Goal: Task Accomplishment & Management: Manage account settings

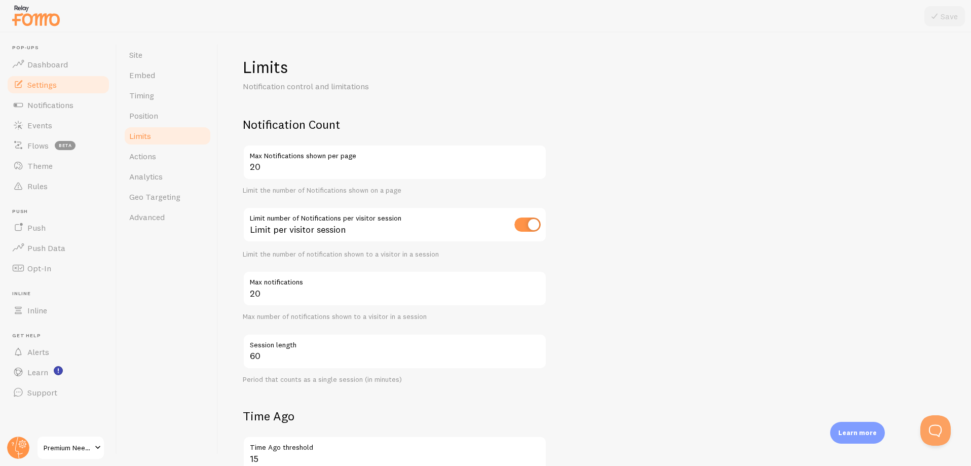
scroll to position [317, 0]
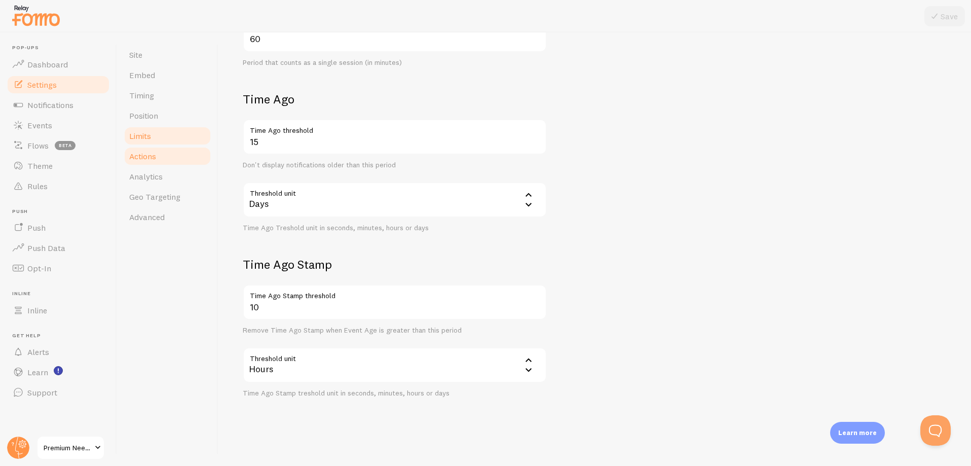
click at [166, 158] on link "Actions" at bounding box center [167, 156] width 89 height 20
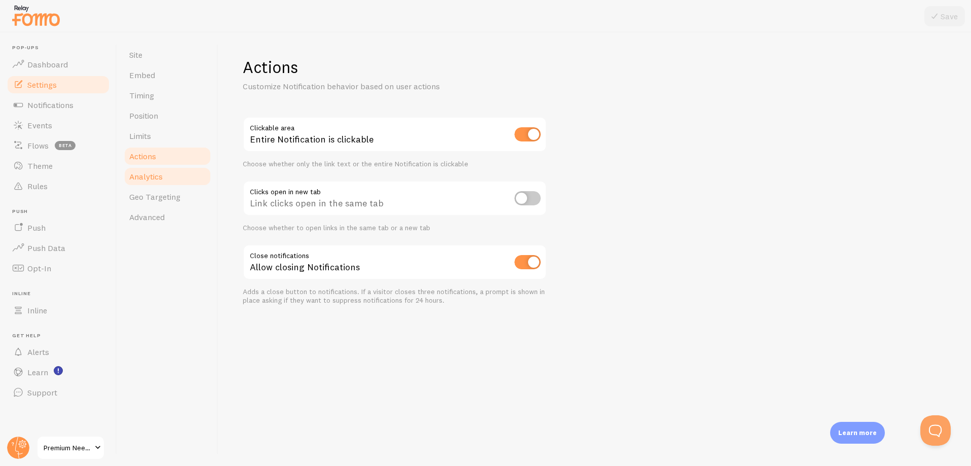
click at [146, 175] on span "Analytics" at bounding box center [145, 176] width 33 height 10
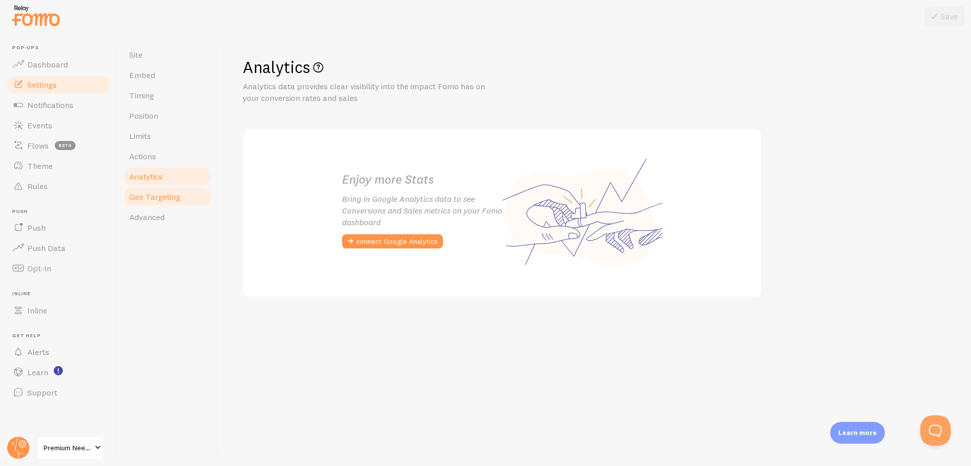
click at [147, 198] on span "Geo Targeting" at bounding box center [154, 197] width 51 height 10
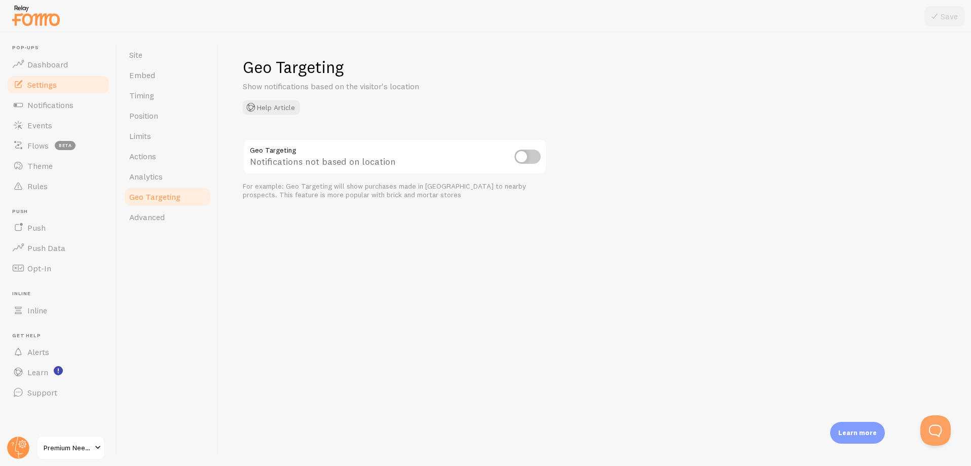
click at [528, 151] on input "checkbox" at bounding box center [528, 157] width 26 height 14
checkbox input "true"
click at [944, 3] on div at bounding box center [485, 16] width 971 height 32
click at [941, 14] on button "Save" at bounding box center [945, 16] width 41 height 20
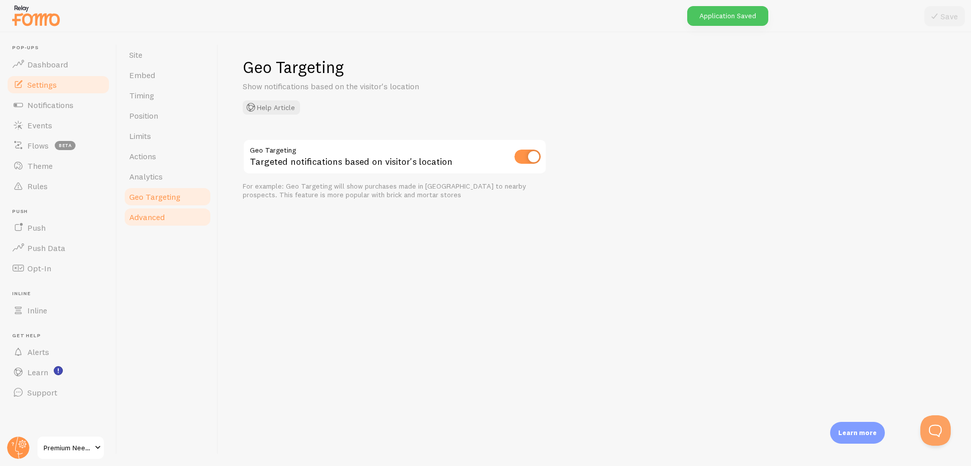
click at [146, 221] on span "Advanced" at bounding box center [146, 217] width 35 height 10
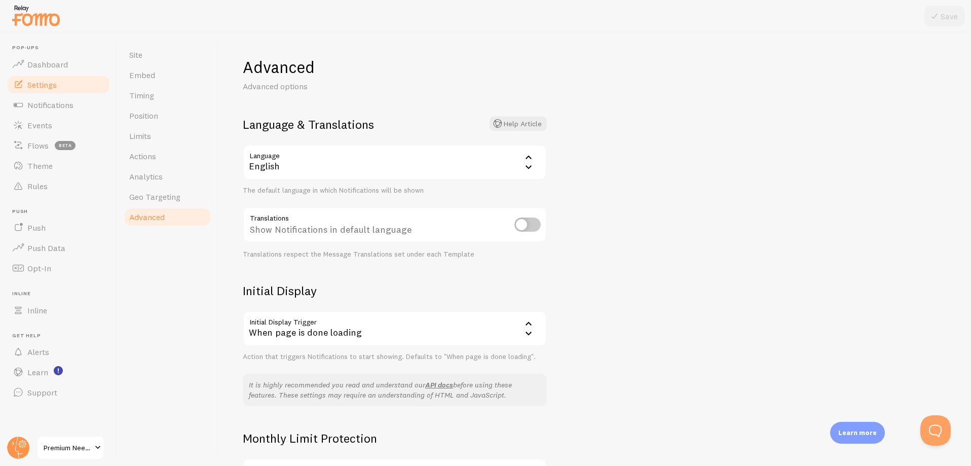
click at [366, 325] on div "When page is done loading" at bounding box center [395, 328] width 304 height 35
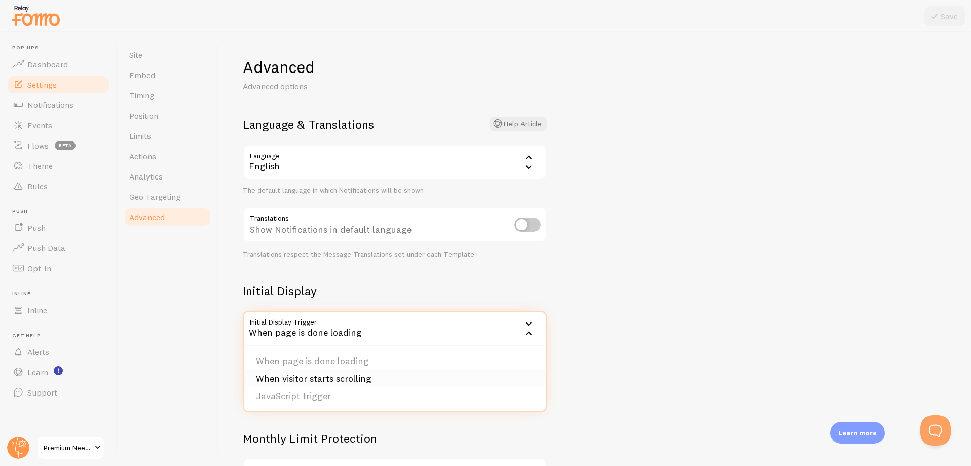
click at [323, 381] on li "When visitor starts scrolling" at bounding box center [395, 379] width 302 height 18
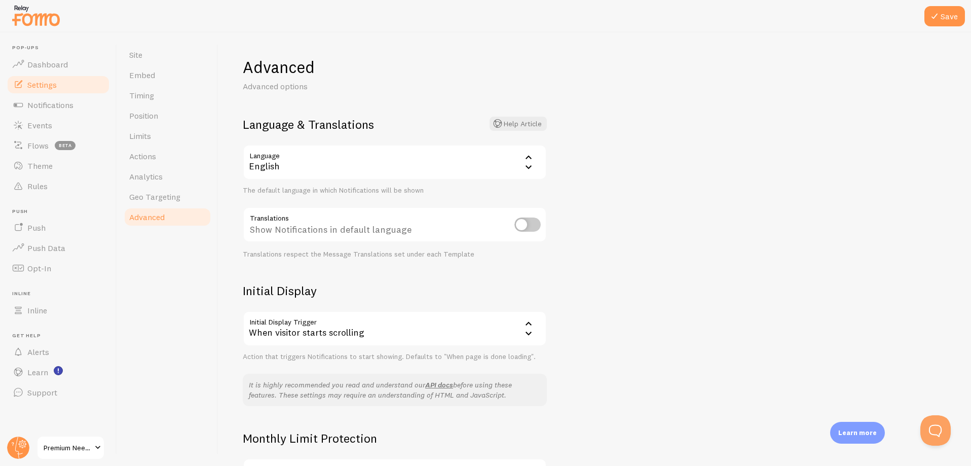
click at [374, 306] on div "Initial Display Initial Display Trigger scroll When visitor starts scrolling Wh…" at bounding box center [395, 322] width 304 height 78
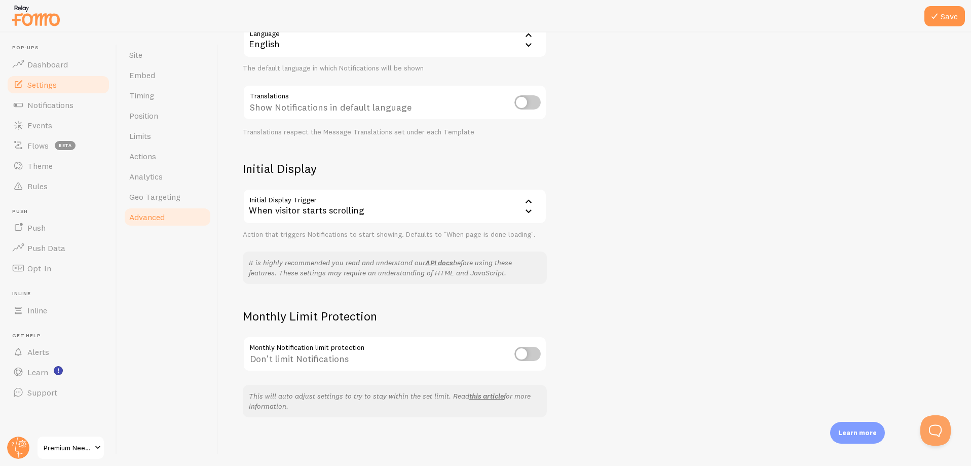
drag, startPoint x: 530, startPoint y: 356, endPoint x: 523, endPoint y: 357, distance: 6.6
click at [529, 356] on input "checkbox" at bounding box center [528, 354] width 26 height 14
checkbox input "true"
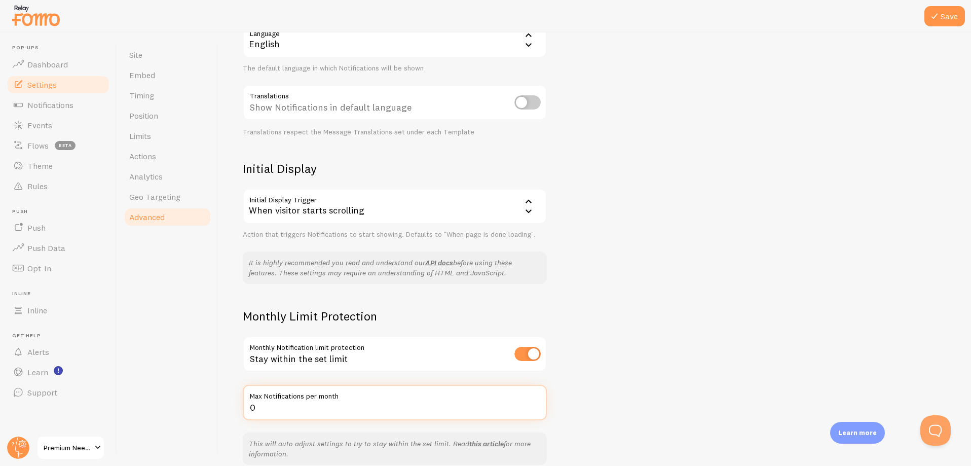
click at [283, 413] on input "0" at bounding box center [395, 402] width 304 height 35
type input "1000"
click at [658, 418] on div "Advanced Advanced options Language & Translations Help Article Language en Engl…" at bounding box center [595, 248] width 753 height 433
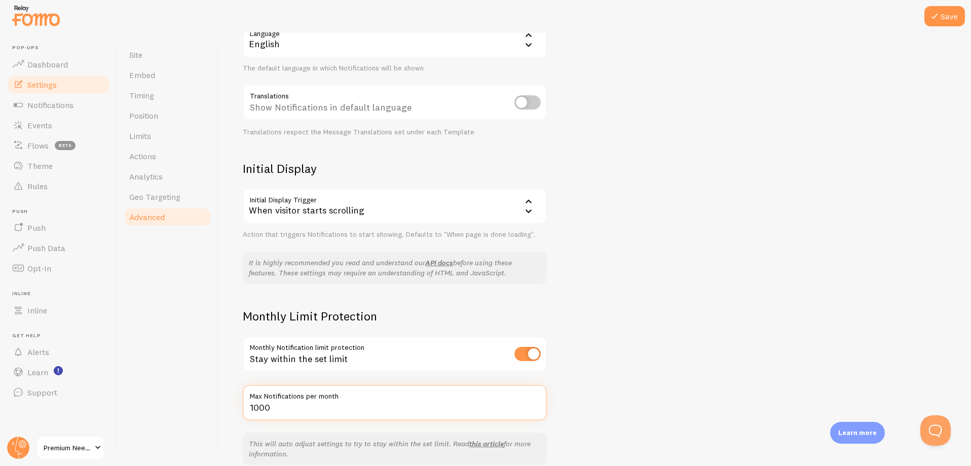
scroll to position [170, 0]
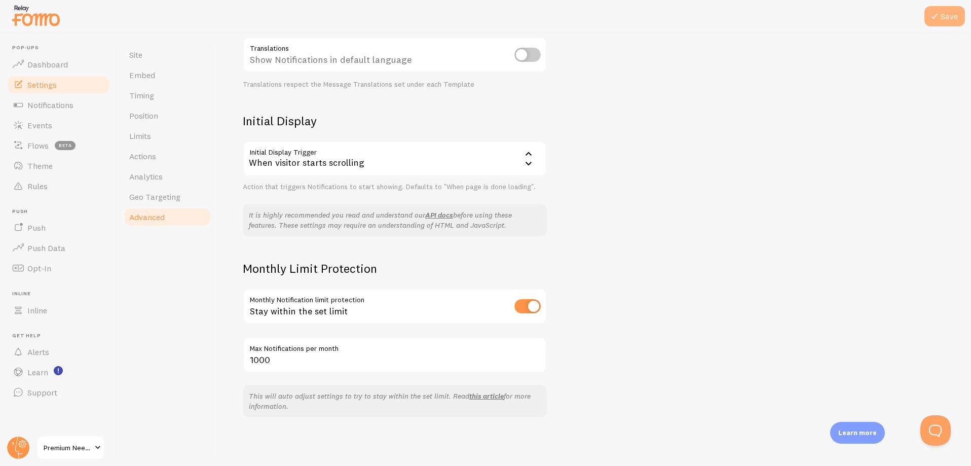
click at [946, 14] on button "Save" at bounding box center [945, 16] width 41 height 20
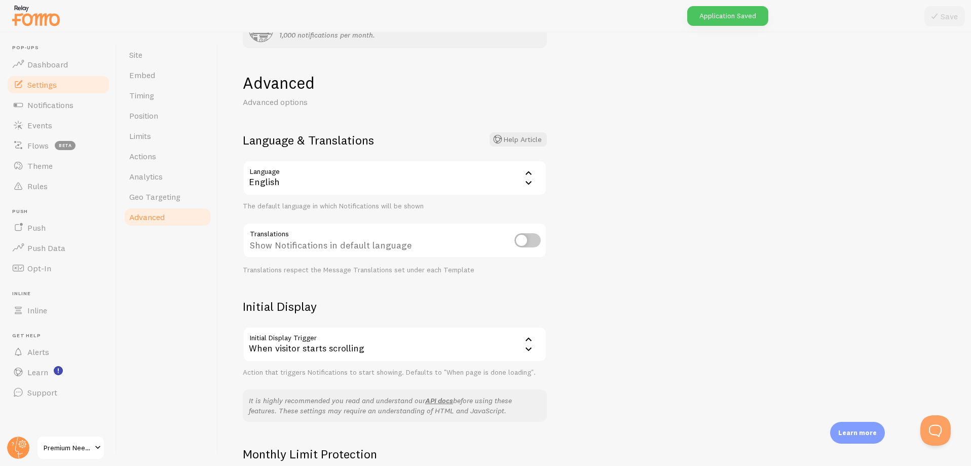
scroll to position [0, 0]
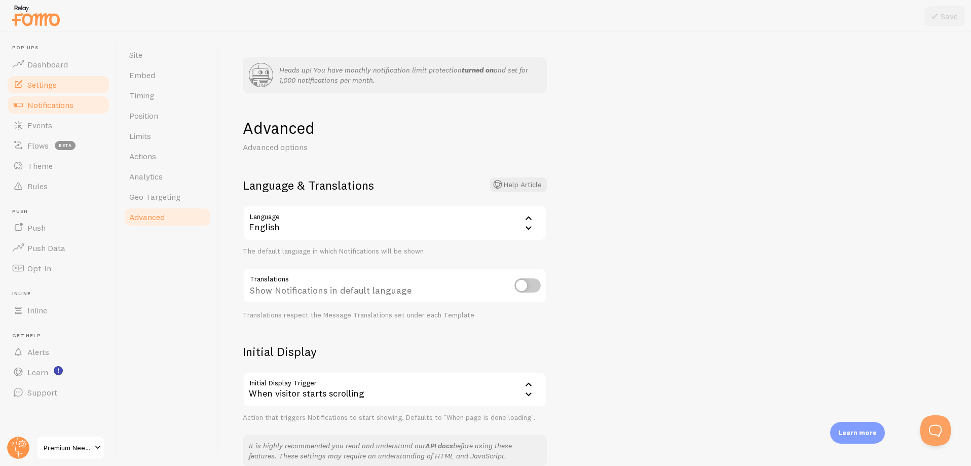
click at [37, 108] on span "Notifications" at bounding box center [50, 105] width 46 height 10
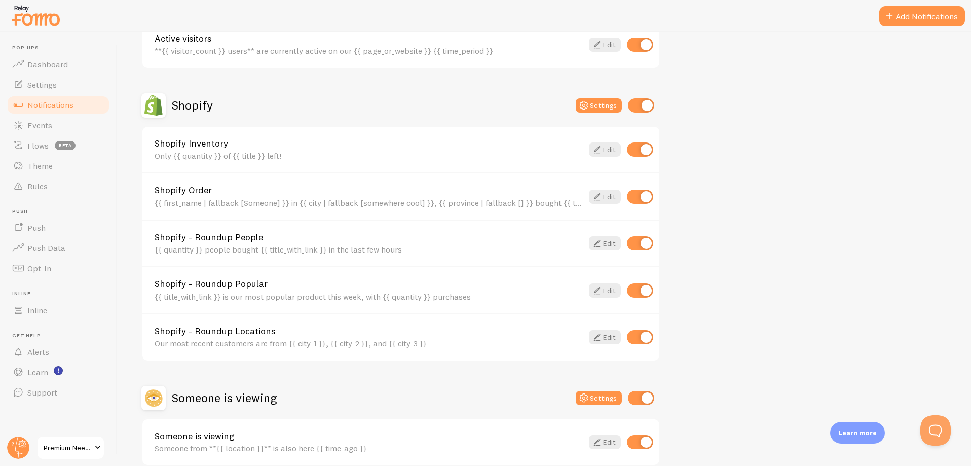
scroll to position [338, 0]
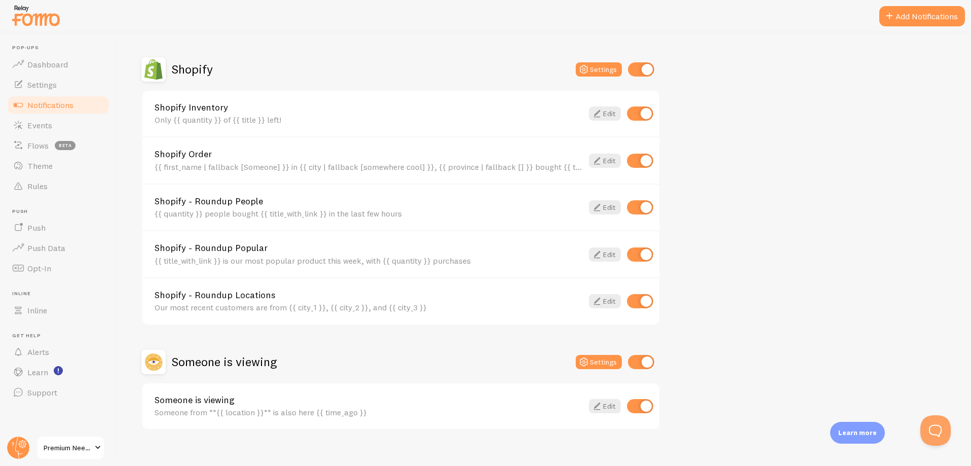
click at [97, 449] on span at bounding box center [98, 448] width 12 height 12
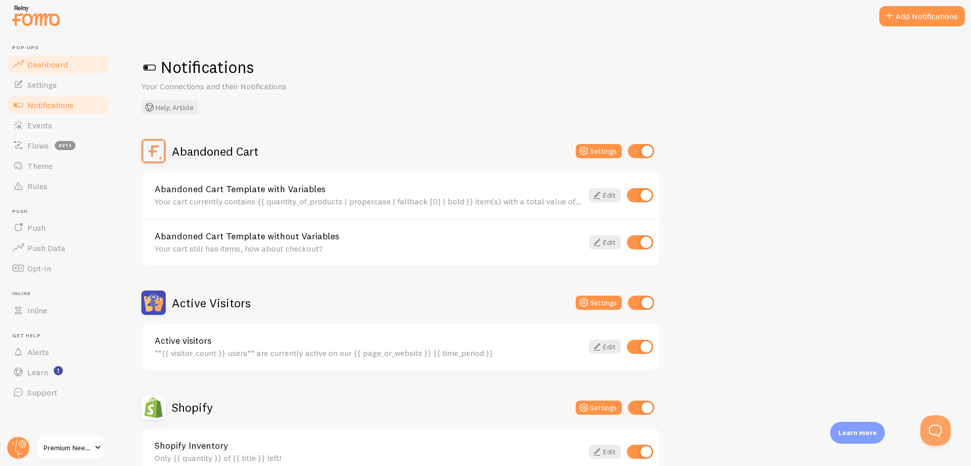
click at [44, 59] on span "Dashboard" at bounding box center [47, 64] width 41 height 10
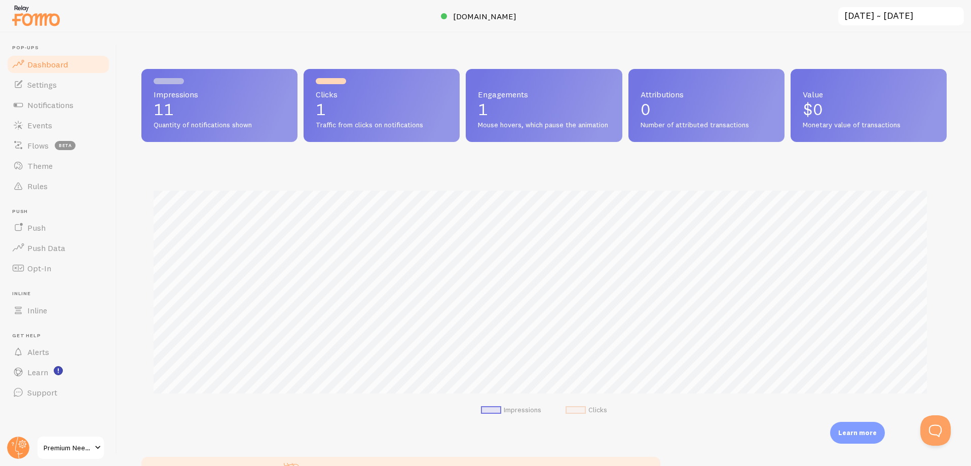
scroll to position [266, 798]
click at [574, 414] on span at bounding box center [576, 410] width 20 height 8
click at [573, 414] on span at bounding box center [576, 410] width 20 height 8
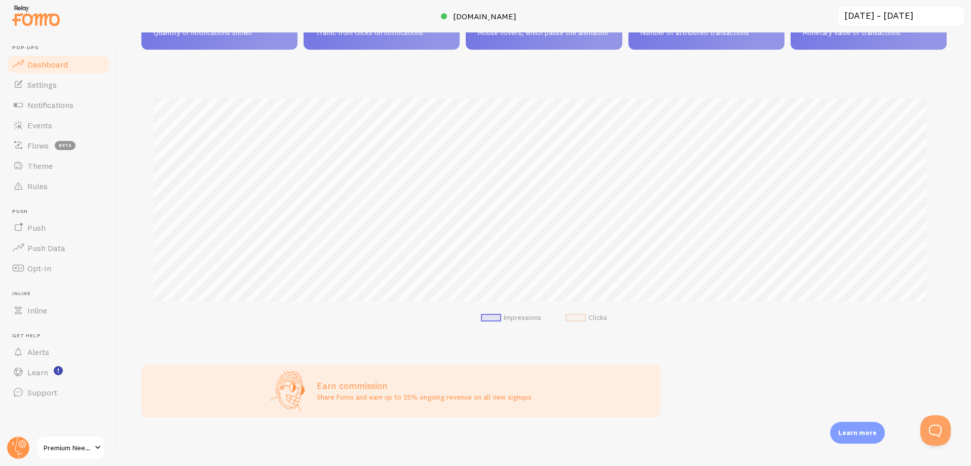
scroll to position [0, 0]
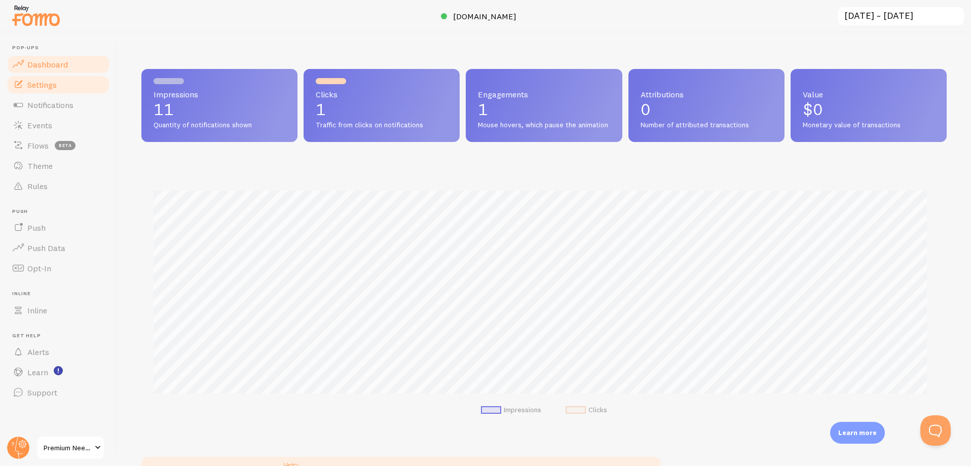
click at [33, 85] on span "Settings" at bounding box center [41, 85] width 29 height 10
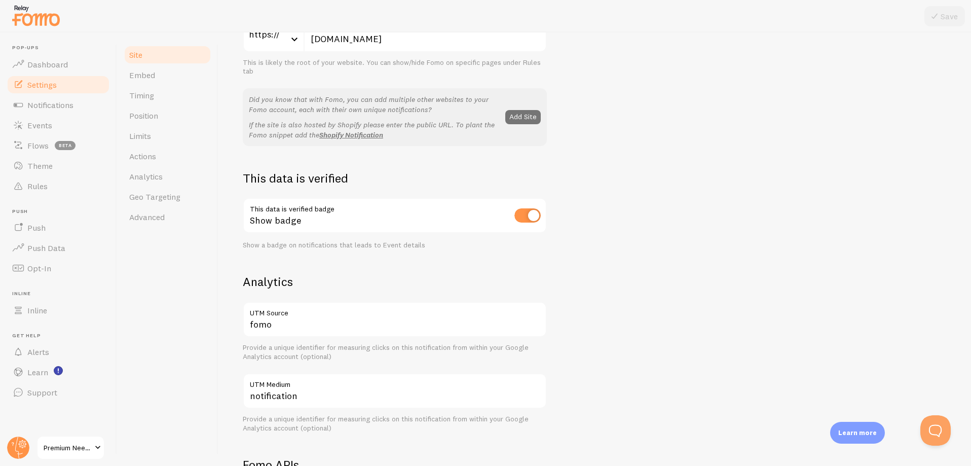
scroll to position [393, 0]
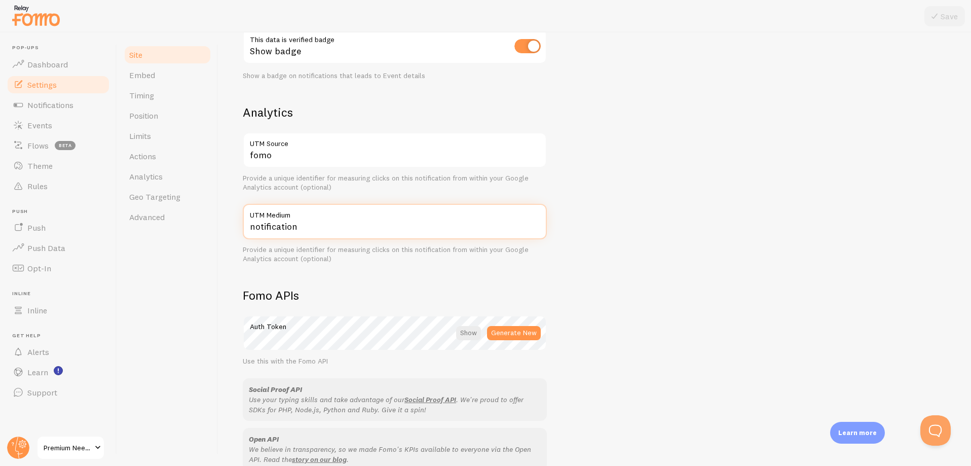
click at [304, 228] on input "notification" at bounding box center [395, 221] width 304 height 35
click at [294, 162] on input "fomo" at bounding box center [395, 149] width 304 height 35
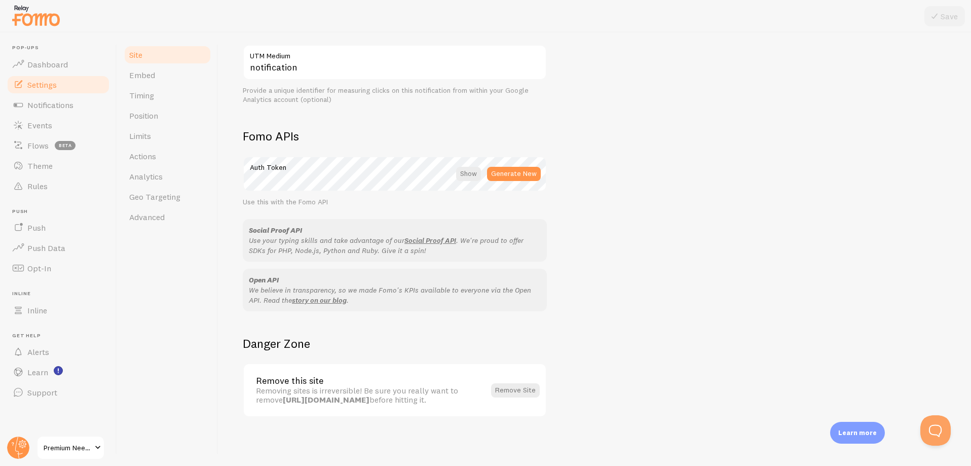
scroll to position [562, 0]
click at [66, 110] on link "Notifications" at bounding box center [58, 105] width 104 height 20
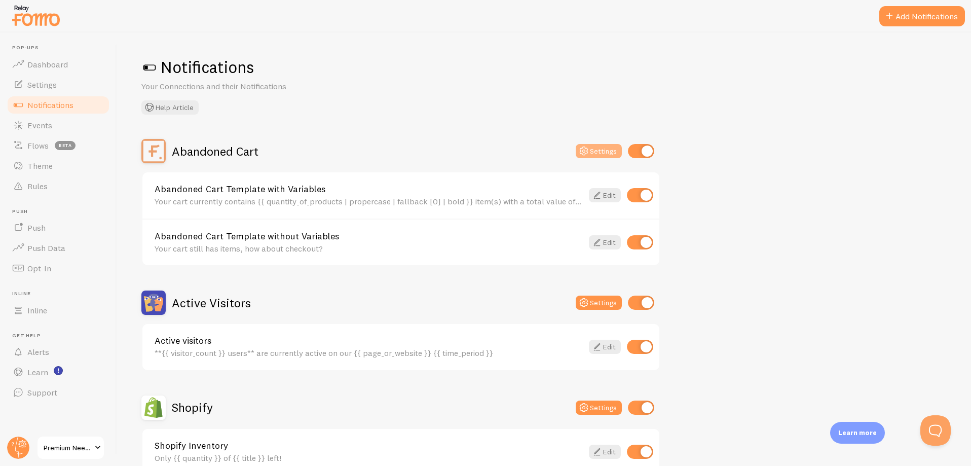
click at [592, 150] on button "Settings" at bounding box center [599, 151] width 46 height 14
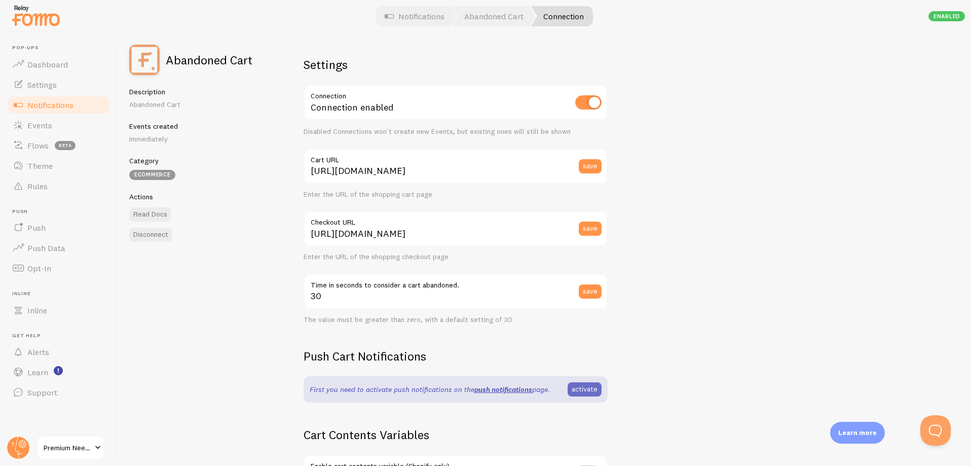
click at [585, 385] on link "activate" at bounding box center [585, 389] width 34 height 14
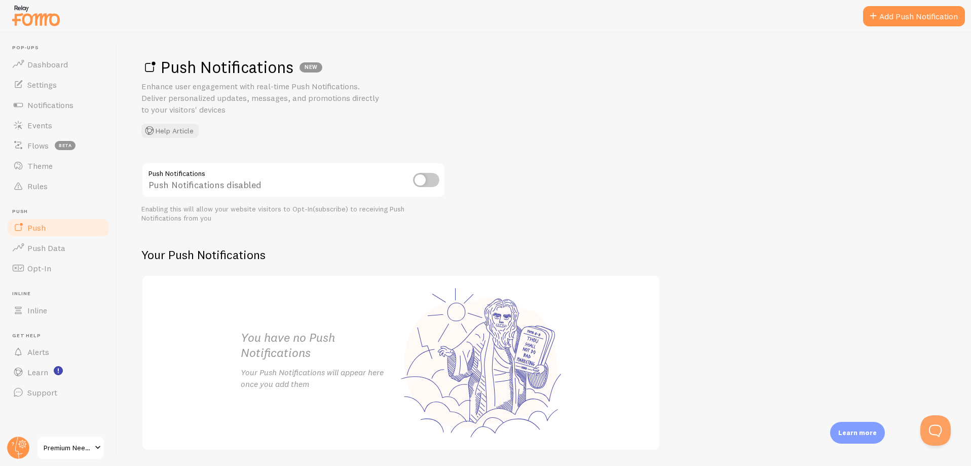
click at [423, 179] on input "checkbox" at bounding box center [426, 180] width 26 height 14
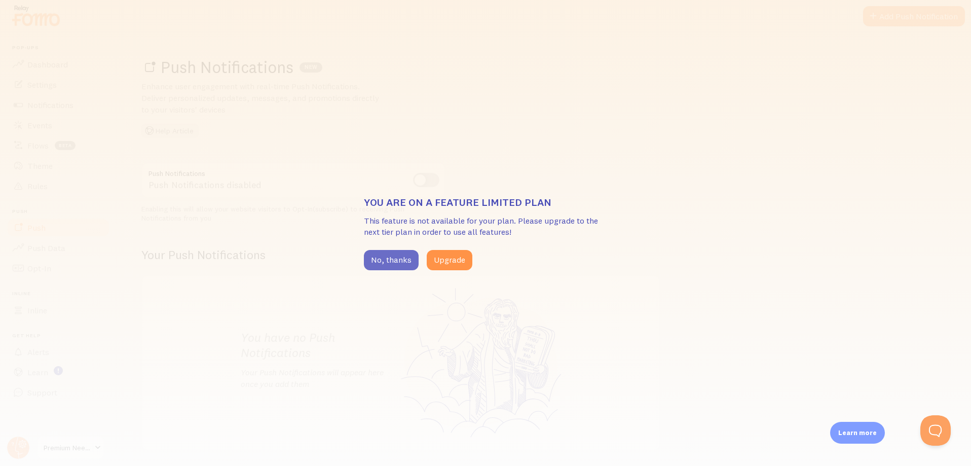
click at [396, 257] on button "No, thanks" at bounding box center [391, 260] width 55 height 20
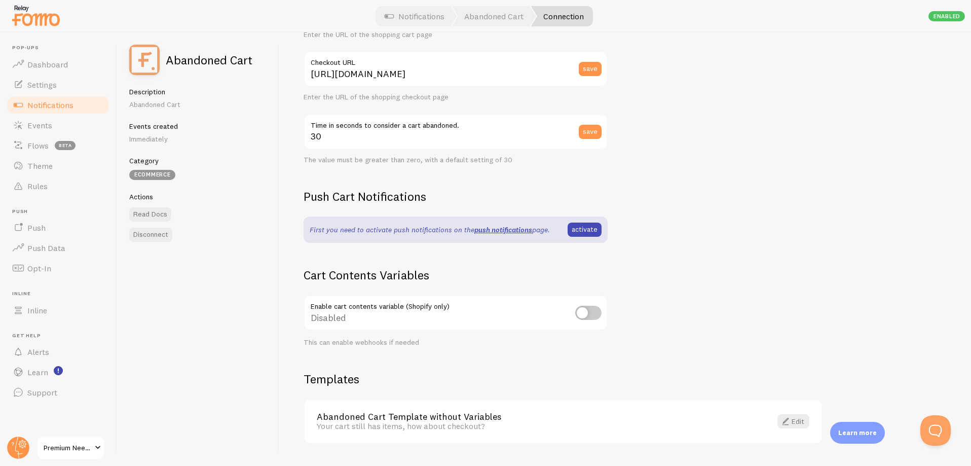
scroll to position [169, 0]
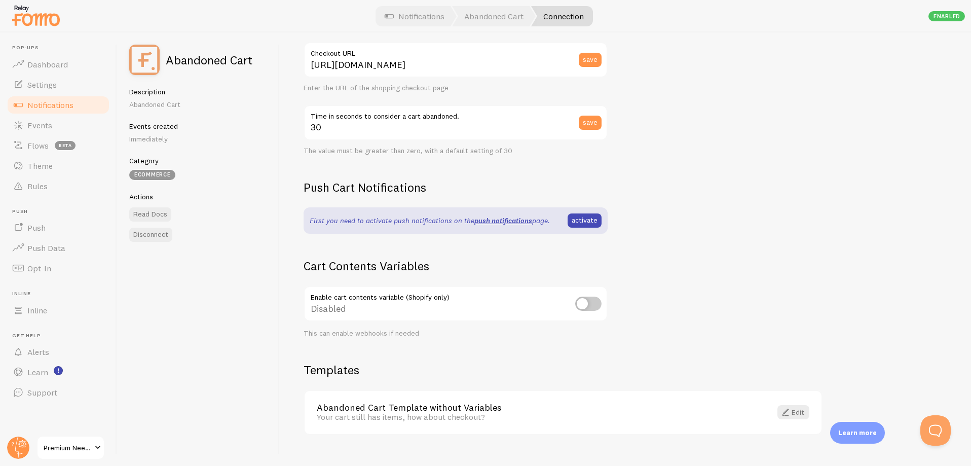
click at [594, 306] on input "checkbox" at bounding box center [588, 304] width 26 height 14
checkbox input "true"
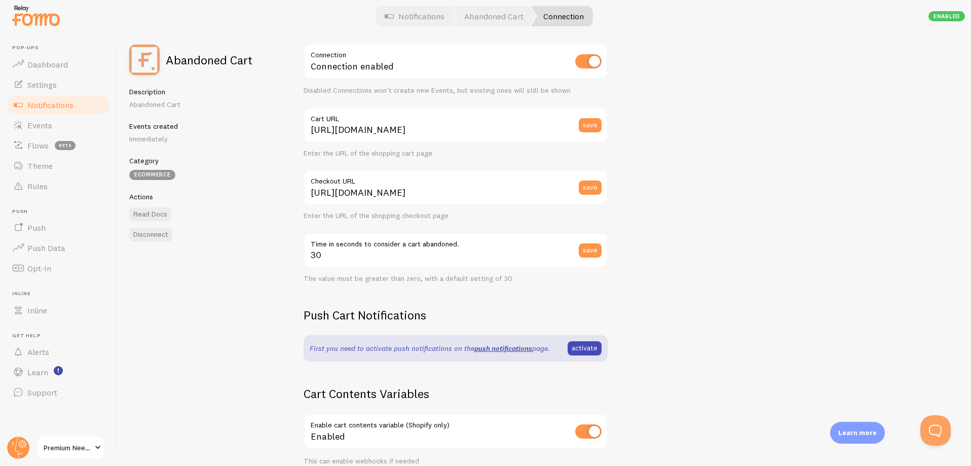
scroll to position [0, 0]
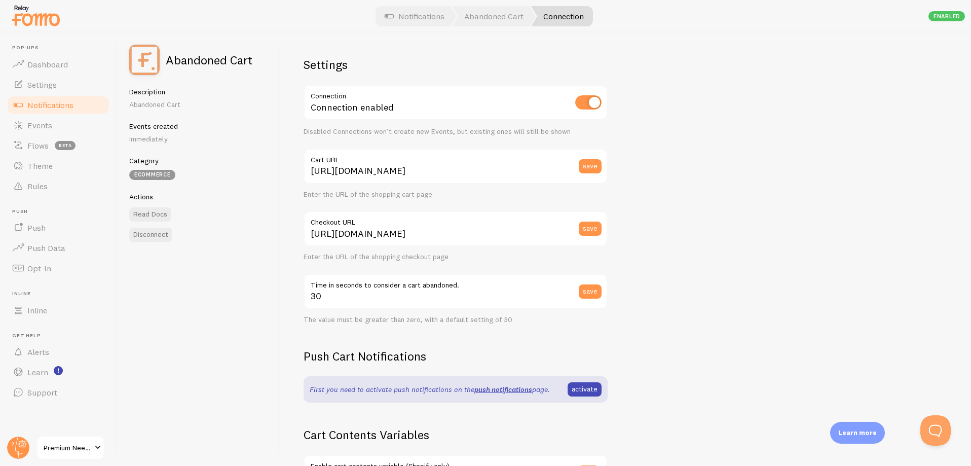
click at [51, 100] on span "Notifications" at bounding box center [50, 105] width 46 height 10
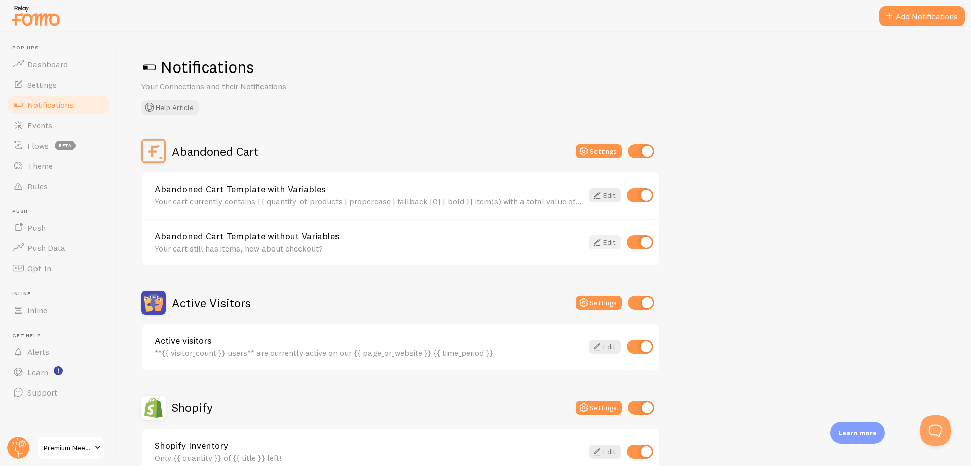
click at [606, 242] on link "Edit" at bounding box center [605, 242] width 32 height 14
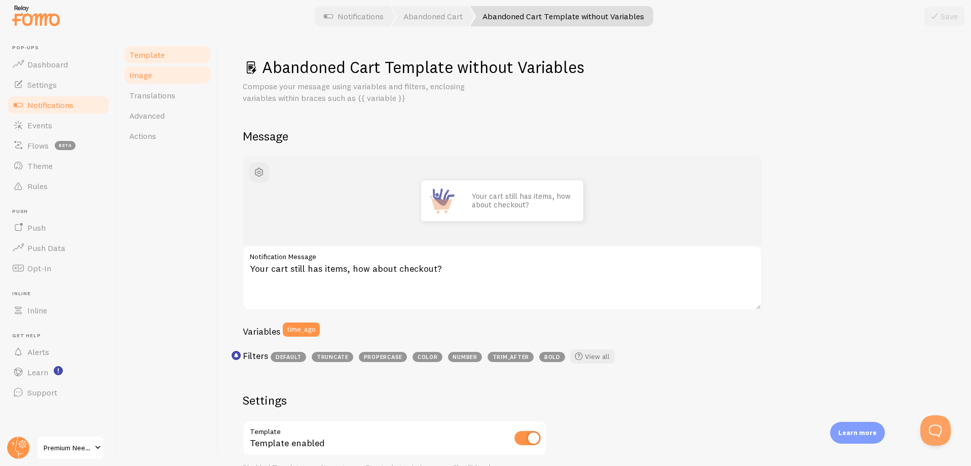
click at [147, 77] on span "Image" at bounding box center [140, 75] width 23 height 10
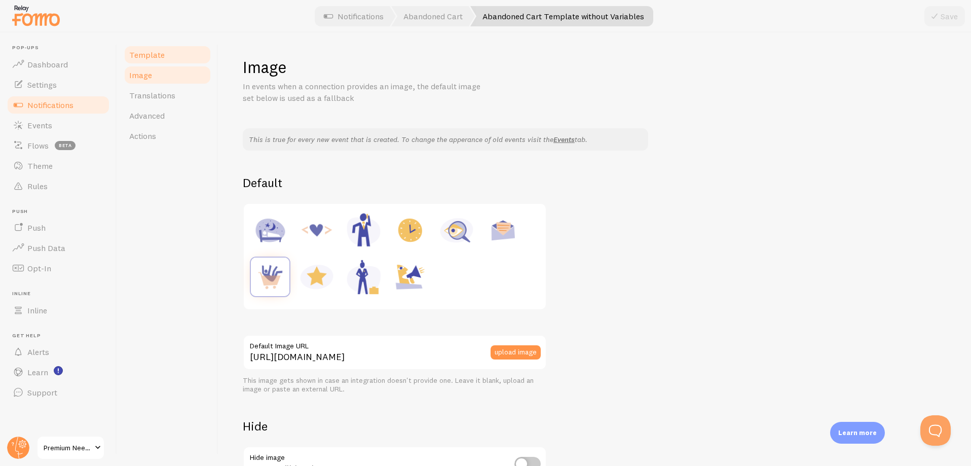
click at [146, 47] on link "Template" at bounding box center [167, 55] width 89 height 20
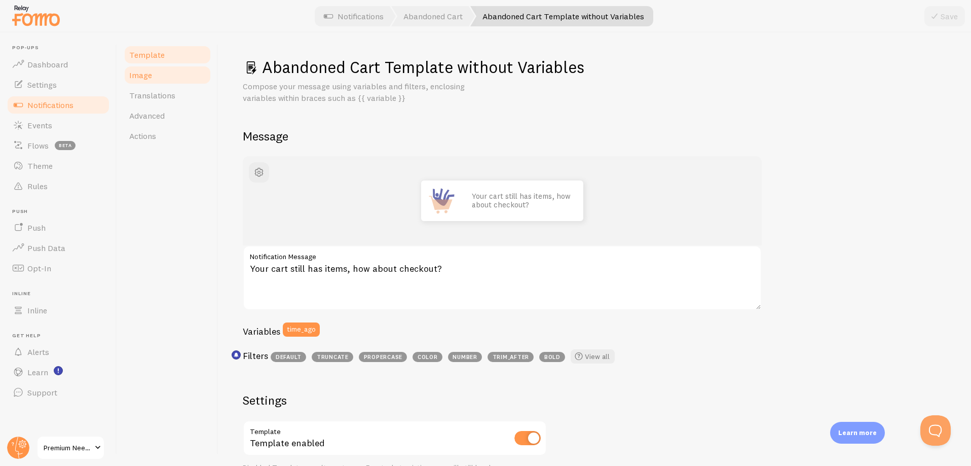
click at [150, 73] on span "Image" at bounding box center [140, 75] width 23 height 10
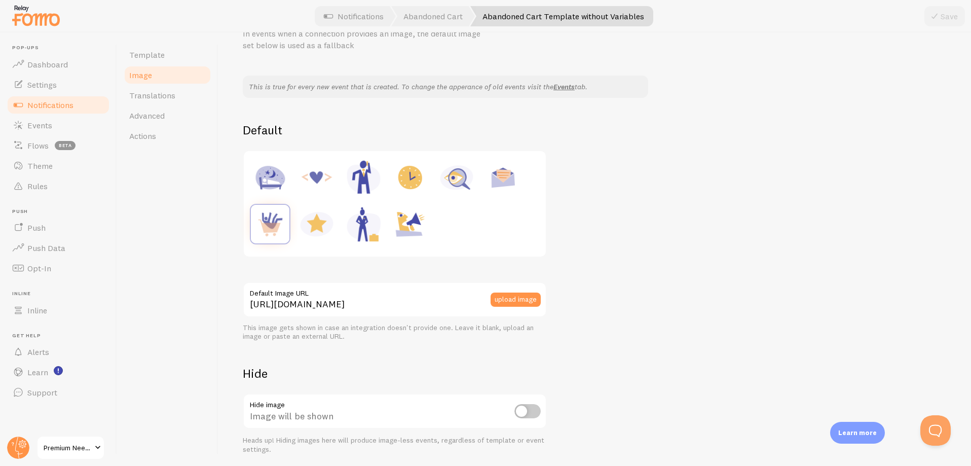
scroll to position [89, 0]
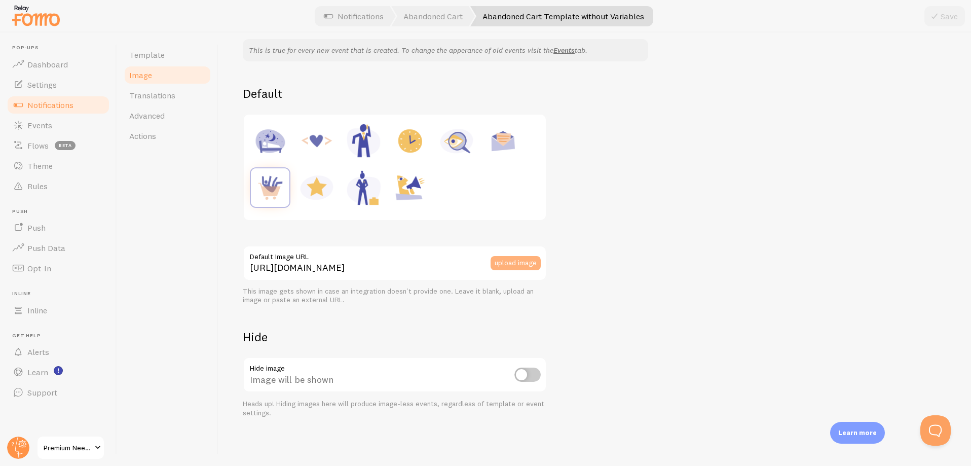
click at [515, 261] on button "upload image" at bounding box center [516, 263] width 50 height 14
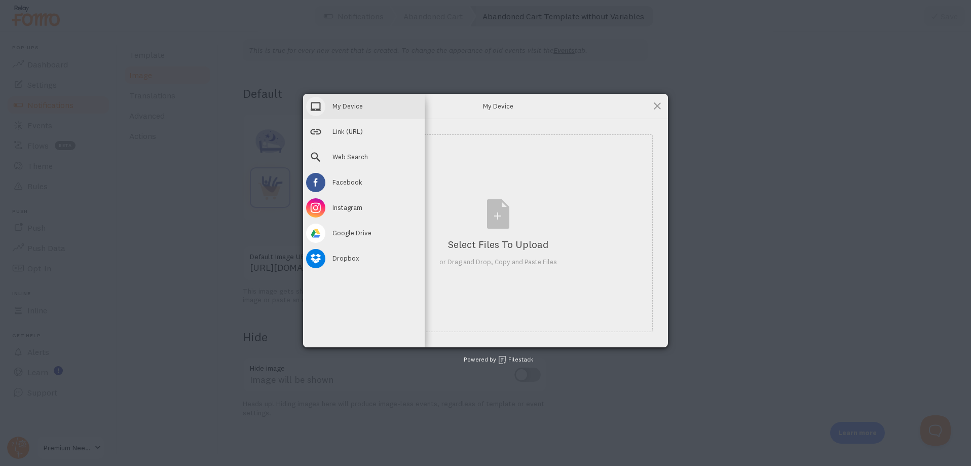
click at [346, 102] on span "My Device" at bounding box center [348, 105] width 30 height 9
click at [315, 106] on span at bounding box center [315, 106] width 19 height 19
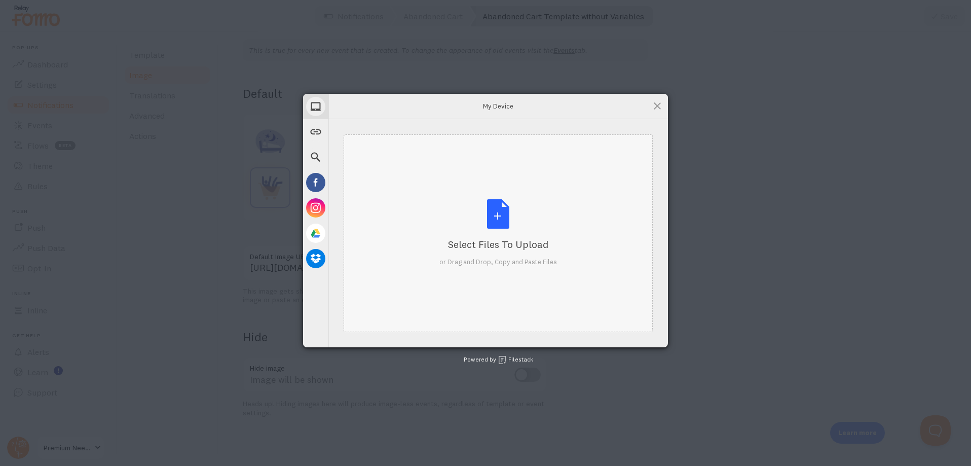
click at [499, 230] on div "Select Files to Upload or Drag and Drop, Copy and Paste Files" at bounding box center [499, 232] width 118 height 67
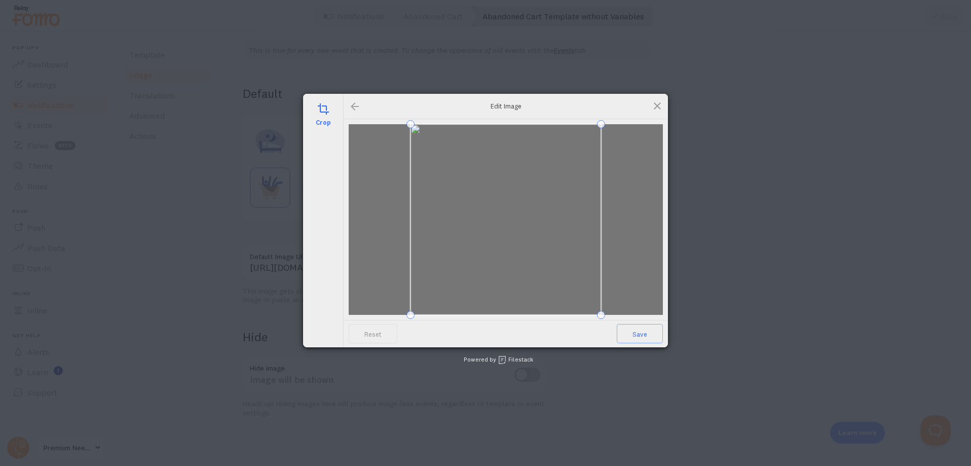
click at [357, 108] on div at bounding box center [355, 106] width 12 height 12
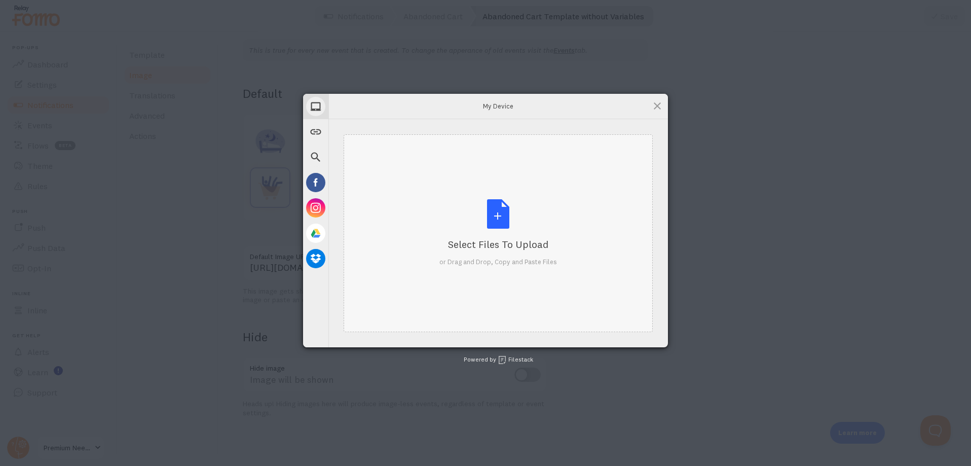
click at [497, 220] on div "Select Files to Upload or Drag and Drop, Copy and Paste Files" at bounding box center [499, 232] width 118 height 67
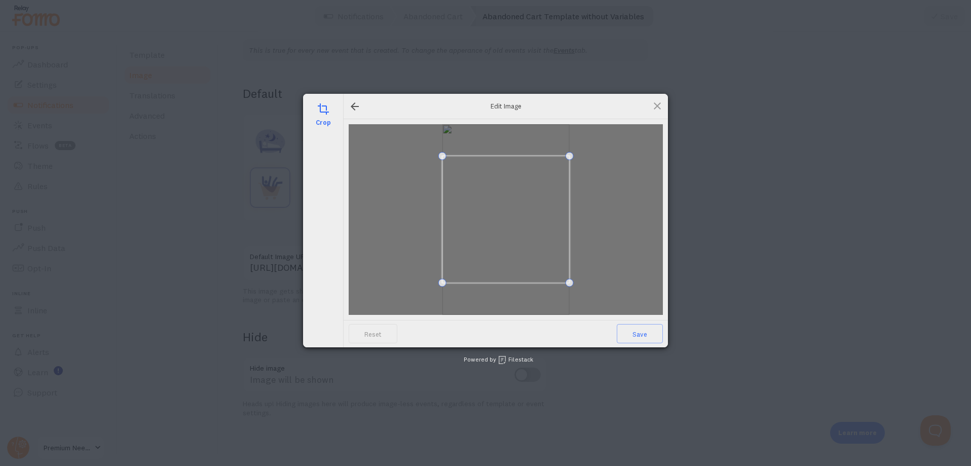
click at [439, 139] on div at bounding box center [506, 219] width 314 height 191
click at [444, 139] on div at bounding box center [506, 219] width 314 height 191
click at [412, 158] on div at bounding box center [506, 219] width 314 height 191
click at [563, 276] on span at bounding box center [565, 278] width 8 height 8
click at [451, 275] on span at bounding box center [449, 273] width 8 height 8
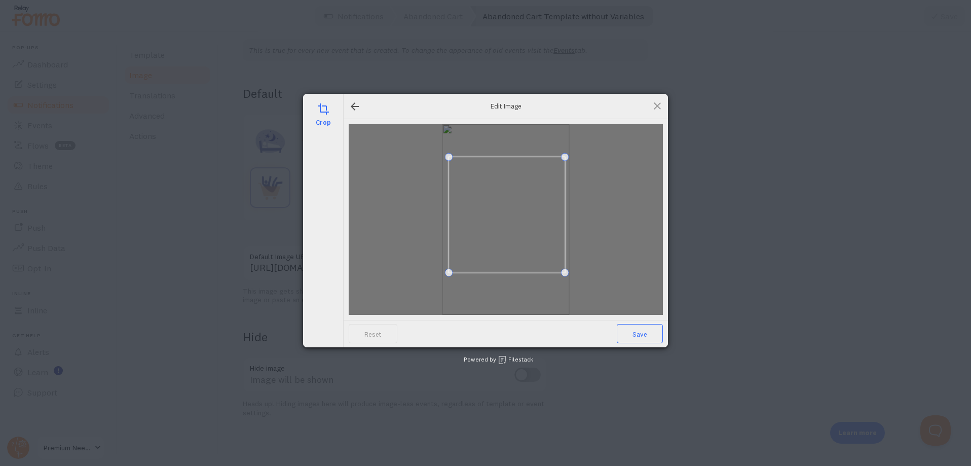
drag, startPoint x: 645, startPoint y: 343, endPoint x: 639, endPoint y: 331, distance: 13.2
click at [643, 338] on span "Save" at bounding box center [640, 333] width 46 height 19
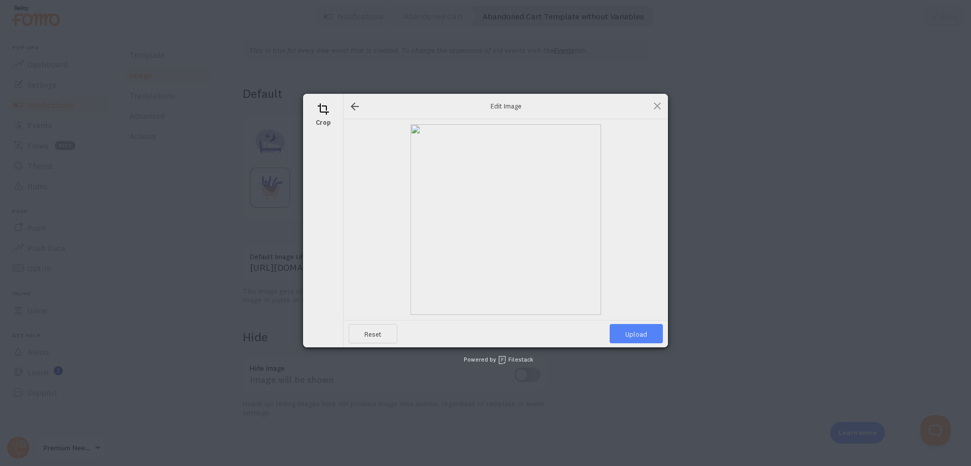
click at [639, 331] on span "Upload" at bounding box center [636, 333] width 53 height 19
type input "[URL][DOMAIN_NAME][DOMAIN_NAME]"
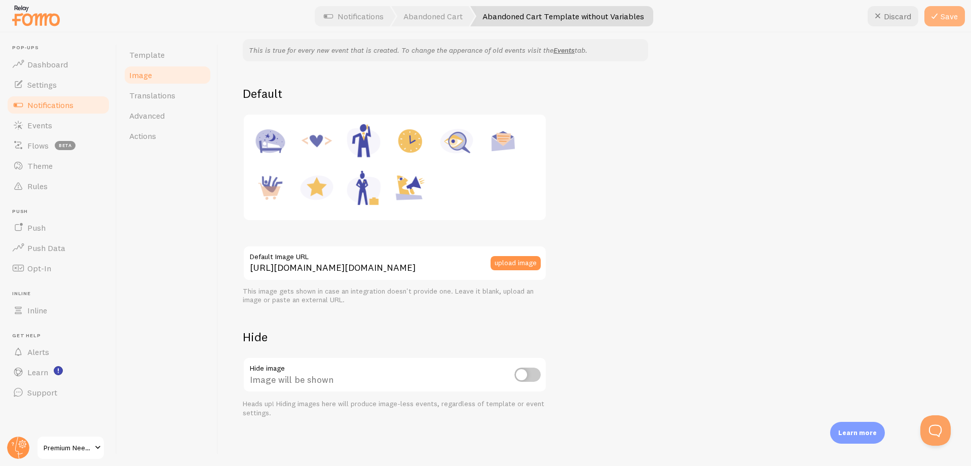
click at [943, 14] on button "Save" at bounding box center [945, 16] width 41 height 20
click at [147, 55] on span "Template" at bounding box center [146, 55] width 35 height 10
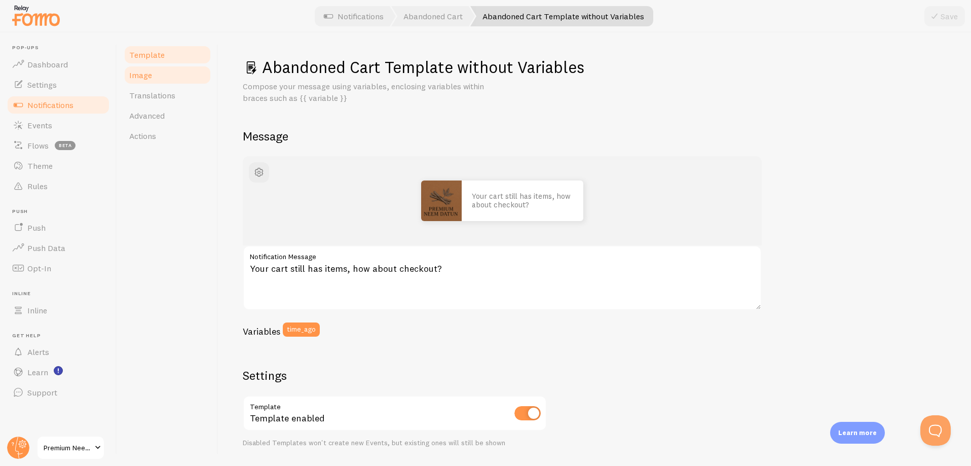
click at [136, 69] on link "Image" at bounding box center [167, 75] width 89 height 20
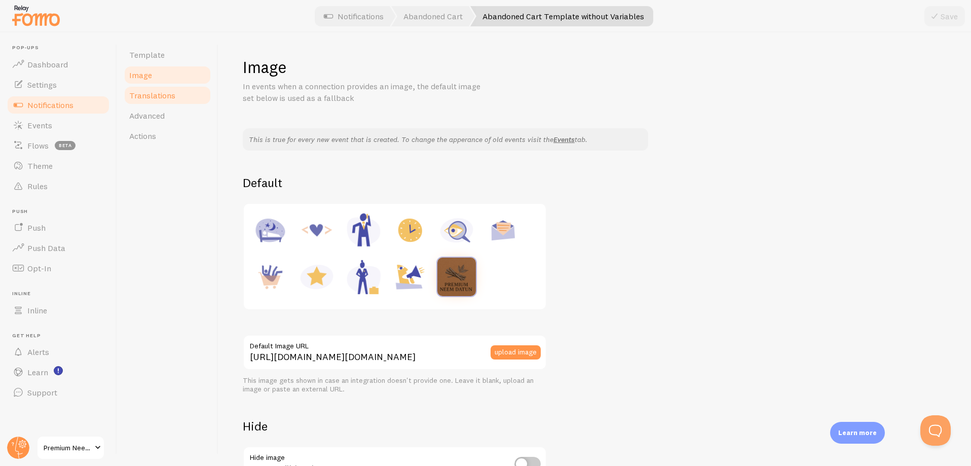
click at [154, 92] on span "Translations" at bounding box center [152, 95] width 46 height 10
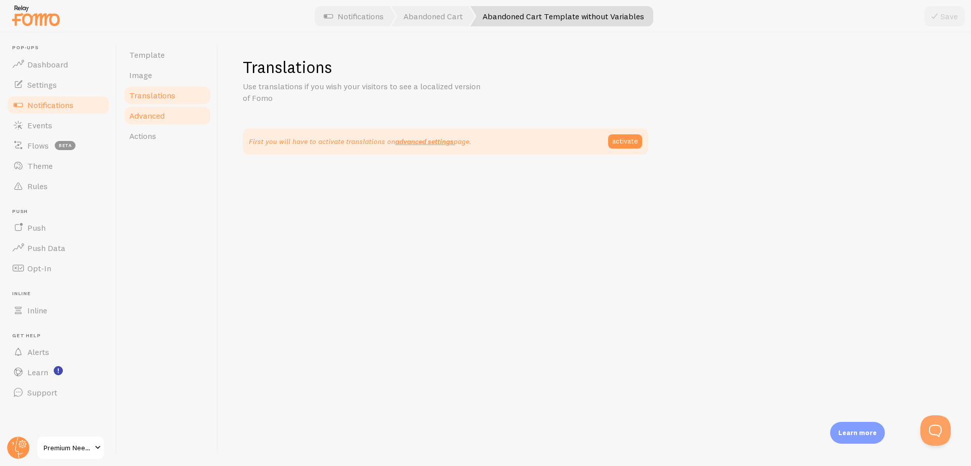
click at [184, 121] on link "Advanced" at bounding box center [167, 115] width 89 height 20
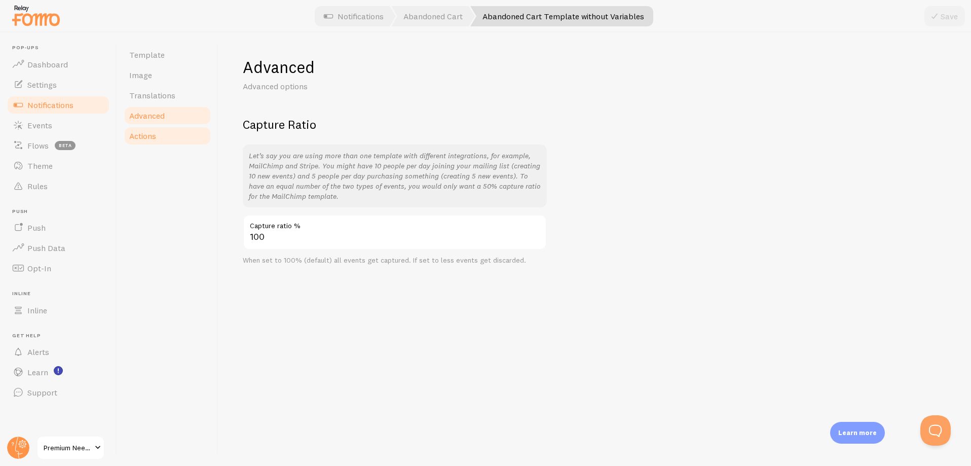
click at [155, 140] on span "Actions" at bounding box center [142, 136] width 27 height 10
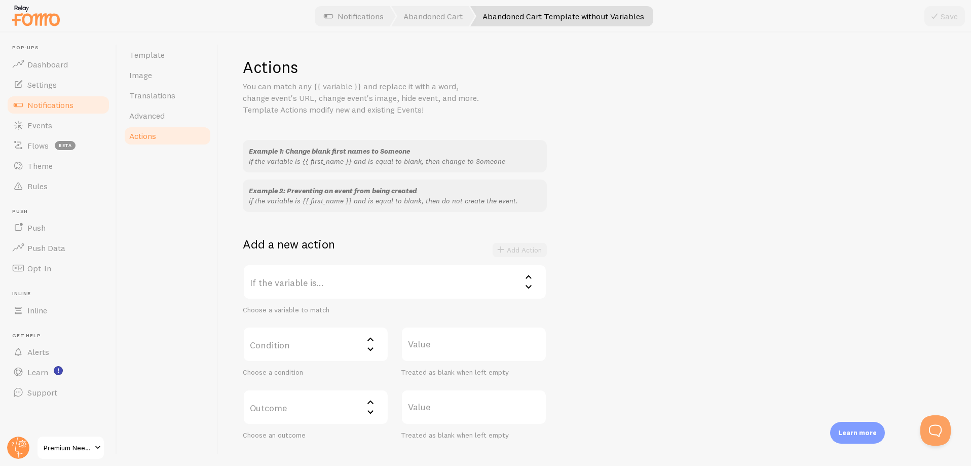
click at [327, 287] on label "If the variable is..." at bounding box center [395, 281] width 304 height 35
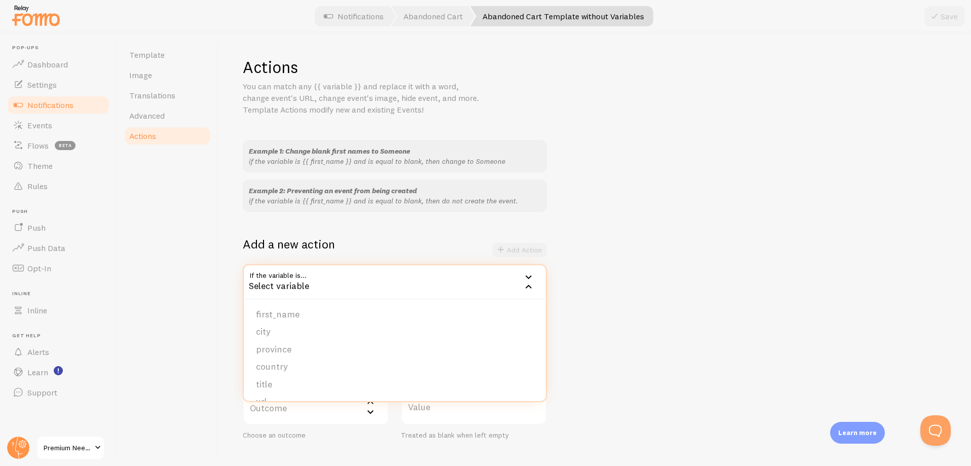
click at [357, 243] on div "Add a new action Add Action" at bounding box center [395, 250] width 304 height 28
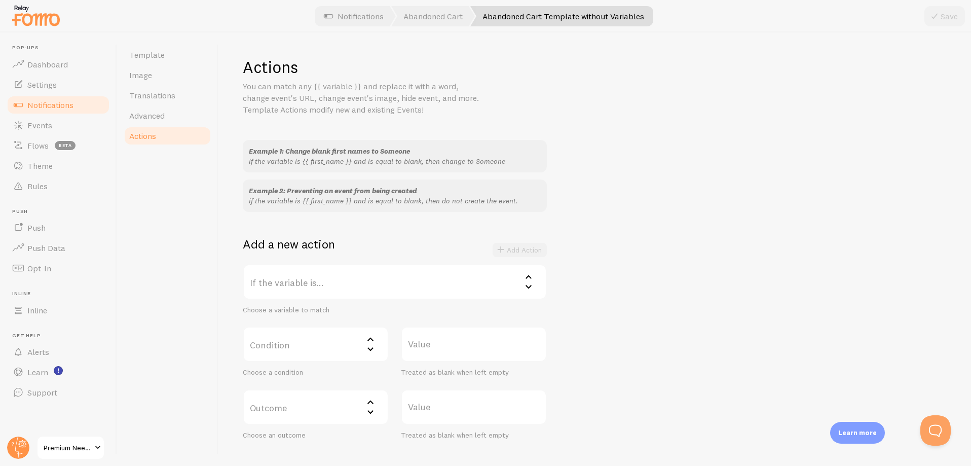
click at [353, 284] on label "If the variable is..." at bounding box center [395, 281] width 304 height 35
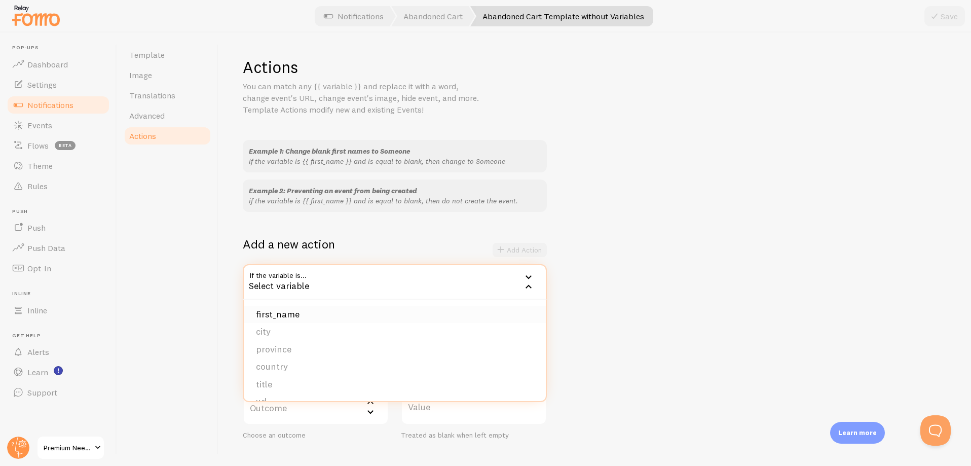
click at [276, 313] on li "first_name" at bounding box center [395, 315] width 302 height 18
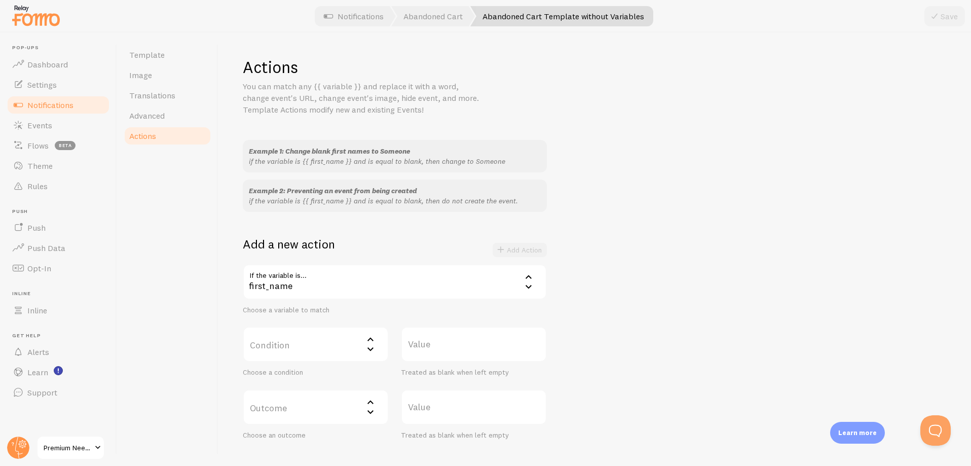
click at [300, 349] on label "Condition" at bounding box center [316, 344] width 146 height 35
click at [299, 377] on li "equals" at bounding box center [316, 377] width 144 height 18
click at [281, 349] on div "equals" at bounding box center [316, 344] width 146 height 35
click at [309, 276] on div "first_name" at bounding box center [395, 281] width 304 height 35
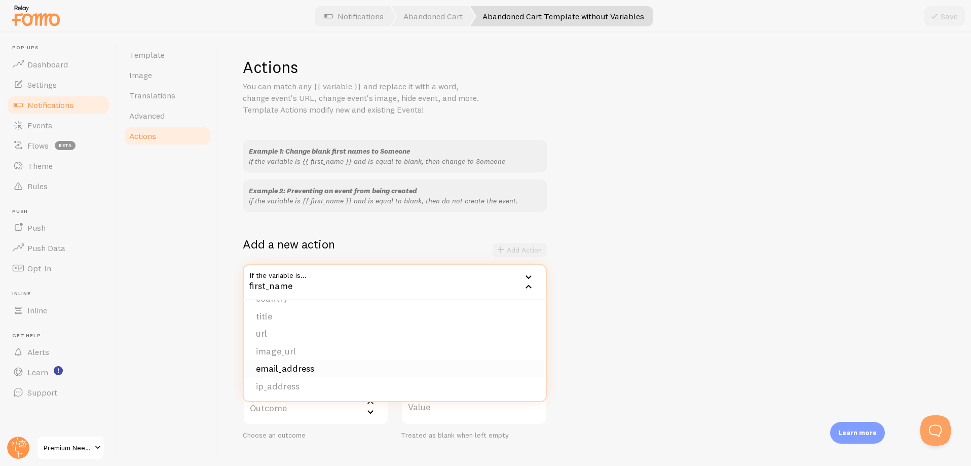
scroll to position [61, 0]
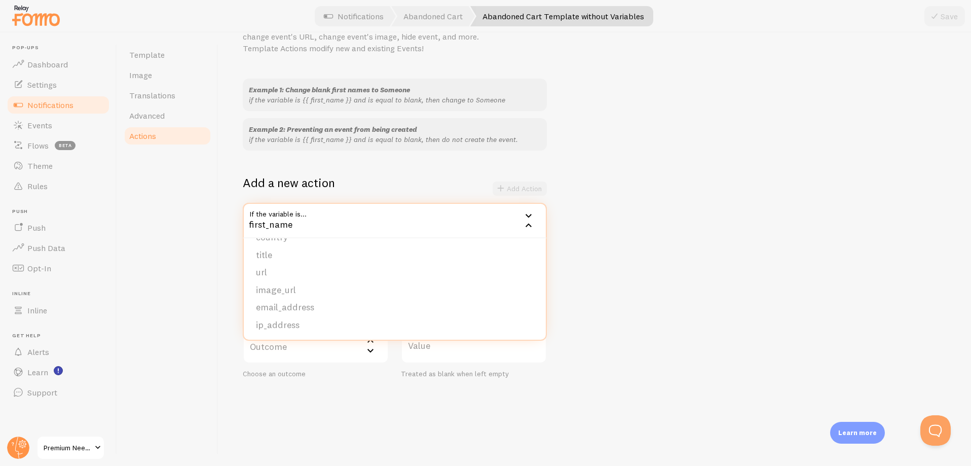
click at [333, 406] on div "Actions You can match any {{ variable }} and replace it with a word, change eve…" at bounding box center [595, 248] width 753 height 433
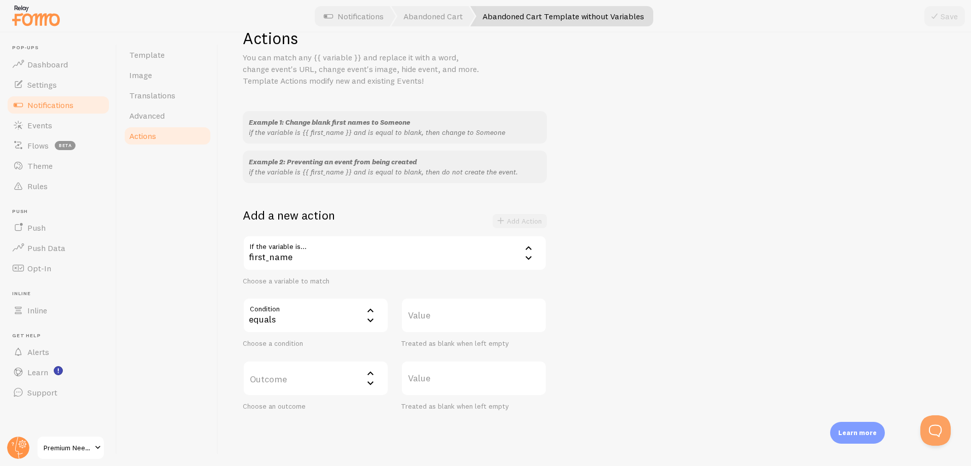
scroll to position [0, 0]
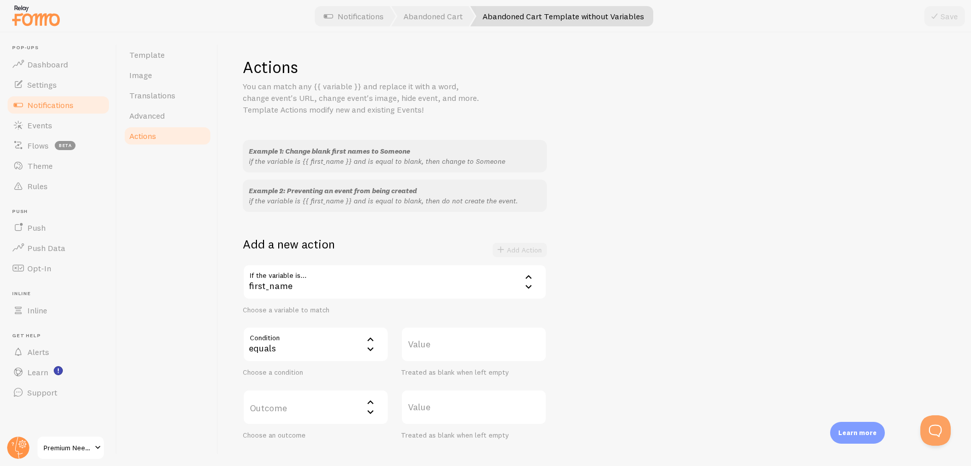
click at [319, 410] on label "Outcome" at bounding box center [316, 406] width 146 height 35
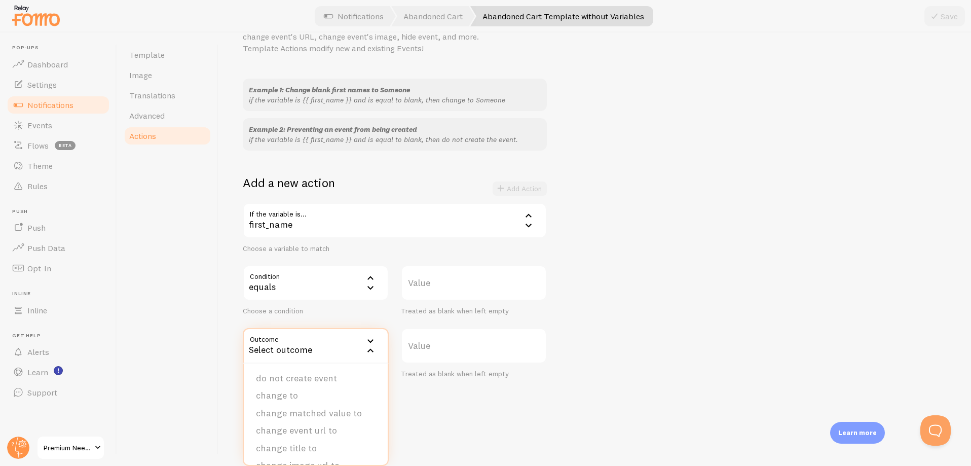
scroll to position [102, 0]
click at [414, 433] on div "Actions You can match any {{ variable }} and replace it with a word, change eve…" at bounding box center [595, 248] width 753 height 433
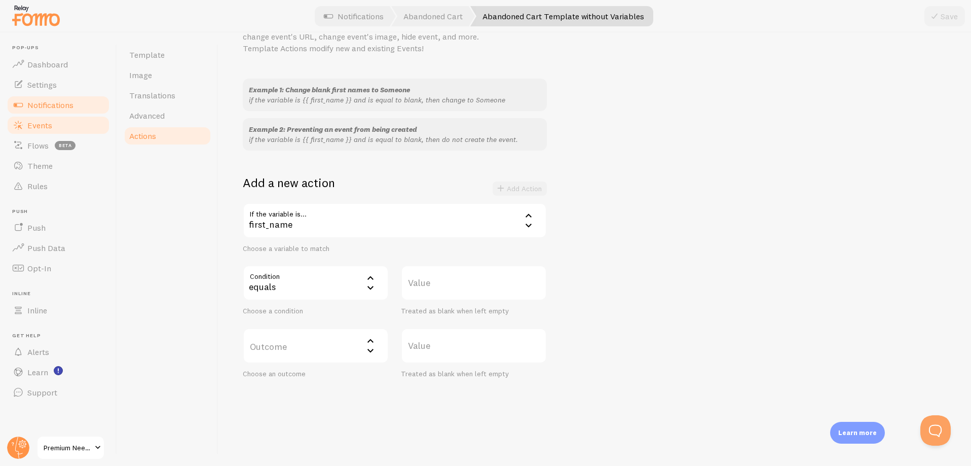
click at [45, 128] on span "Events" at bounding box center [39, 125] width 25 height 10
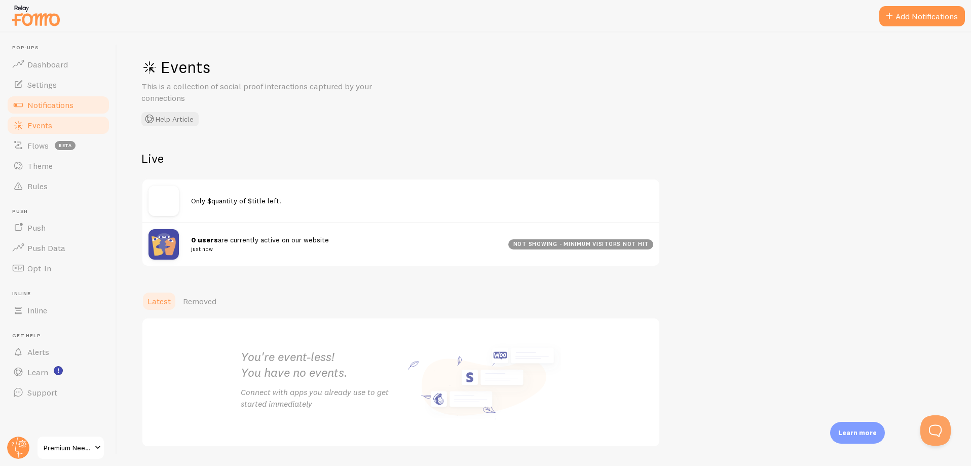
click at [37, 108] on span "Notifications" at bounding box center [50, 105] width 46 height 10
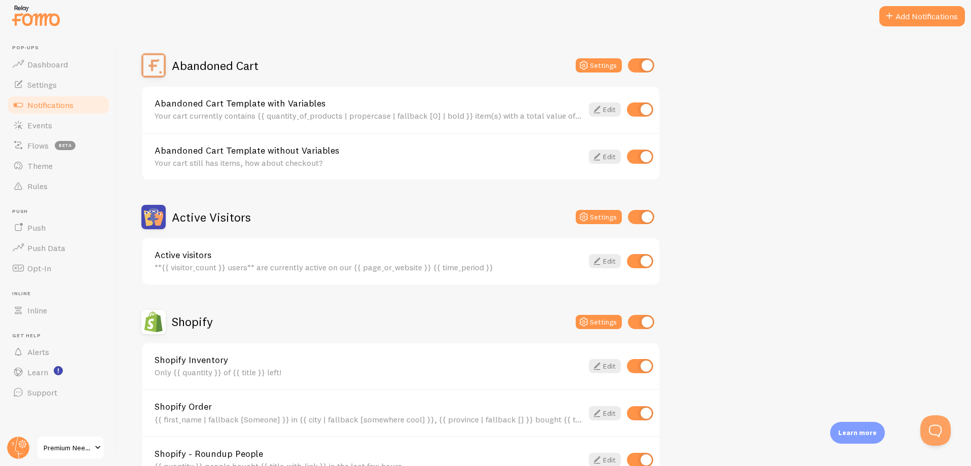
scroll to position [169, 0]
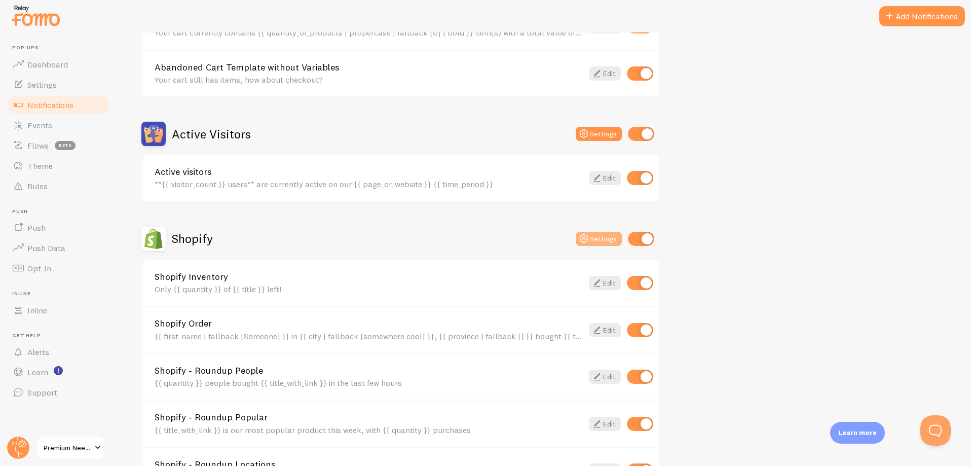
click at [593, 237] on button "Settings" at bounding box center [599, 239] width 46 height 14
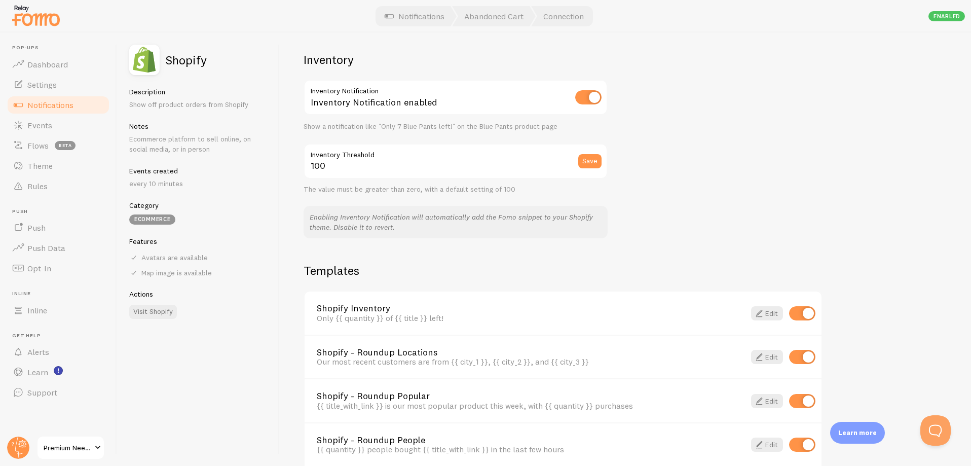
scroll to position [601, 0]
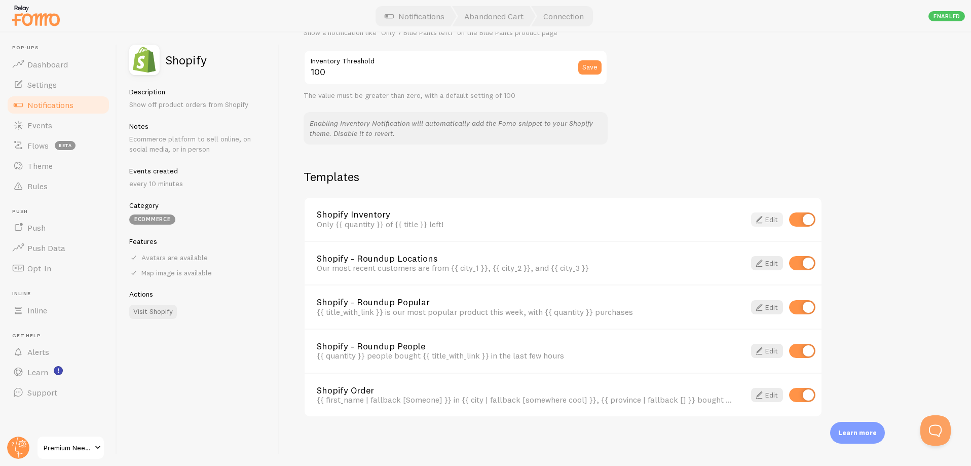
click at [764, 220] on span at bounding box center [759, 219] width 12 height 12
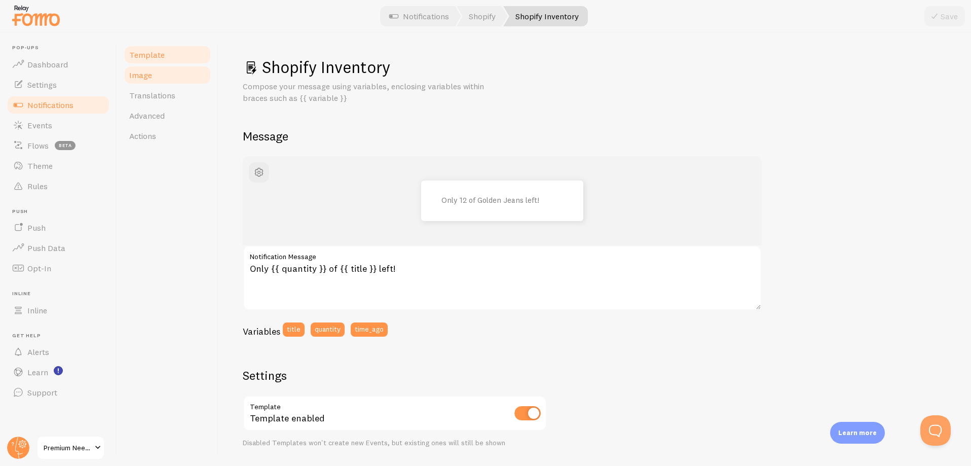
click at [153, 77] on link "Image" at bounding box center [167, 75] width 89 height 20
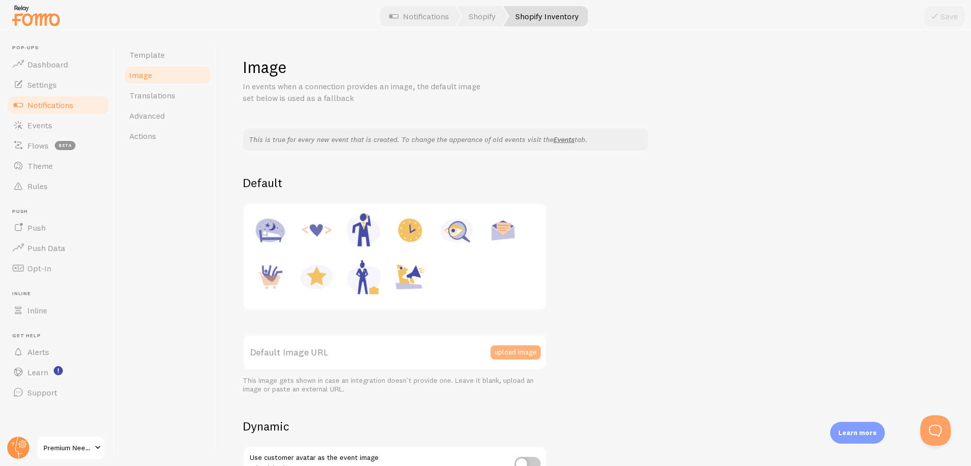
click at [509, 353] on button "upload image" at bounding box center [516, 352] width 50 height 14
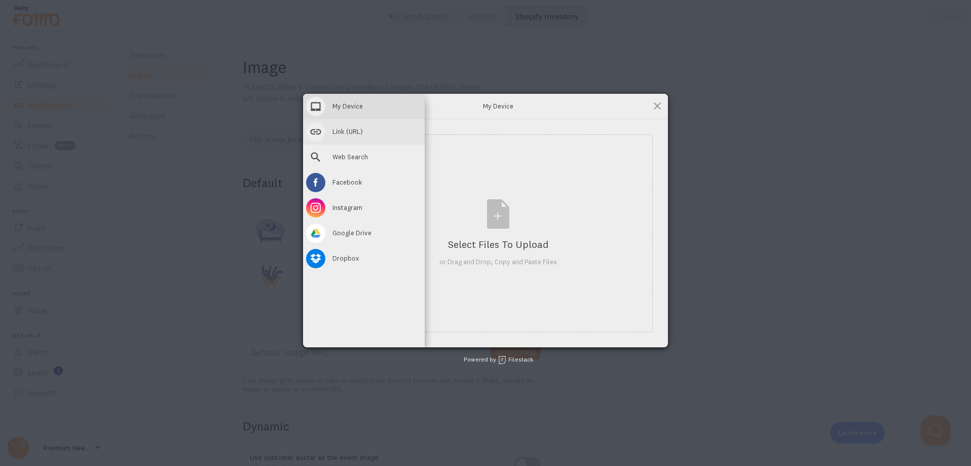
click at [355, 135] on span "Link (URL)" at bounding box center [348, 131] width 30 height 9
click at [352, 107] on span "My Device" at bounding box center [348, 105] width 30 height 9
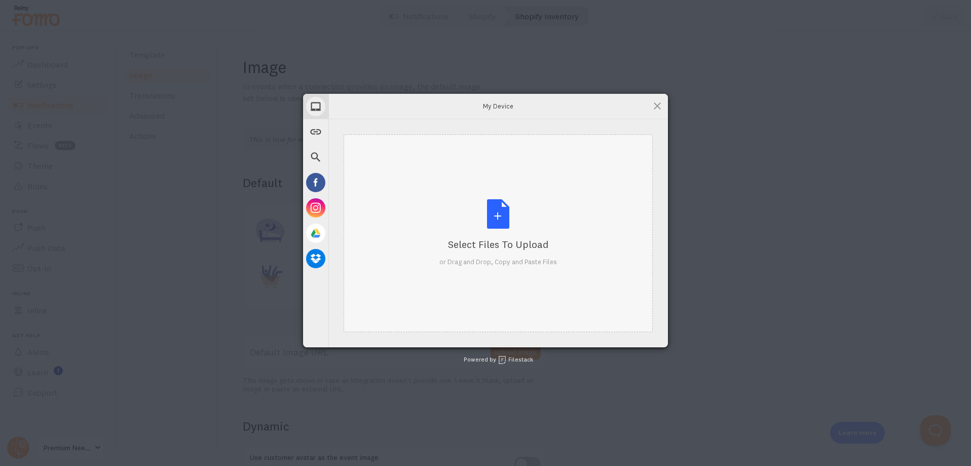
click at [483, 227] on div "Select Files to Upload or Drag and Drop, Copy and Paste Files" at bounding box center [499, 232] width 118 height 67
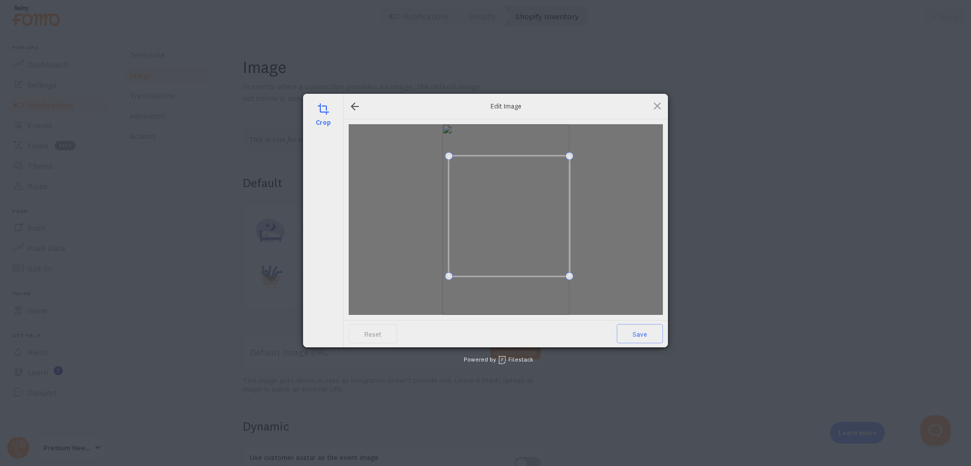
click at [450, 280] on span at bounding box center [449, 276] width 8 height 8
click at [565, 274] on span at bounding box center [564, 271] width 8 height 8
click at [636, 330] on span "Save" at bounding box center [640, 333] width 46 height 19
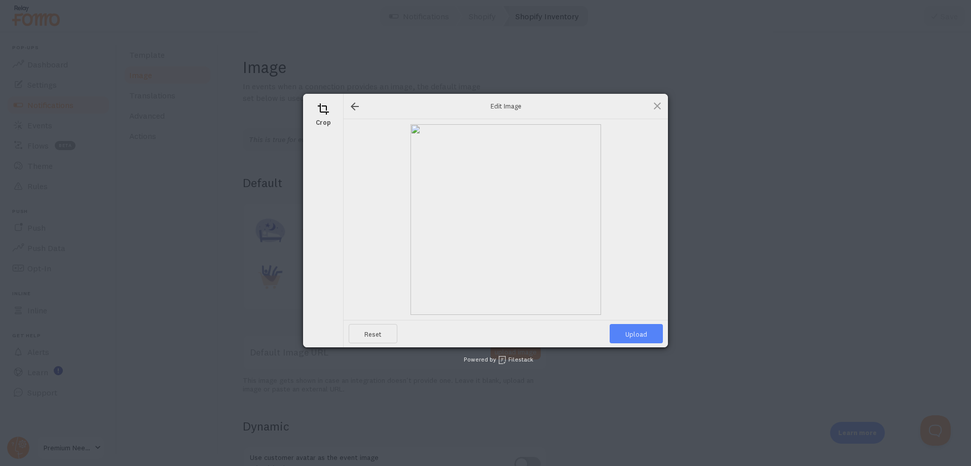
click at [626, 335] on span "Upload" at bounding box center [636, 333] width 53 height 19
type input "[URL][DOMAIN_NAME][DOMAIN_NAME]"
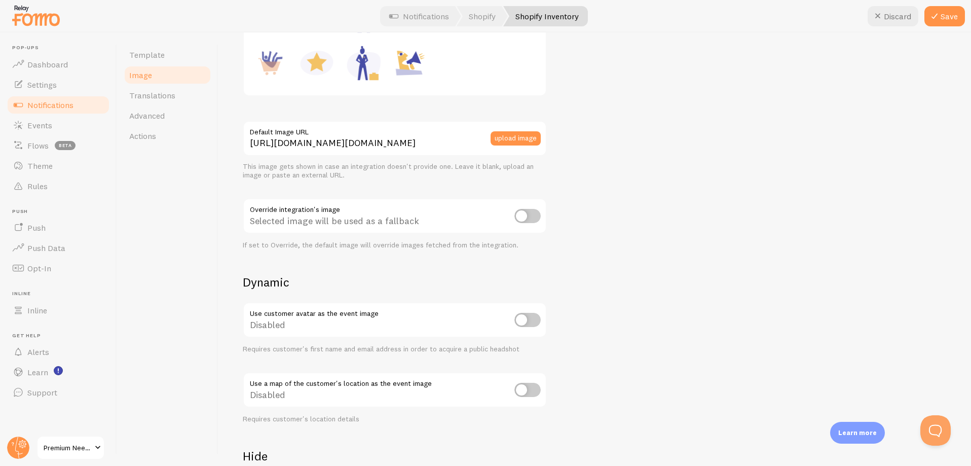
scroll to position [333, 0]
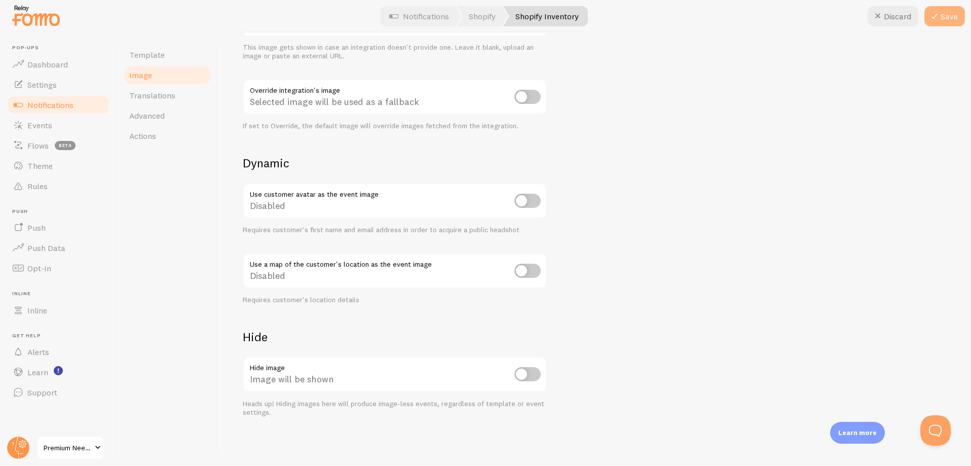
click at [938, 18] on icon at bounding box center [935, 16] width 12 height 12
click at [155, 56] on span "Template" at bounding box center [146, 55] width 35 height 10
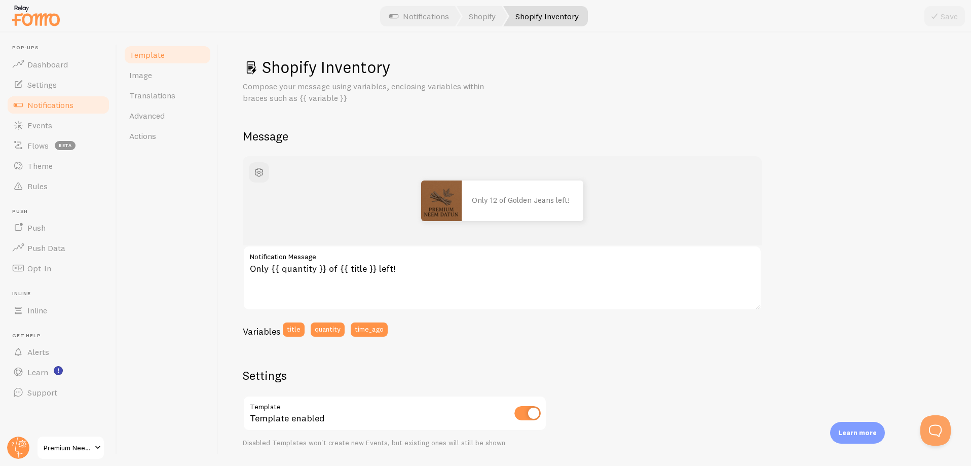
click at [46, 102] on span "Notifications" at bounding box center [50, 105] width 46 height 10
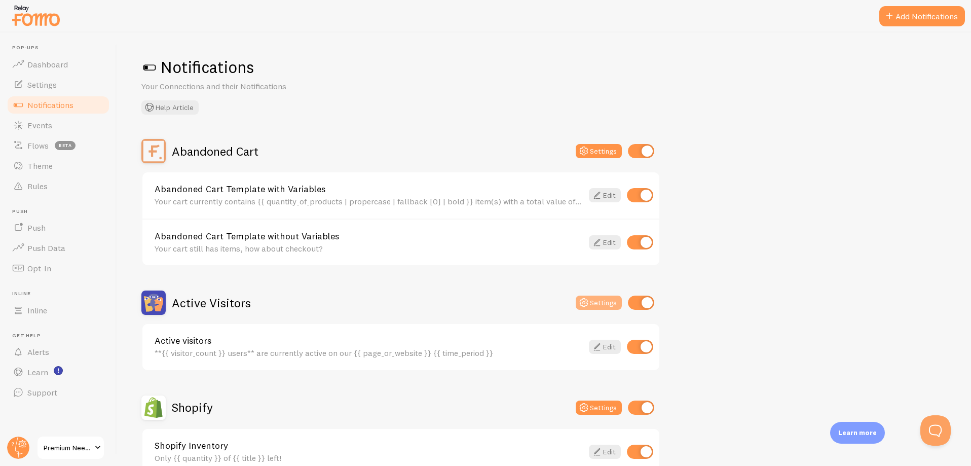
click at [605, 303] on button "Settings" at bounding box center [599, 303] width 46 height 14
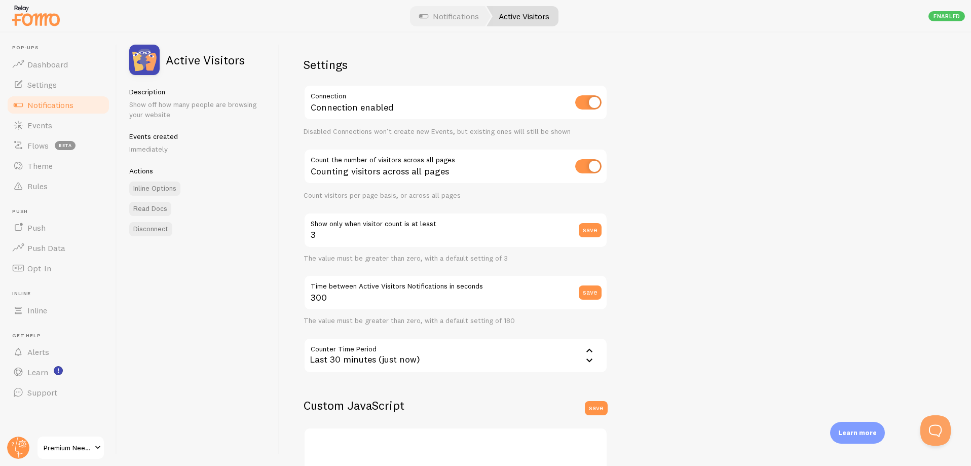
click at [63, 99] on link "Notifications" at bounding box center [58, 105] width 104 height 20
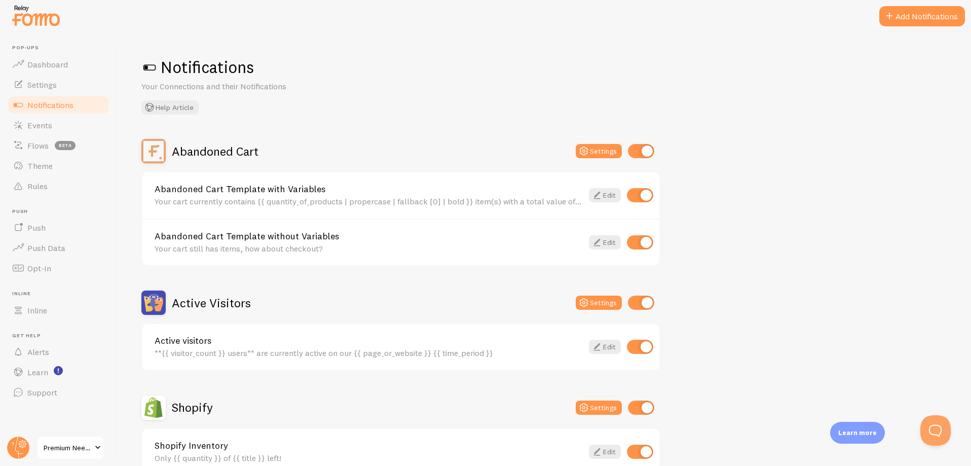
click at [640, 343] on input "checkbox" at bounding box center [640, 347] width 26 height 14
checkbox input "false"
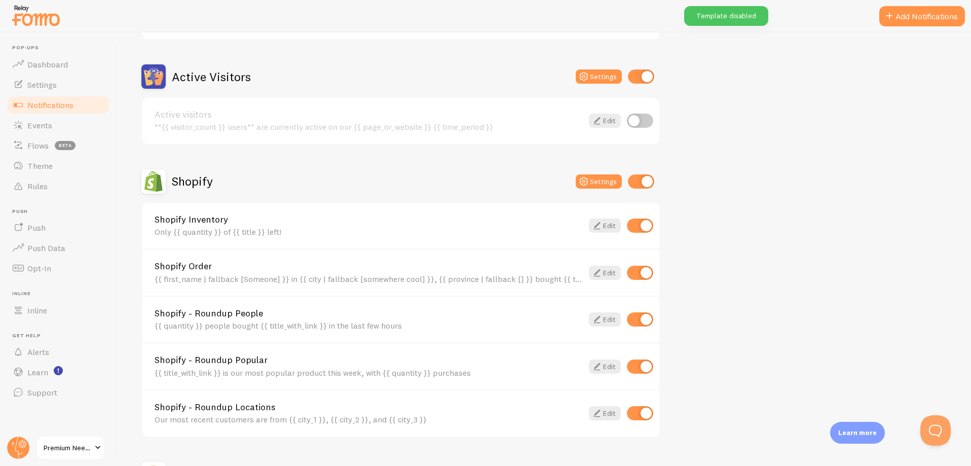
scroll to position [338, 0]
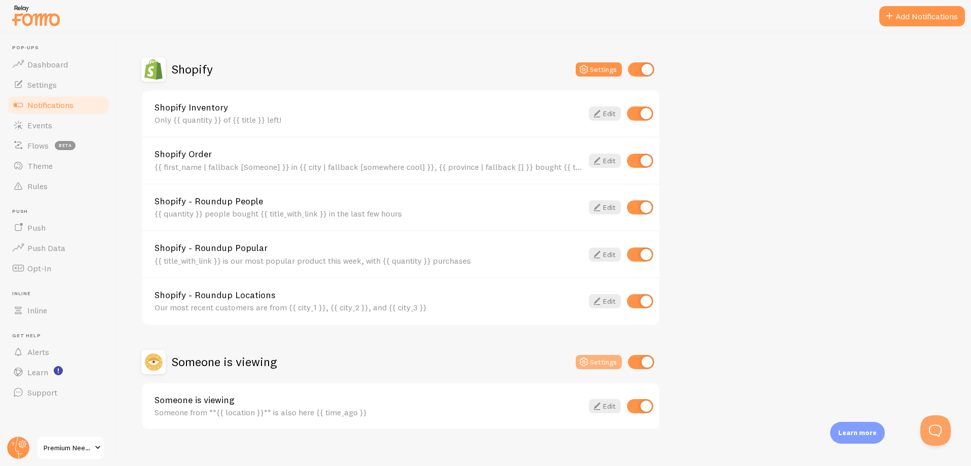
click at [598, 359] on button "Settings" at bounding box center [599, 362] width 46 height 14
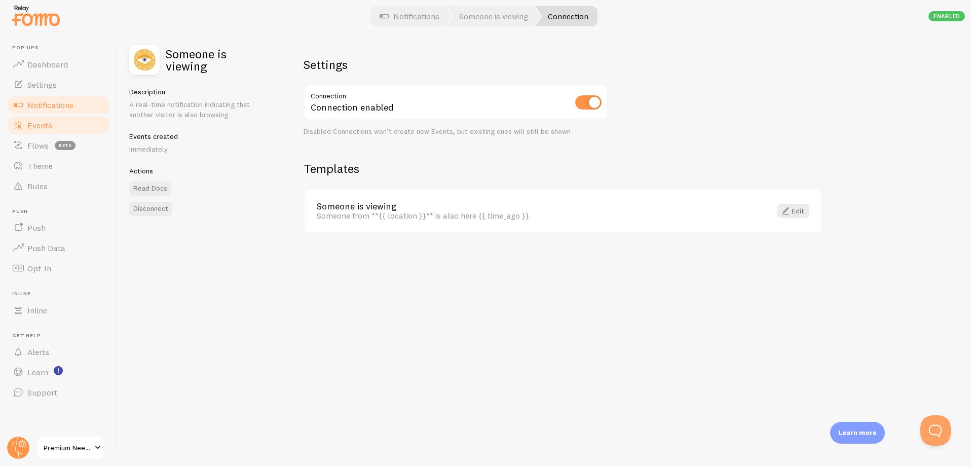
click at [31, 119] on link "Events" at bounding box center [58, 125] width 104 height 20
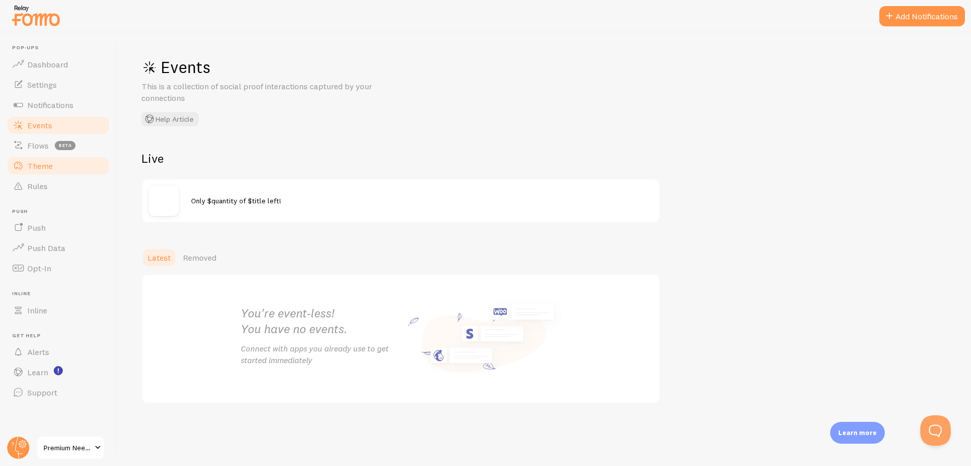
click at [36, 164] on span "Theme" at bounding box center [39, 166] width 25 height 10
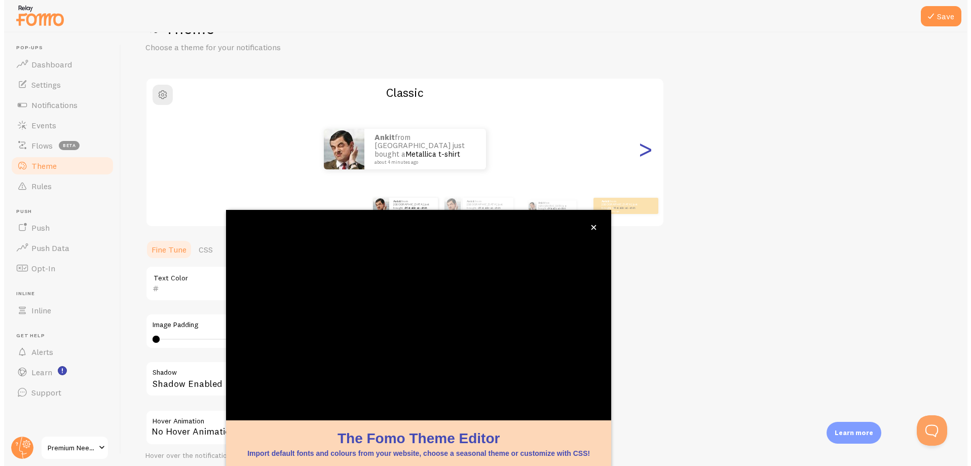
scroll to position [39, 0]
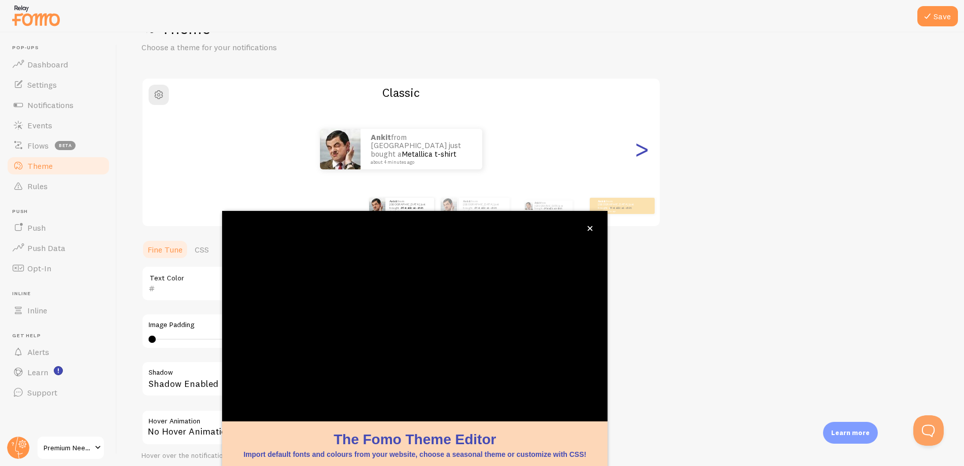
click at [638, 147] on div ">" at bounding box center [641, 149] width 12 height 73
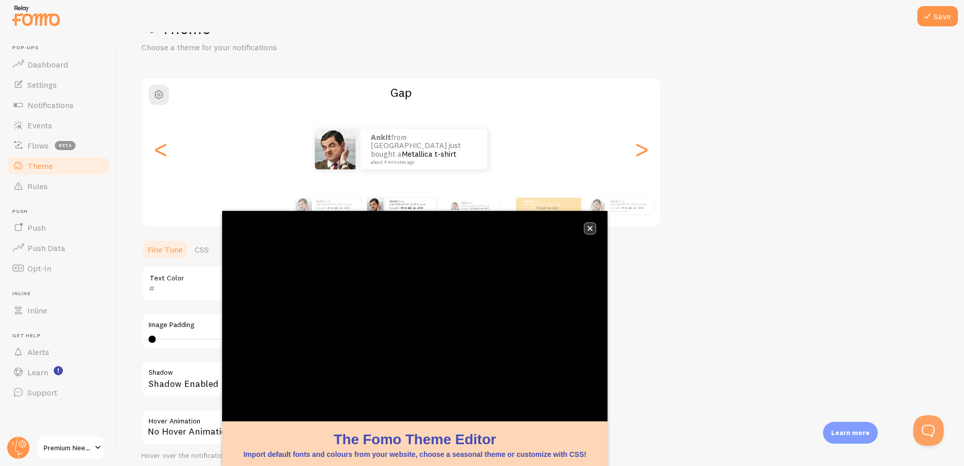
click at [593, 229] on icon "close," at bounding box center [590, 229] width 6 height 6
click at [639, 152] on div ">" at bounding box center [641, 149] width 12 height 73
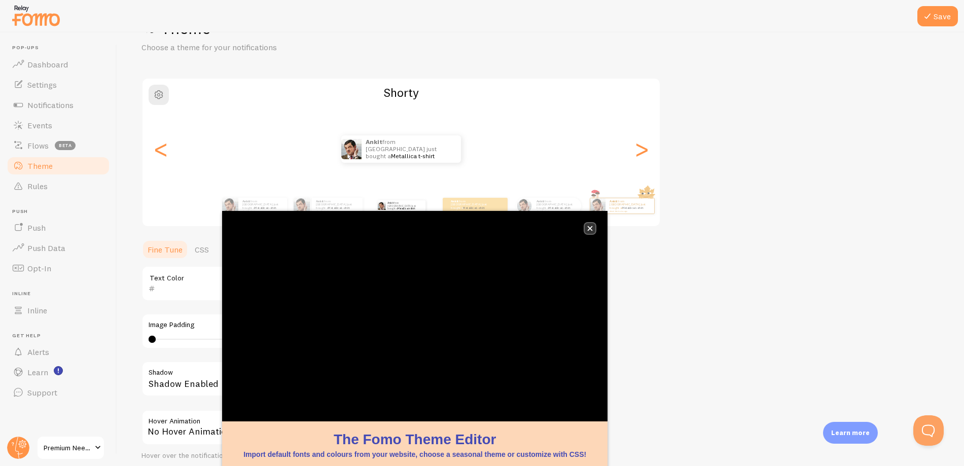
click at [593, 229] on icon "close," at bounding box center [590, 229] width 6 height 6
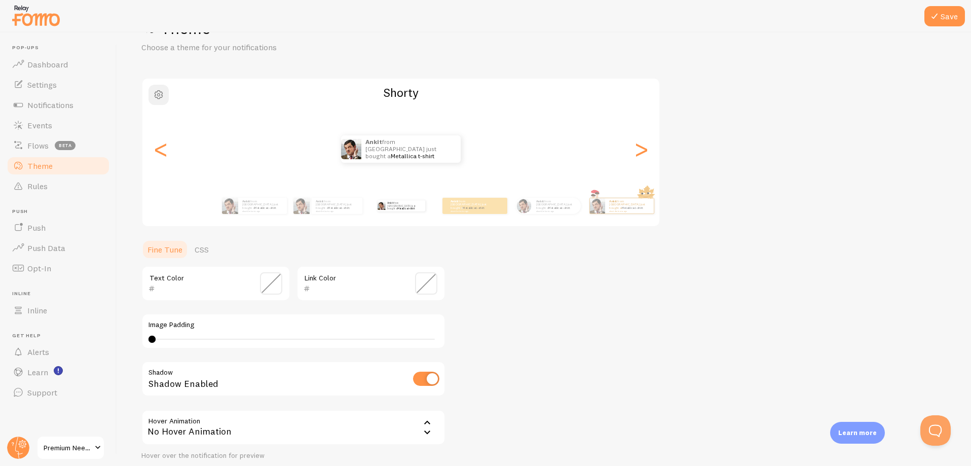
click at [161, 92] on span "button" at bounding box center [159, 95] width 12 height 12
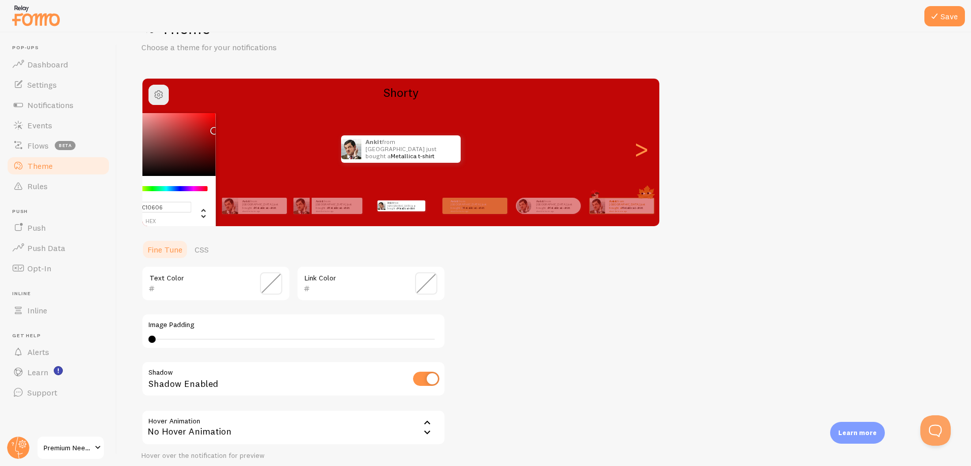
drag, startPoint x: 164, startPoint y: 139, endPoint x: 212, endPoint y: 129, distance: 49.7
click at [212, 129] on div "Chrome color picker" at bounding box center [159, 144] width 114 height 63
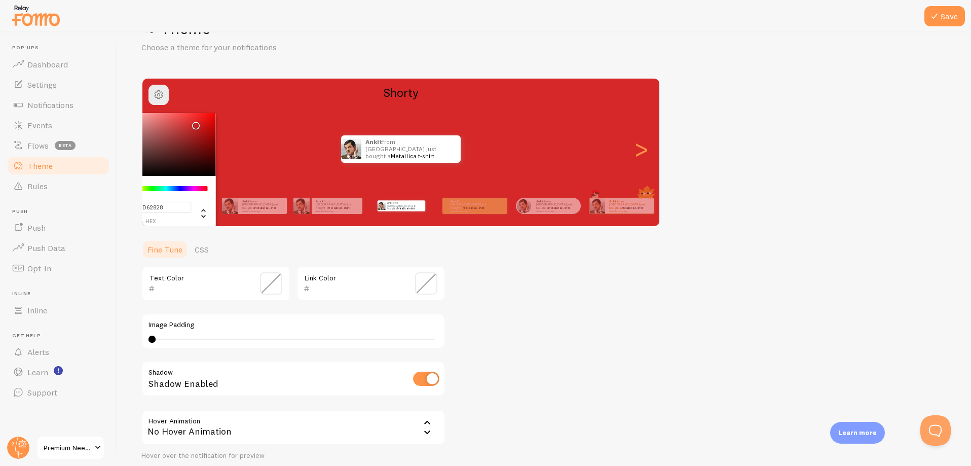
click at [194, 123] on div "Chrome color picker" at bounding box center [196, 126] width 6 height 6
type input "#D62929"
click at [253, 239] on ul "Fine Tune CSS" at bounding box center [293, 249] width 304 height 20
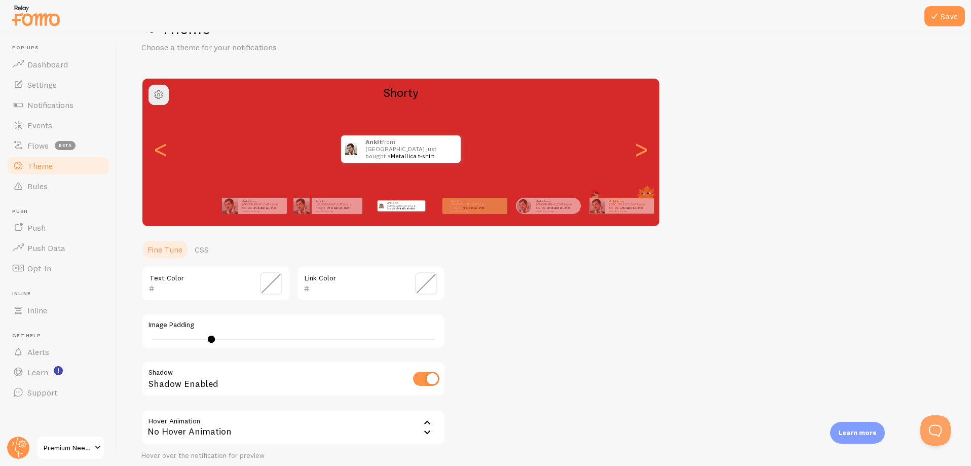
drag, startPoint x: 153, startPoint y: 340, endPoint x: 211, endPoint y: 353, distance: 60.3
click at [211, 353] on div "Text Color Link Color Image Padding 8 Shadow Shadow Enabled Hover Animation non…" at bounding box center [293, 363] width 304 height 195
type input "0"
drag, startPoint x: 207, startPoint y: 340, endPoint x: 138, endPoint y: 331, distance: 69.0
click at [138, 331] on div "Save Theme Choose a theme for your notifications Shorty Ankit from [GEOGRAPHIC_…" at bounding box center [544, 248] width 854 height 433
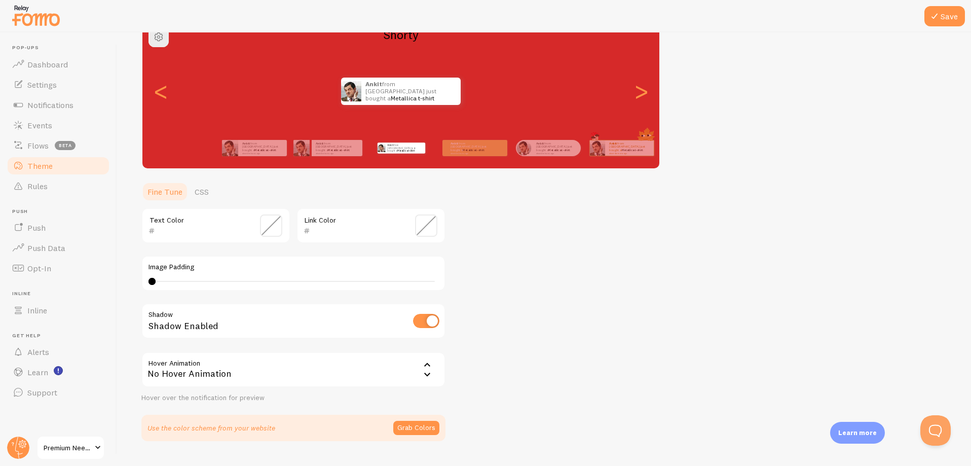
scroll to position [121, 0]
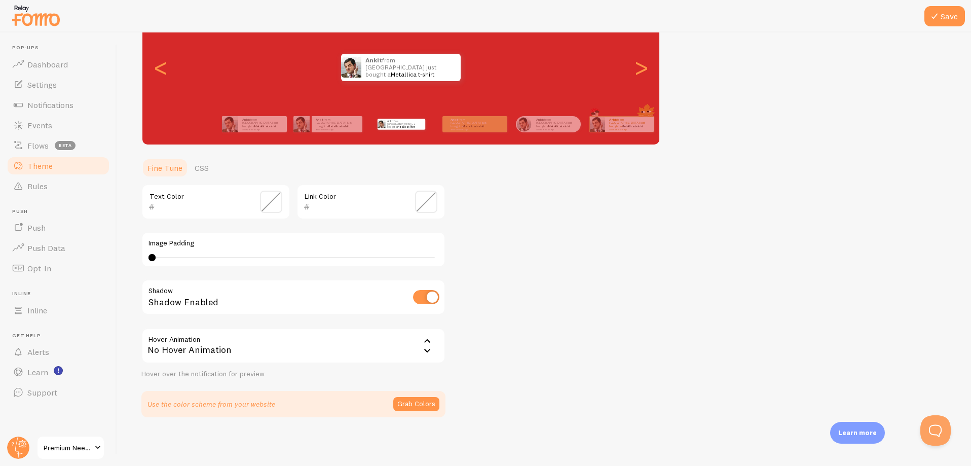
click at [266, 349] on div "No Hover Animation" at bounding box center [293, 345] width 304 height 35
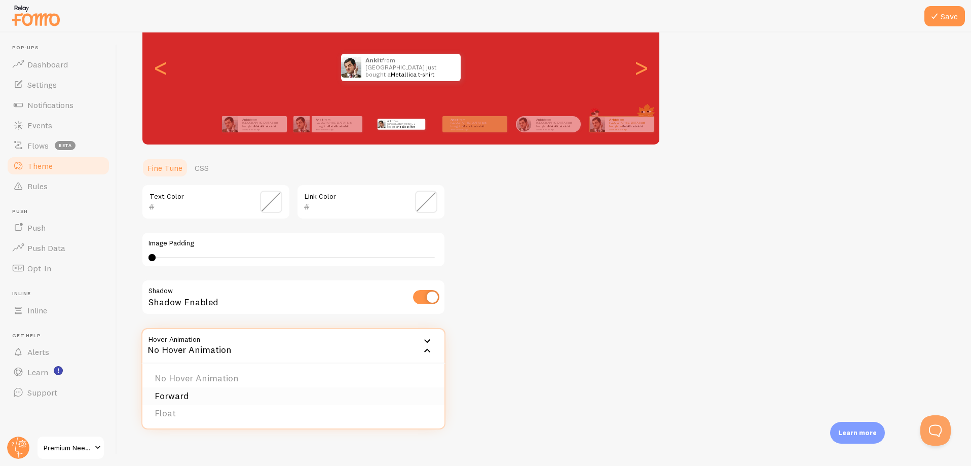
click at [176, 392] on li "Forward" at bounding box center [293, 396] width 302 height 18
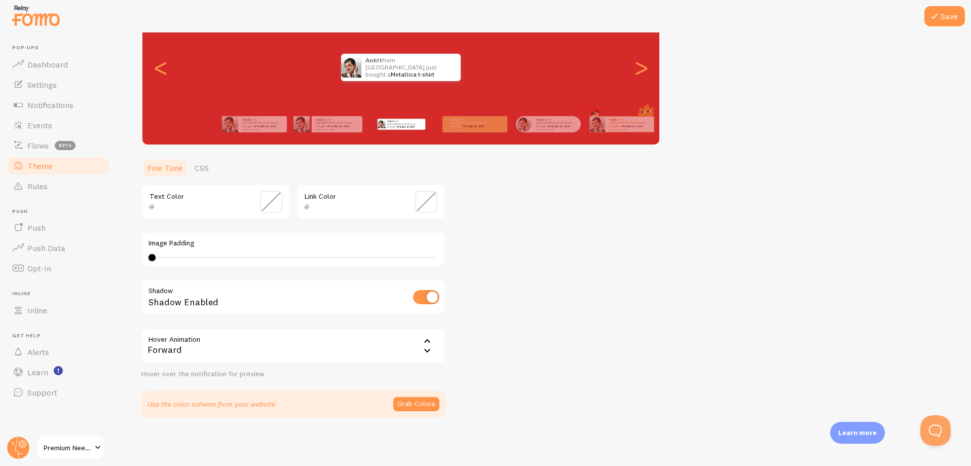
click at [170, 345] on div "Forward" at bounding box center [293, 345] width 304 height 35
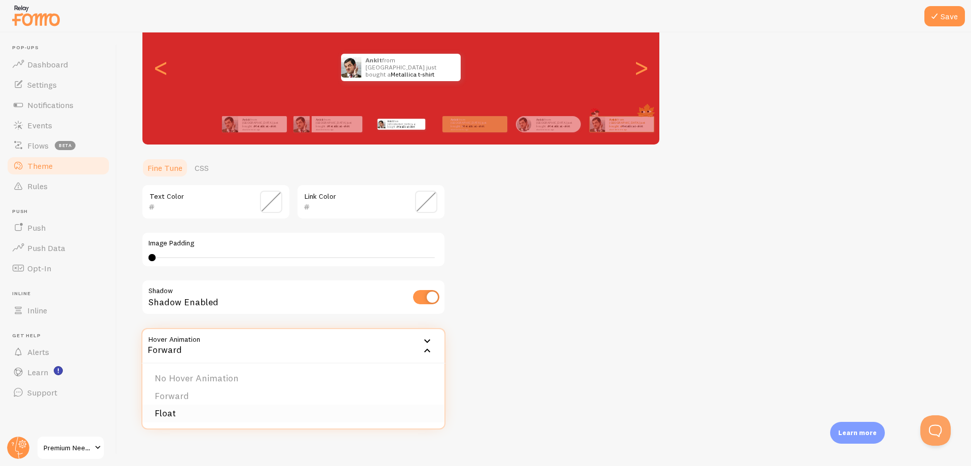
click at [163, 413] on li "Float" at bounding box center [293, 414] width 302 height 18
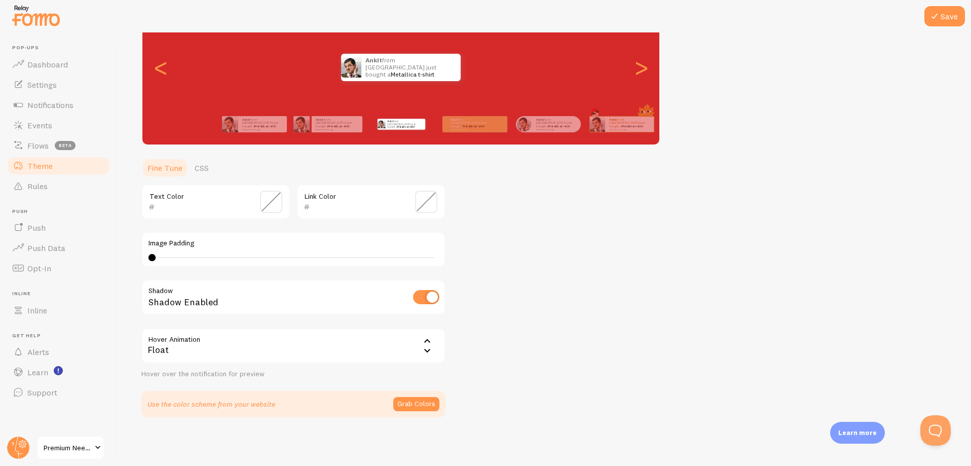
click at [239, 302] on div "Shadow Enabled" at bounding box center [293, 297] width 304 height 37
click at [431, 201] on span at bounding box center [426, 202] width 22 height 22
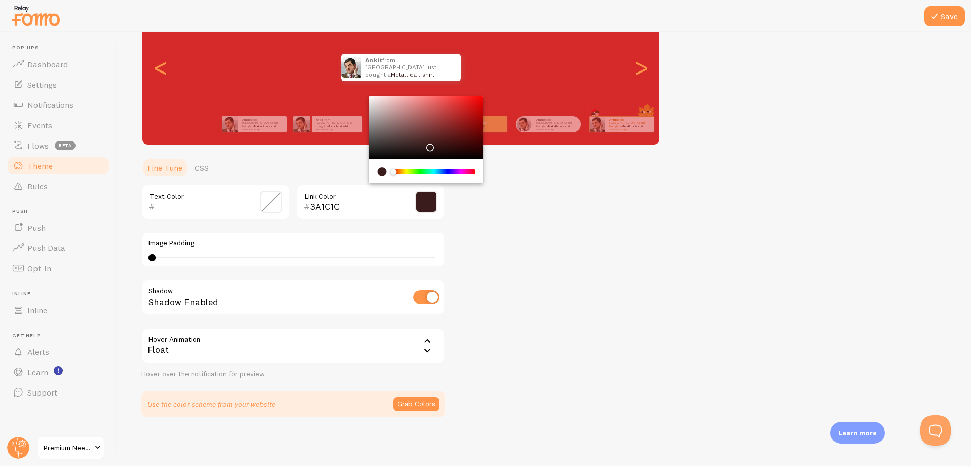
type input "2D1010"
drag, startPoint x: 375, startPoint y: 150, endPoint x: 444, endPoint y: 148, distance: 68.5
click at [444, 148] on div "Chrome color picker" at bounding box center [427, 127] width 114 height 63
click at [497, 235] on div "Theme Choose a theme for your notifications Shorty Ankit from [GEOGRAPHIC_DATA]…" at bounding box center [544, 176] width 806 height 481
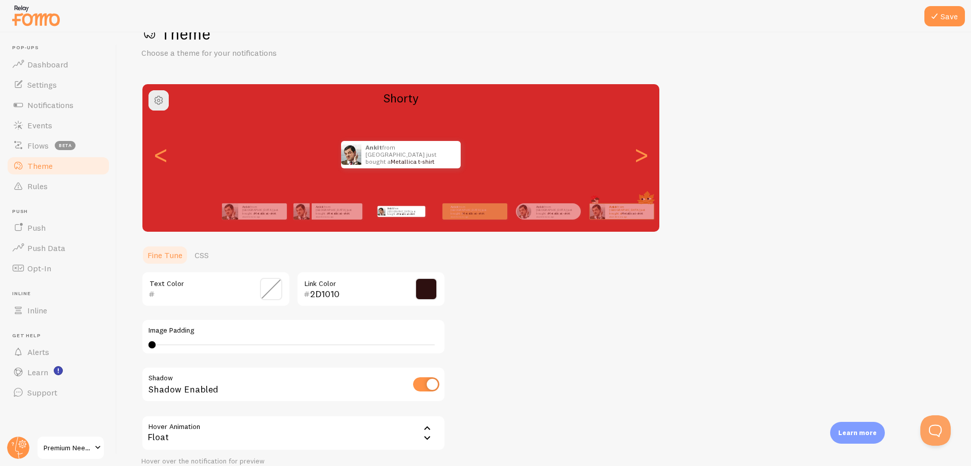
scroll to position [0, 0]
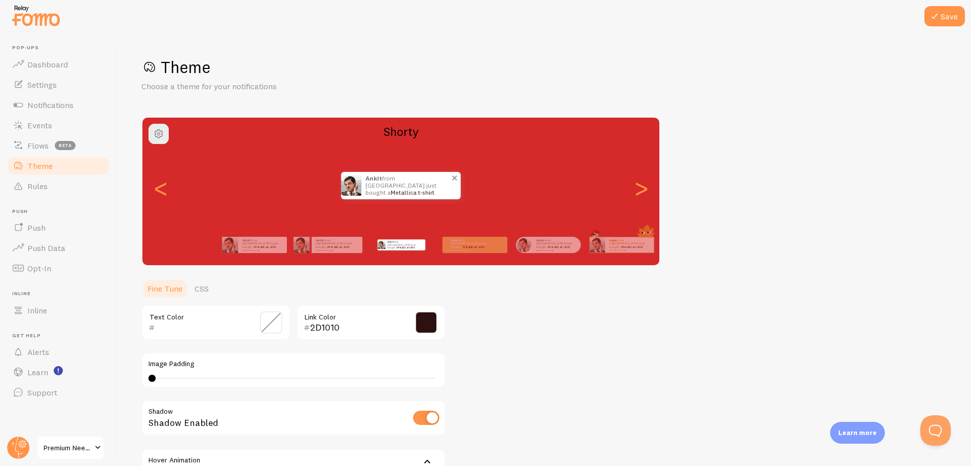
click at [397, 183] on p "Ankit from [GEOGRAPHIC_DATA] just bought a Metallica t-shirt about 4 minutes ago" at bounding box center [408, 185] width 85 height 27
click at [949, 12] on button "Save" at bounding box center [945, 16] width 41 height 20
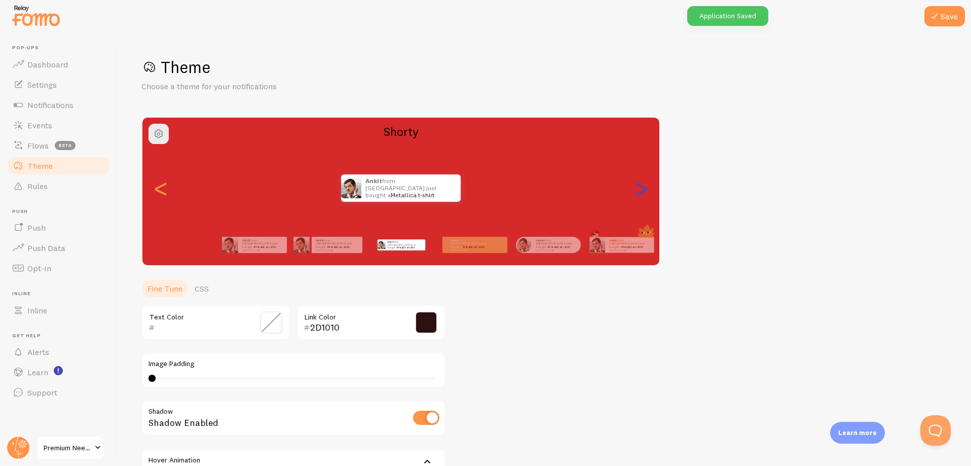
click at [643, 189] on div ">" at bounding box center [641, 188] width 12 height 73
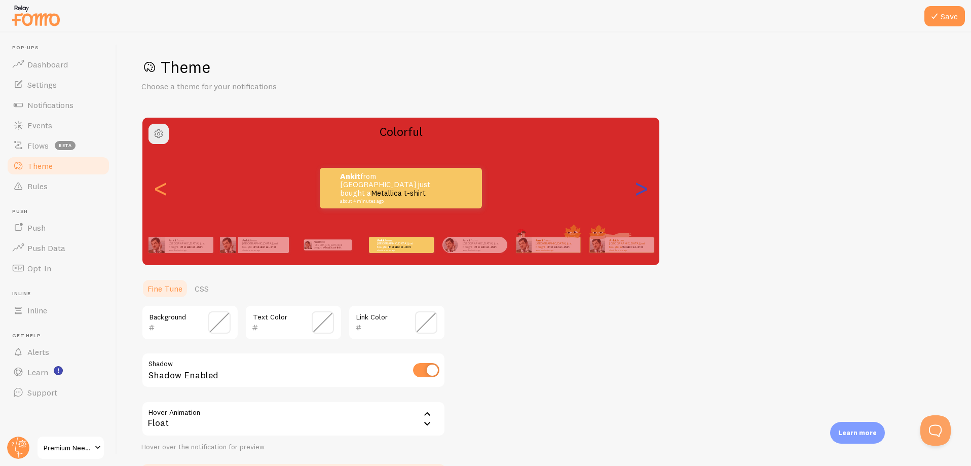
click at [641, 192] on div ">" at bounding box center [641, 188] width 12 height 73
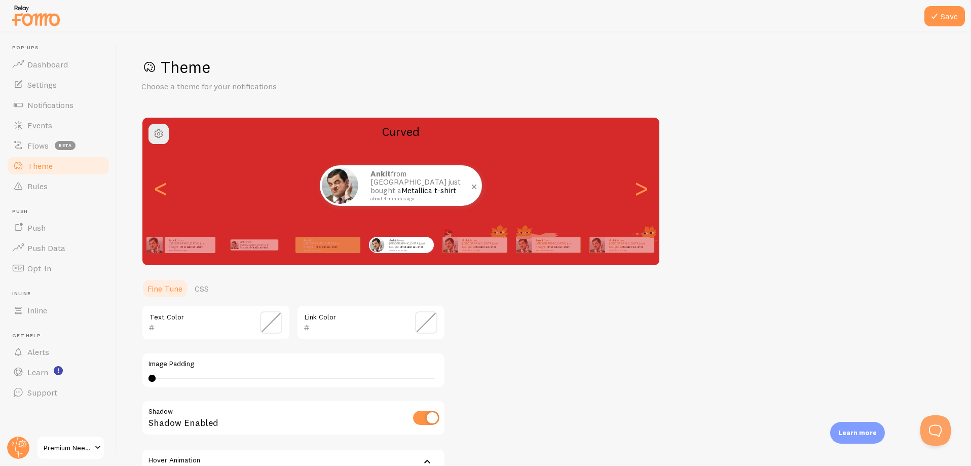
click at [474, 184] on span at bounding box center [474, 186] width 17 height 17
click at [158, 132] on span "button" at bounding box center [159, 134] width 12 height 12
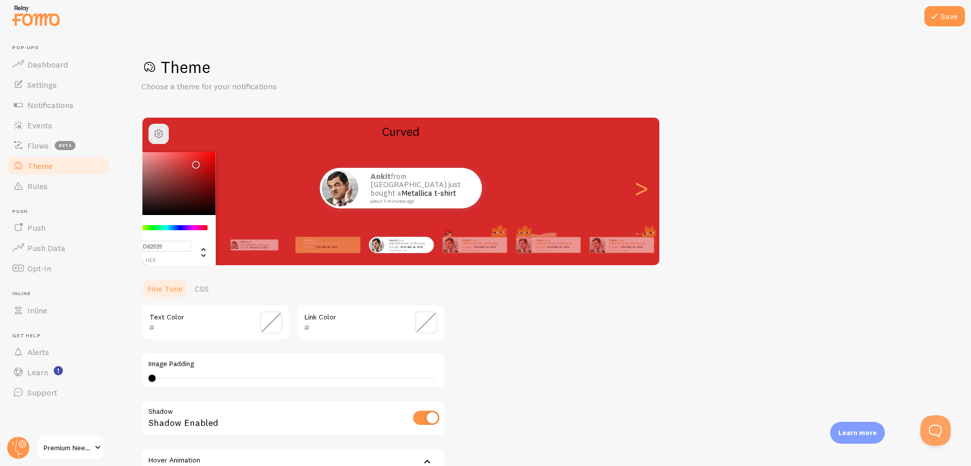
drag, startPoint x: 156, startPoint y: 235, endPoint x: 174, endPoint y: 237, distance: 18.8
click at [174, 237] on div "#D62929 hex 214 r 41 g 41 b 0 h 68% s 50% l" at bounding box center [159, 247] width 98 height 31
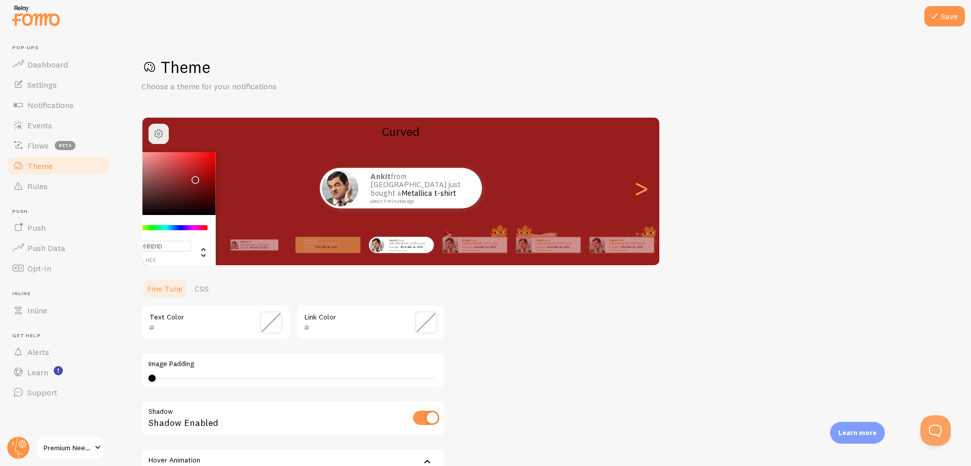
type input "#981E1E"
drag, startPoint x: 193, startPoint y: 162, endPoint x: 193, endPoint y: 177, distance: 15.7
click at [193, 177] on div "Chrome color picker" at bounding box center [159, 183] width 114 height 63
click at [542, 364] on div "Theme Choose a theme for your notifications #981E1E hex 152 r 30 g 30 b 0 h 67%…" at bounding box center [544, 297] width 806 height 481
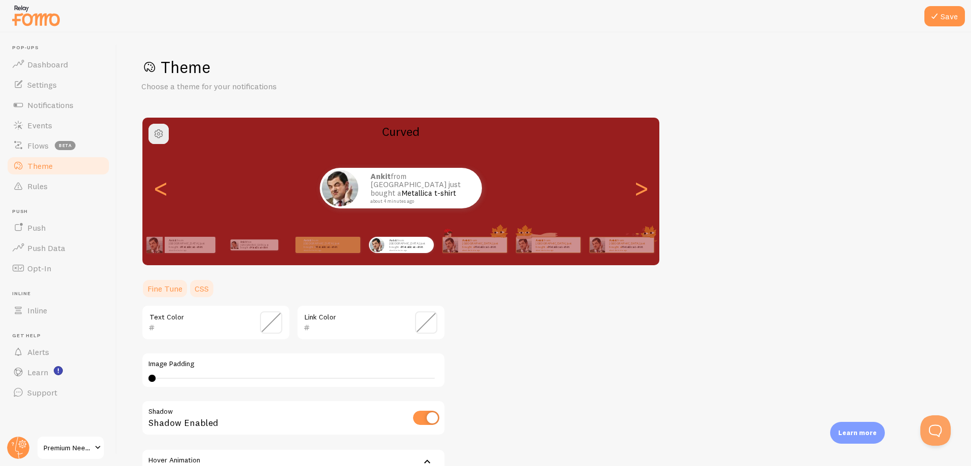
click at [208, 291] on link "CSS" at bounding box center [202, 288] width 26 height 20
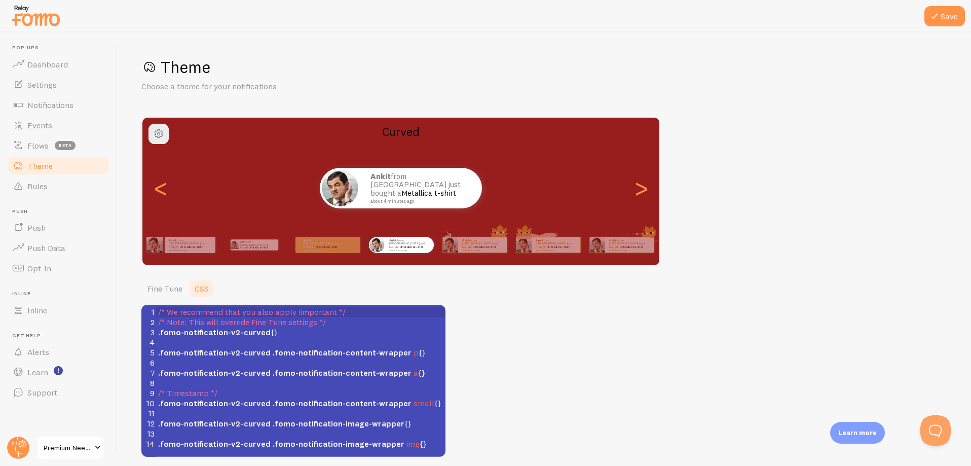
click at [543, 429] on div "Theme Choose a theme for your notifications Curved Ankit from [GEOGRAPHIC_DATA]…" at bounding box center [544, 257] width 806 height 400
click at [171, 287] on link "Fine Tune" at bounding box center [164, 288] width 47 height 20
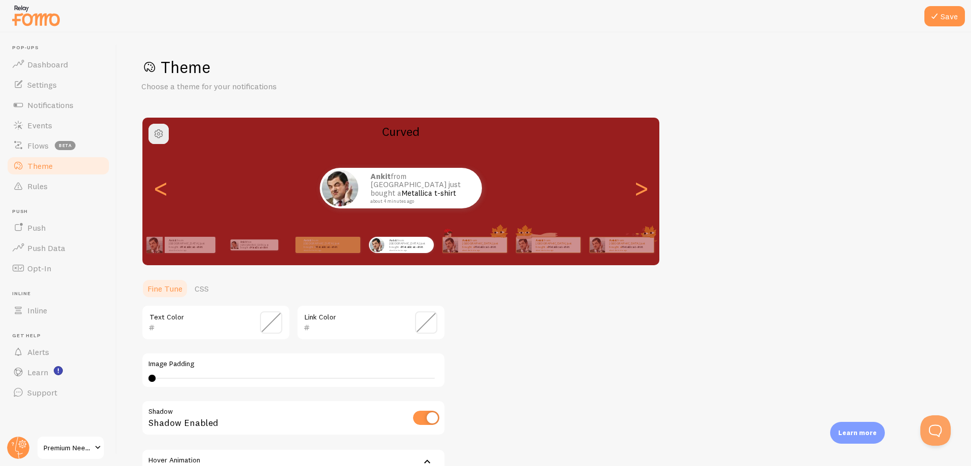
scroll to position [121, 0]
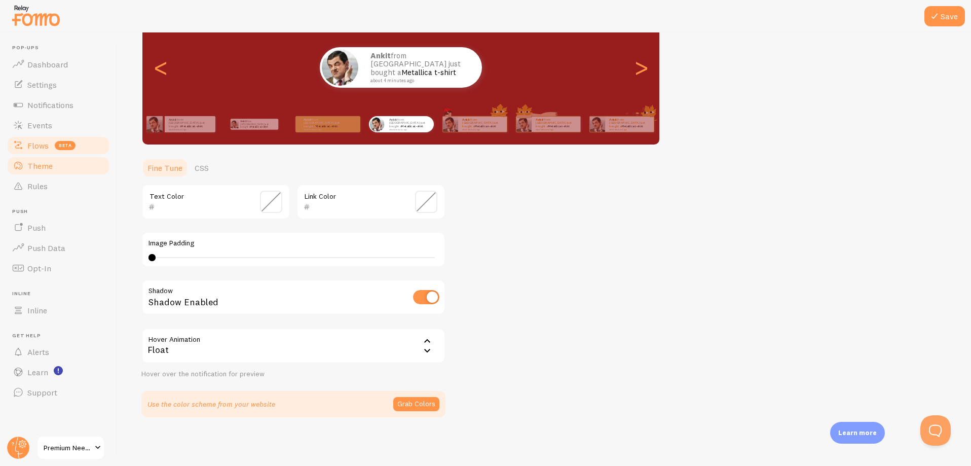
click at [37, 144] on span "Flows" at bounding box center [37, 145] width 21 height 10
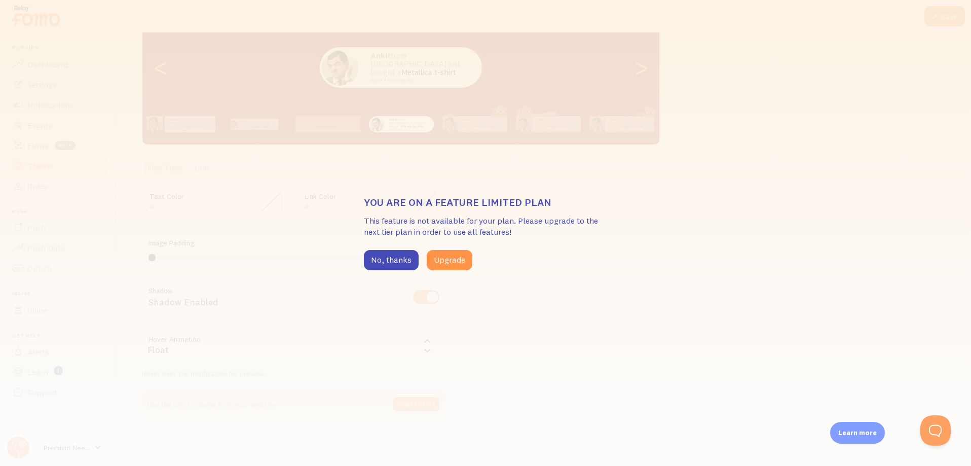
click at [307, 342] on div "You are on a feature limited plan This feature is not available for your plan. …" at bounding box center [485, 233] width 971 height 466
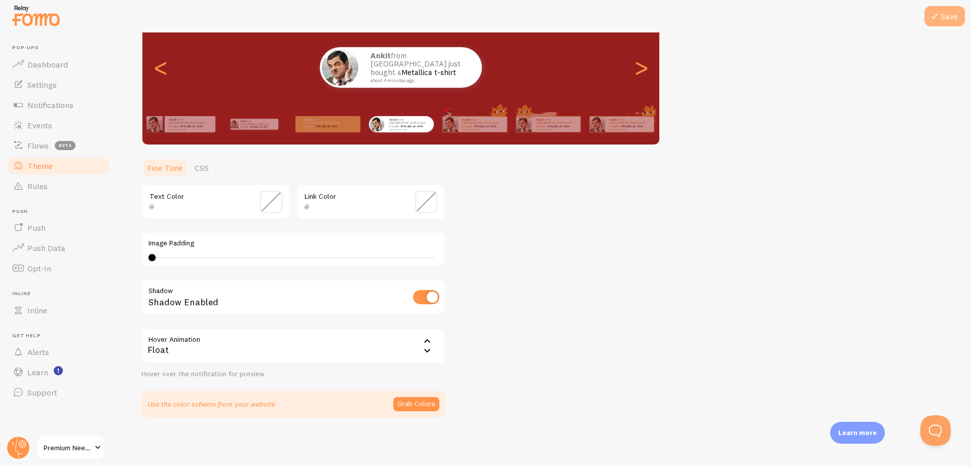
click at [948, 17] on button "Save" at bounding box center [945, 16] width 41 height 20
click at [162, 73] on div "<" at bounding box center [161, 67] width 12 height 73
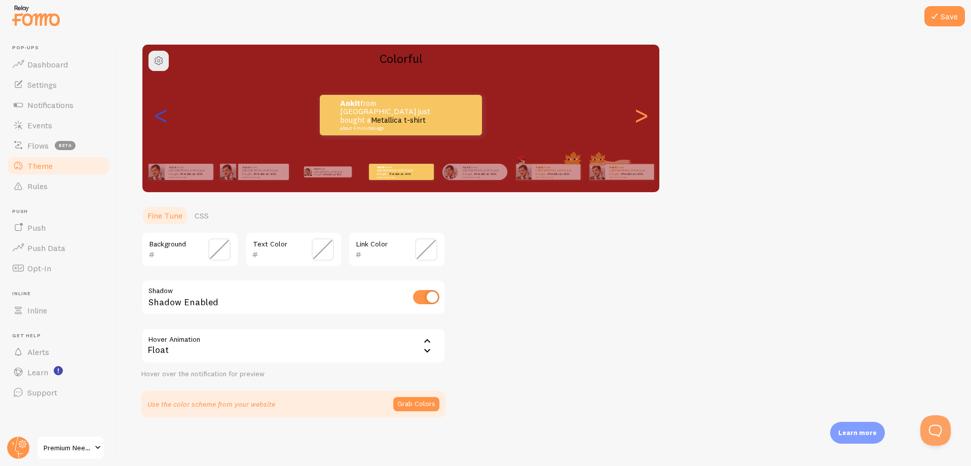
click at [159, 107] on div "<" at bounding box center [161, 115] width 12 height 73
type input "2D1010"
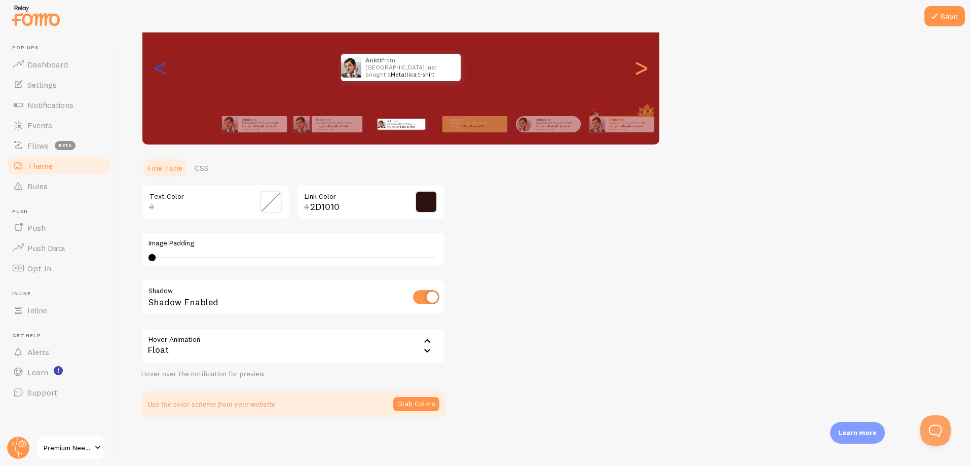
click at [159, 107] on div "Ankit from [GEOGRAPHIC_DATA] just bought a Metallica t-shirt about 4 minutes ag…" at bounding box center [401, 124] width 582 height 41
click at [640, 68] on div ">" at bounding box center [641, 67] width 12 height 73
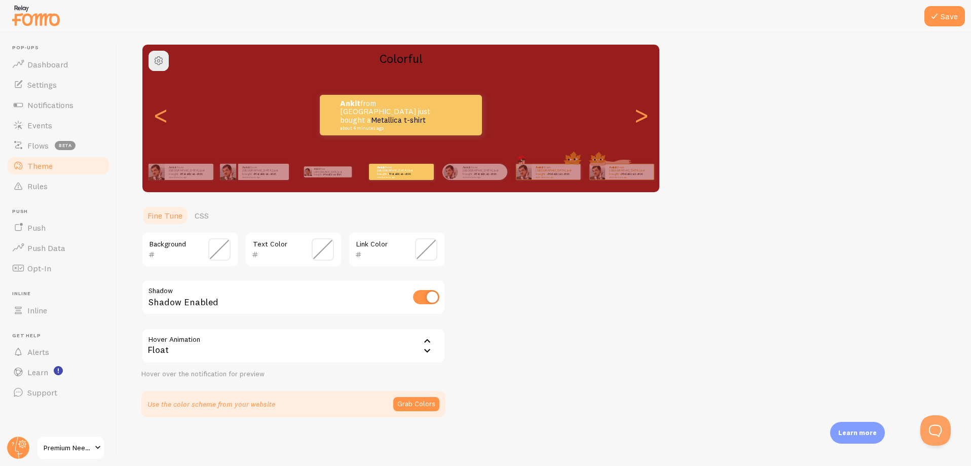
scroll to position [73, 0]
click at [640, 114] on div ">" at bounding box center [641, 115] width 12 height 73
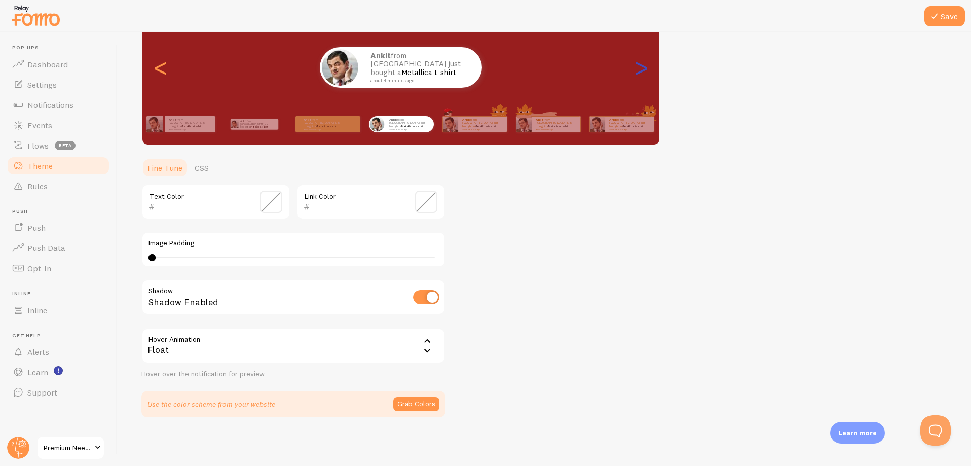
click at [640, 114] on div "Ankit from [GEOGRAPHIC_DATA] just bought a Metallica t-shirt about 4 minutes ago" at bounding box center [621, 124] width 65 height 28
type input "0"
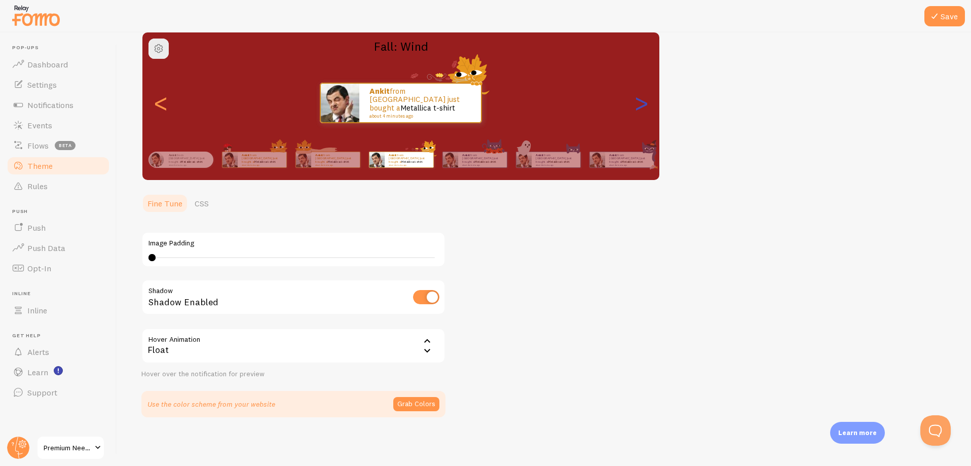
scroll to position [85, 0]
click at [641, 103] on div ">" at bounding box center [641, 102] width 12 height 73
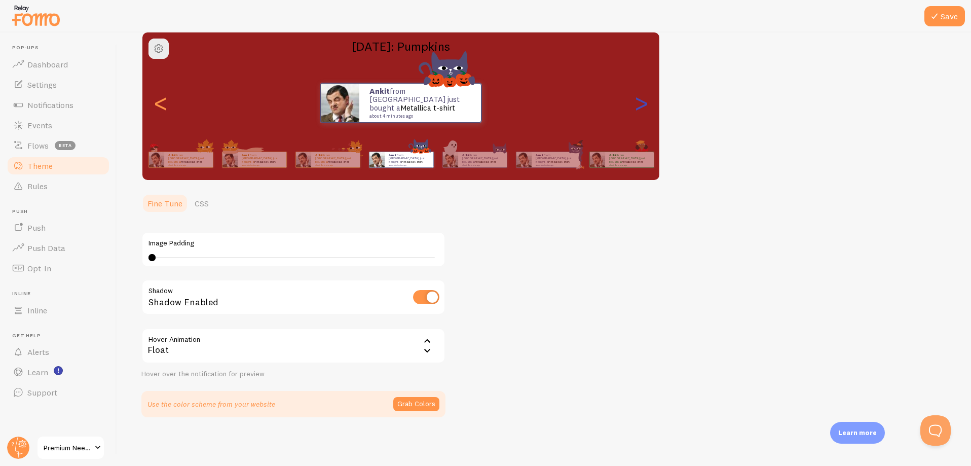
click at [641, 103] on div ">" at bounding box center [641, 102] width 12 height 73
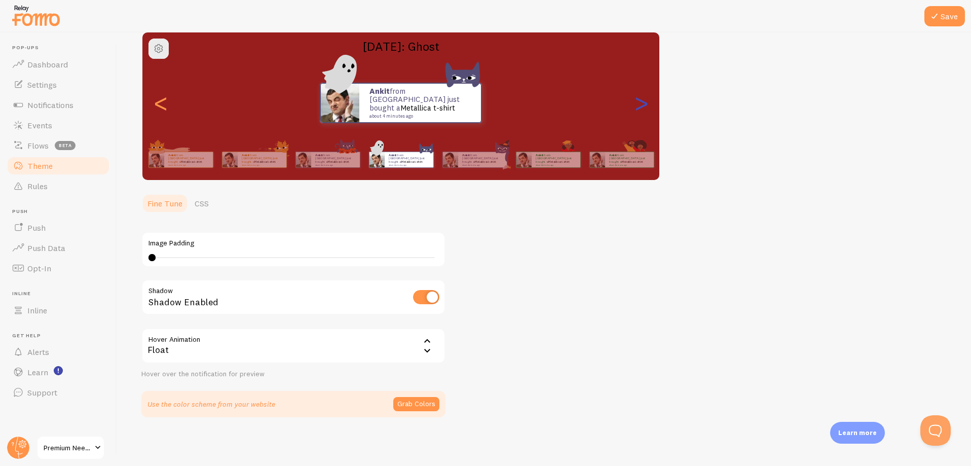
click at [641, 103] on div ">" at bounding box center [641, 102] width 12 height 73
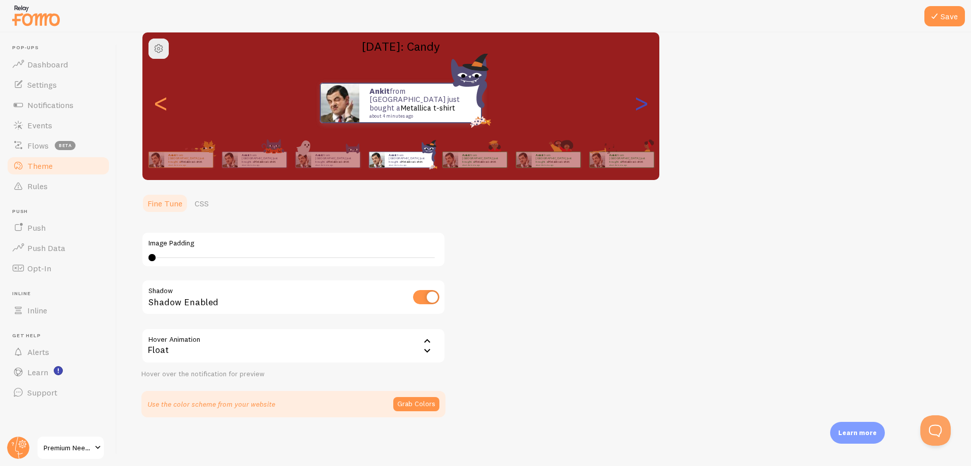
click at [641, 103] on div ">" at bounding box center [641, 102] width 12 height 73
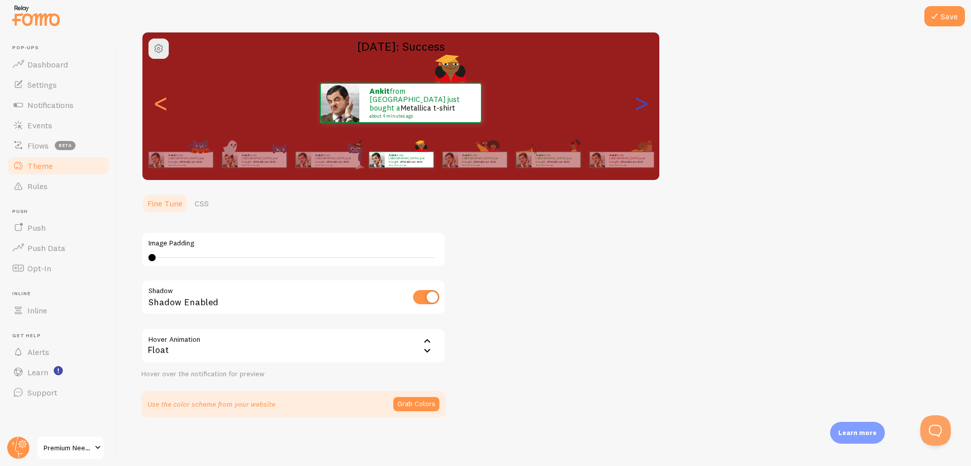
click at [641, 103] on div ">" at bounding box center [641, 102] width 12 height 73
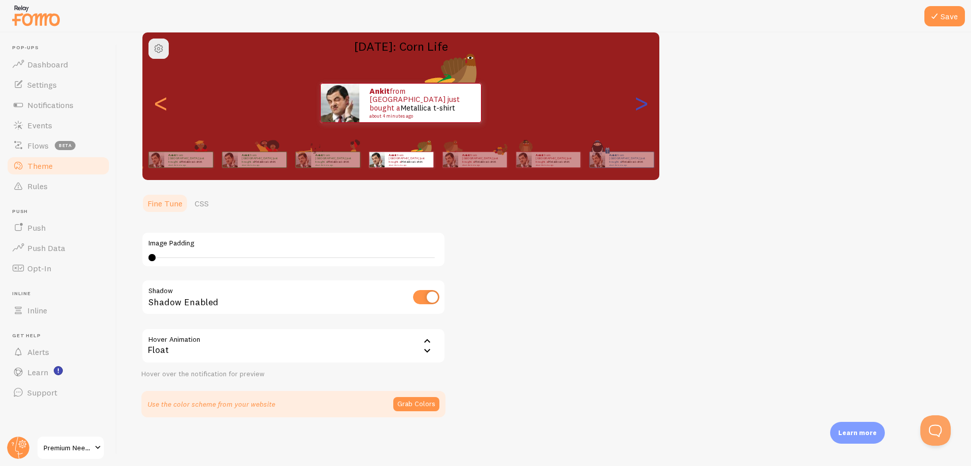
click at [641, 103] on div ">" at bounding box center [641, 102] width 12 height 73
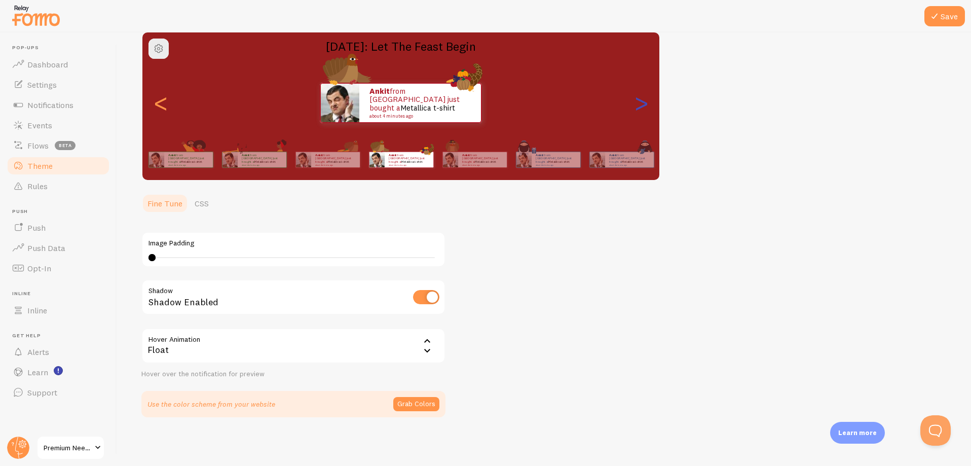
click at [641, 103] on div ">" at bounding box center [641, 102] width 12 height 73
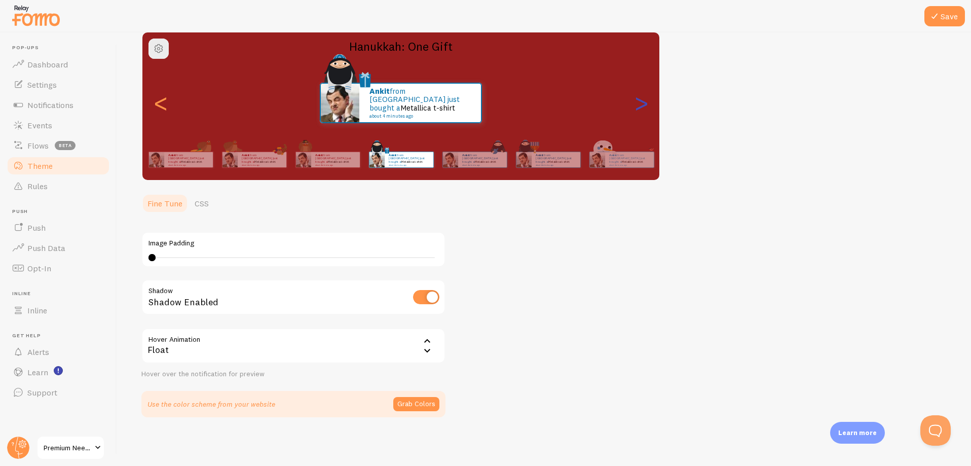
click at [641, 103] on div ">" at bounding box center [641, 102] width 12 height 73
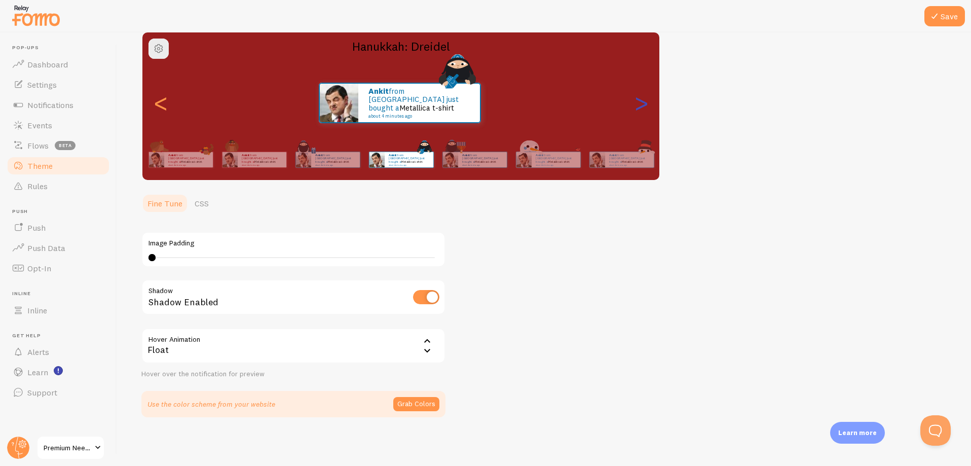
click at [640, 106] on div ">" at bounding box center [641, 102] width 12 height 73
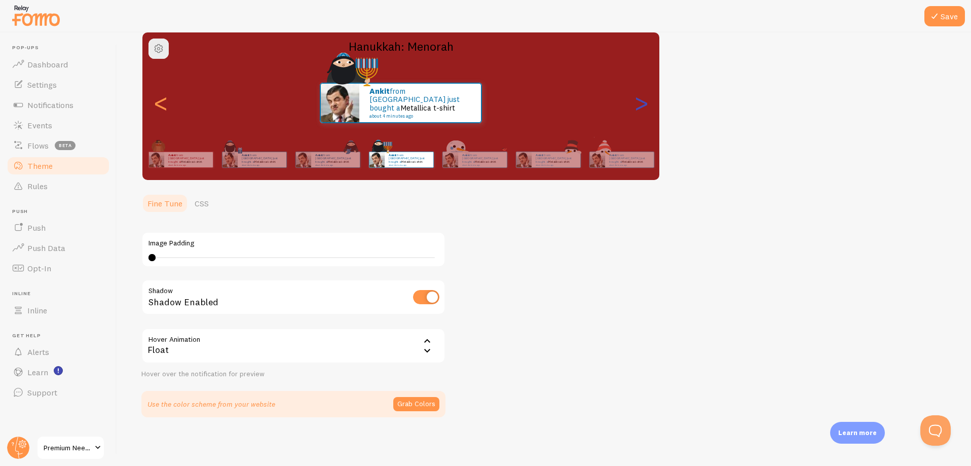
click at [640, 106] on div ">" at bounding box center [641, 102] width 12 height 73
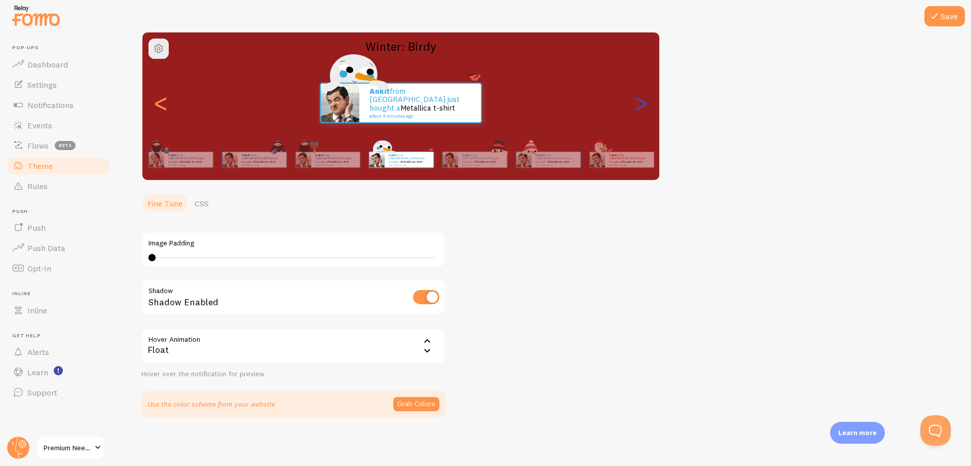
click at [640, 106] on div ">" at bounding box center [641, 102] width 12 height 73
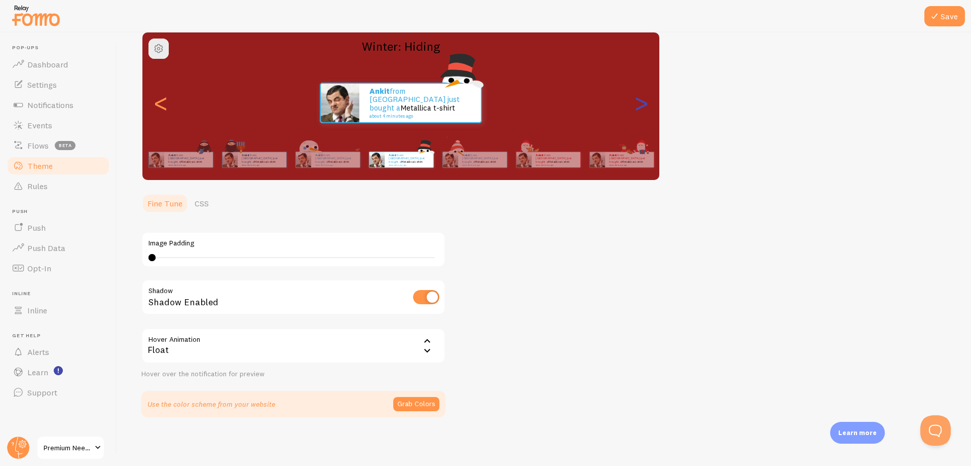
click at [640, 106] on div ">" at bounding box center [641, 102] width 12 height 73
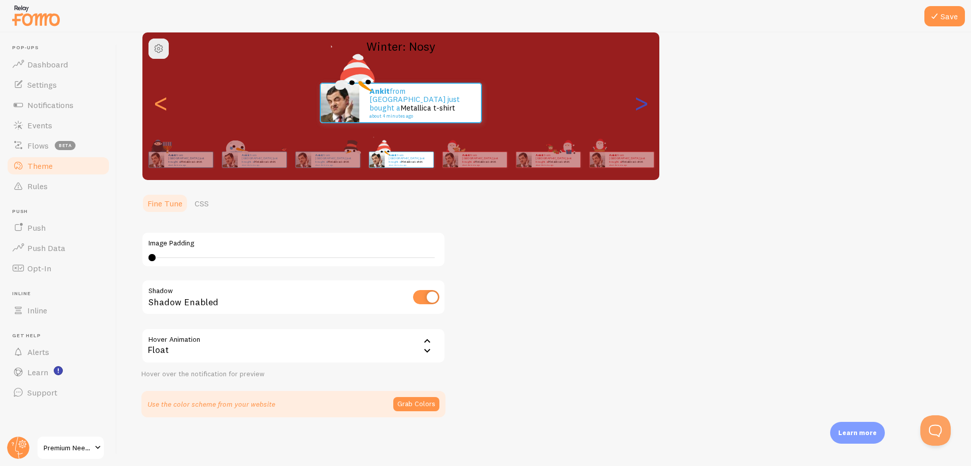
click at [640, 106] on div ">" at bounding box center [641, 102] width 12 height 73
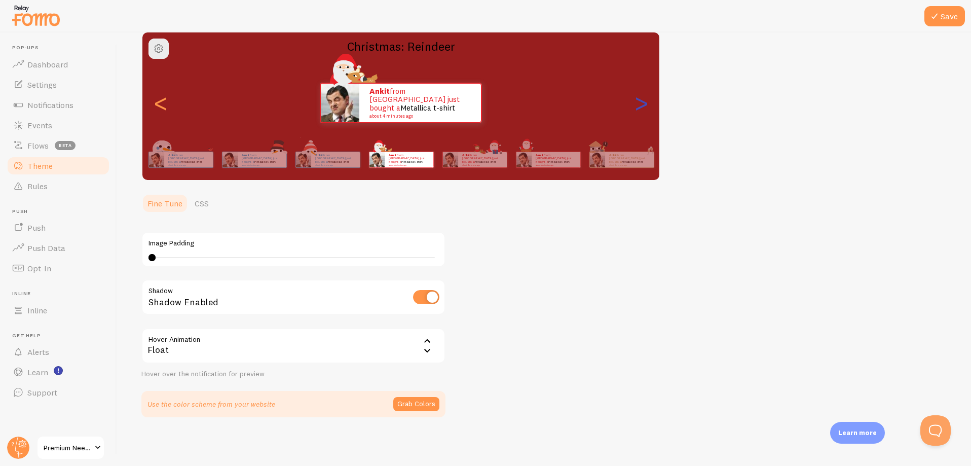
click at [637, 107] on div ">" at bounding box center [641, 102] width 12 height 73
click at [639, 100] on div ">" at bounding box center [641, 102] width 12 height 73
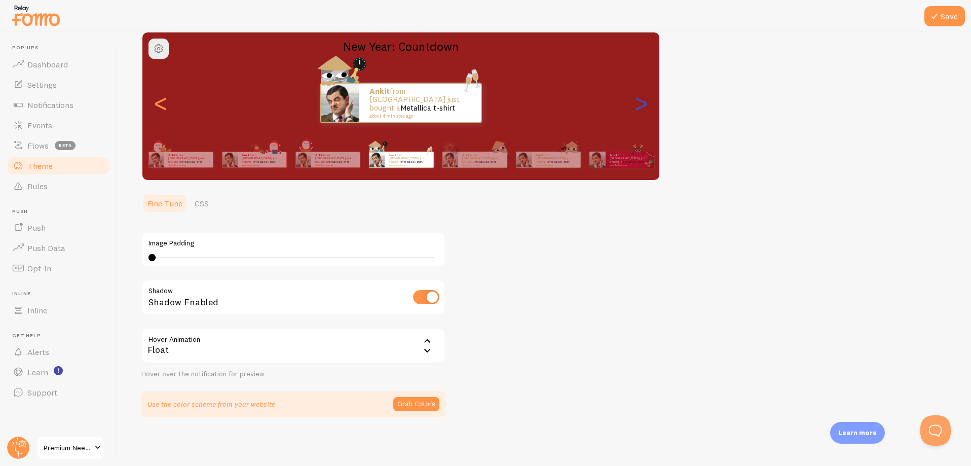
click at [639, 100] on div ">" at bounding box center [641, 102] width 12 height 73
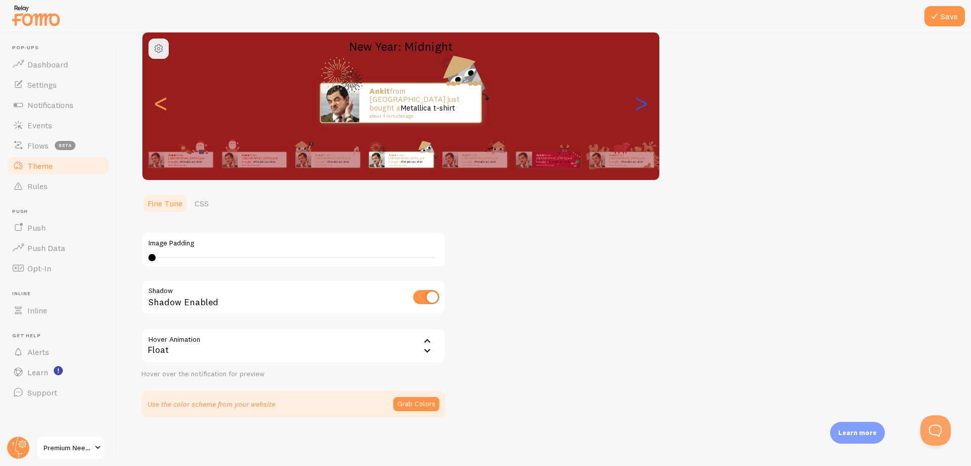
click at [639, 100] on div ">" at bounding box center [641, 102] width 12 height 73
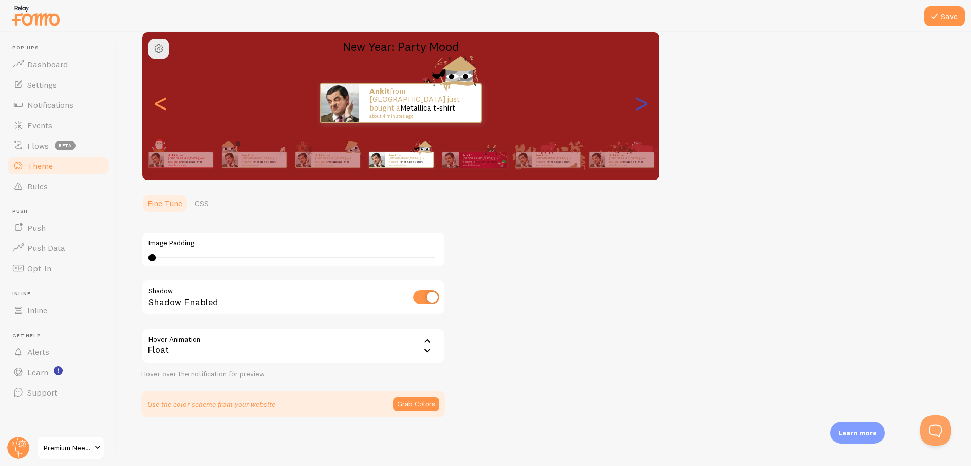
click at [639, 100] on div ">" at bounding box center [641, 102] width 12 height 73
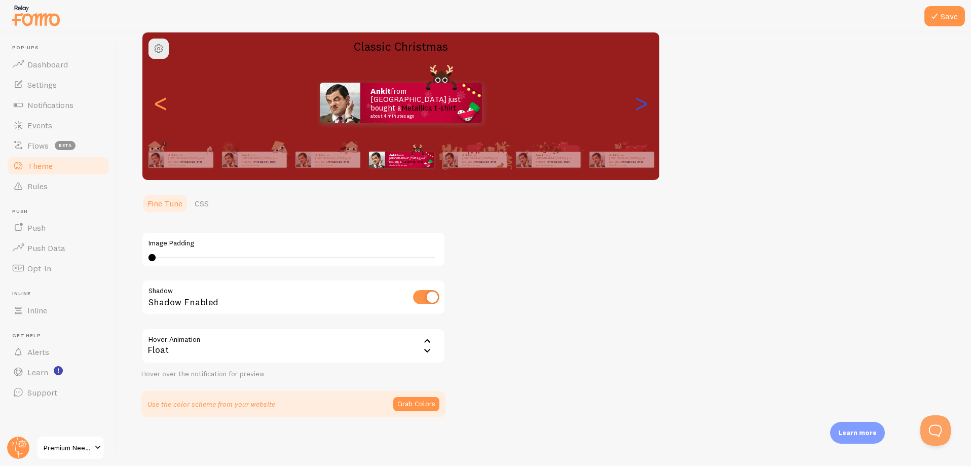
click at [639, 100] on div ">" at bounding box center [641, 102] width 12 height 73
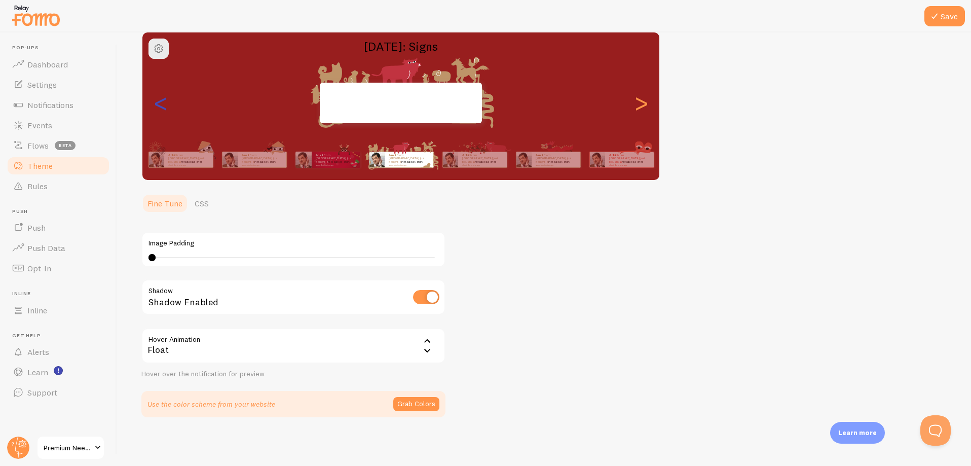
click at [161, 102] on div "<" at bounding box center [161, 102] width 12 height 73
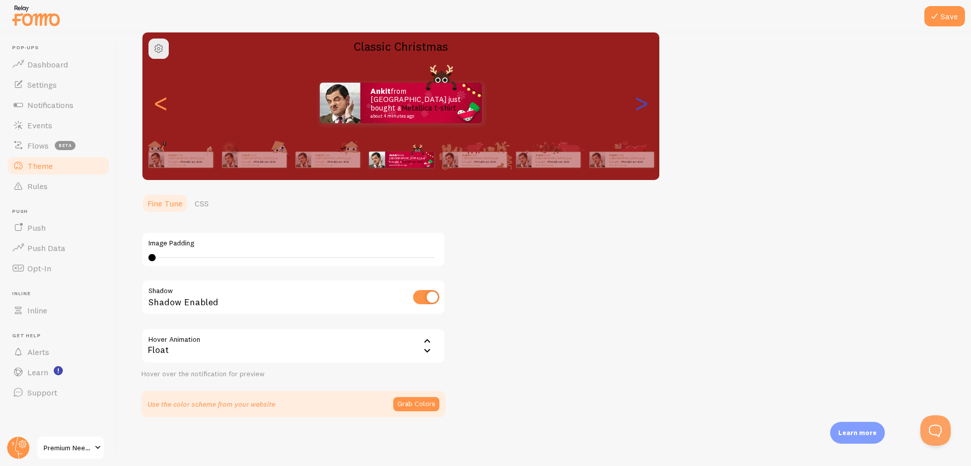
click at [635, 103] on div ">" at bounding box center [641, 102] width 12 height 73
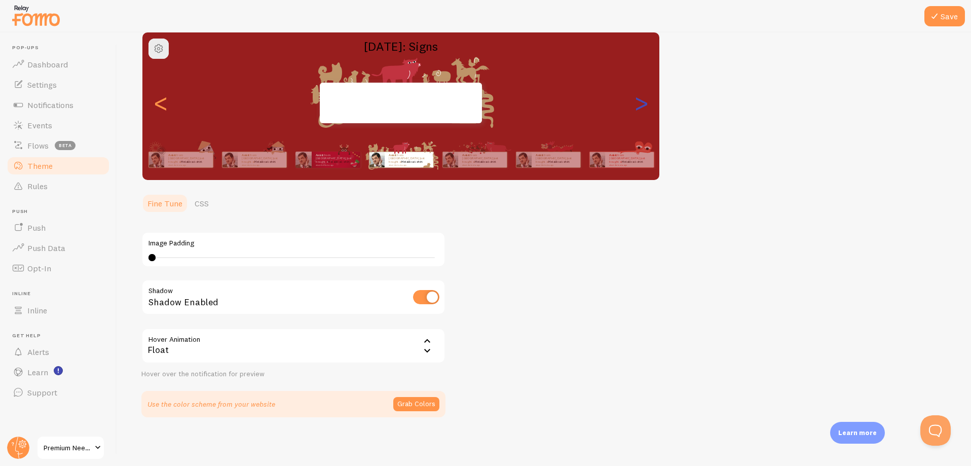
click at [635, 103] on div ">" at bounding box center [641, 102] width 12 height 73
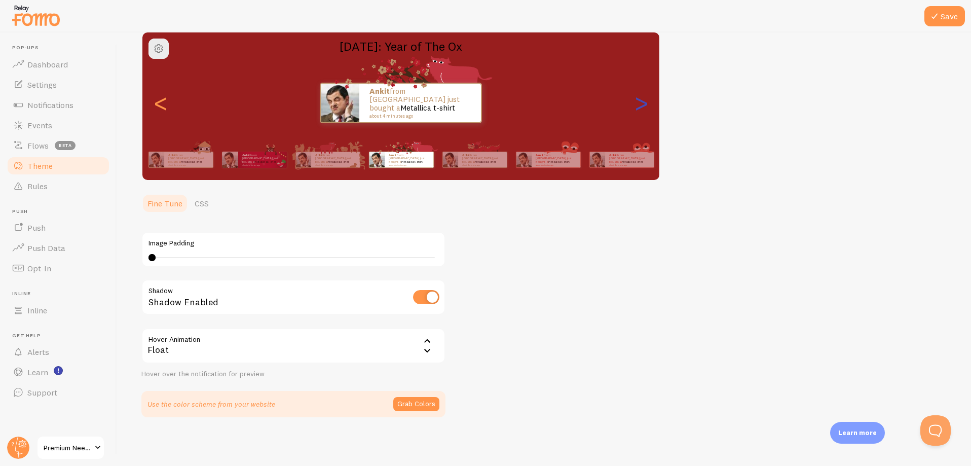
click at [635, 103] on div ">" at bounding box center [641, 102] width 12 height 73
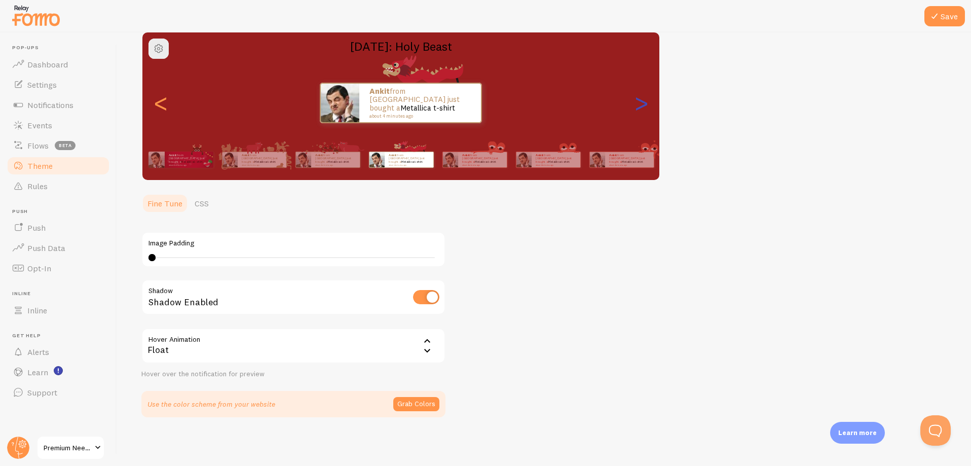
click at [635, 103] on div ">" at bounding box center [641, 102] width 12 height 73
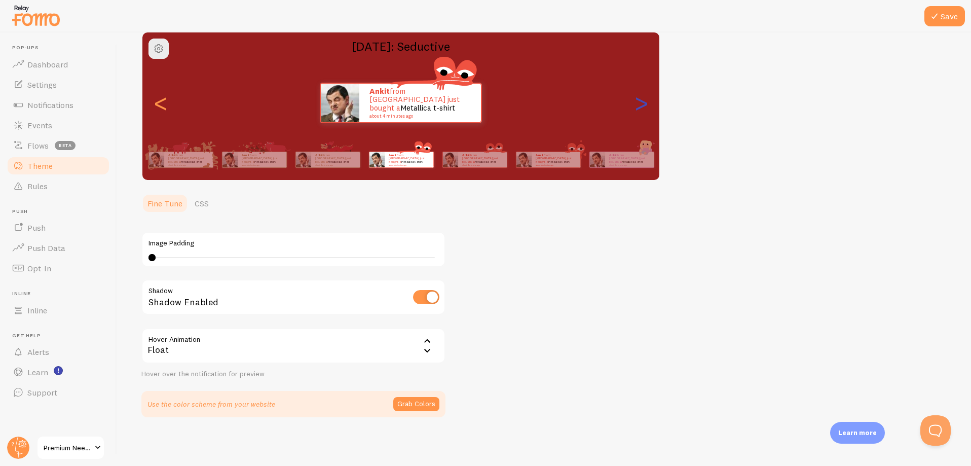
click at [636, 102] on div ">" at bounding box center [641, 102] width 12 height 73
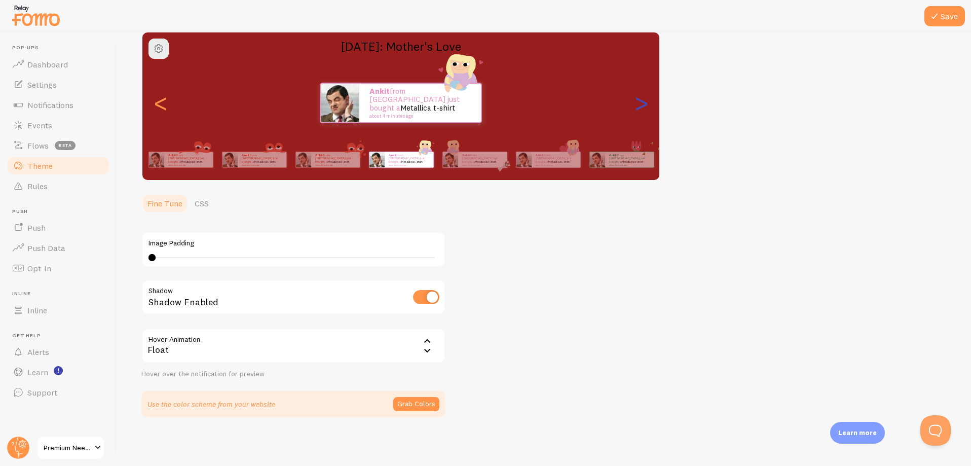
click at [636, 102] on div ">" at bounding box center [641, 102] width 12 height 73
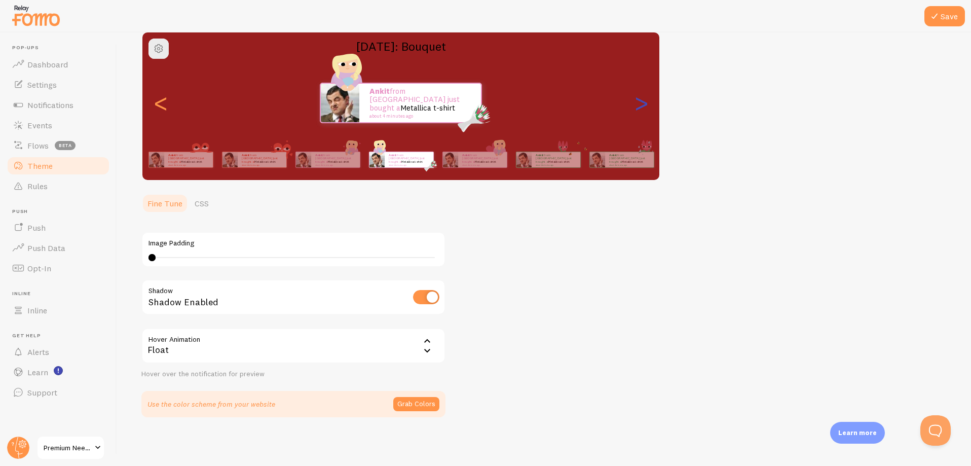
click at [636, 102] on div ">" at bounding box center [641, 102] width 12 height 73
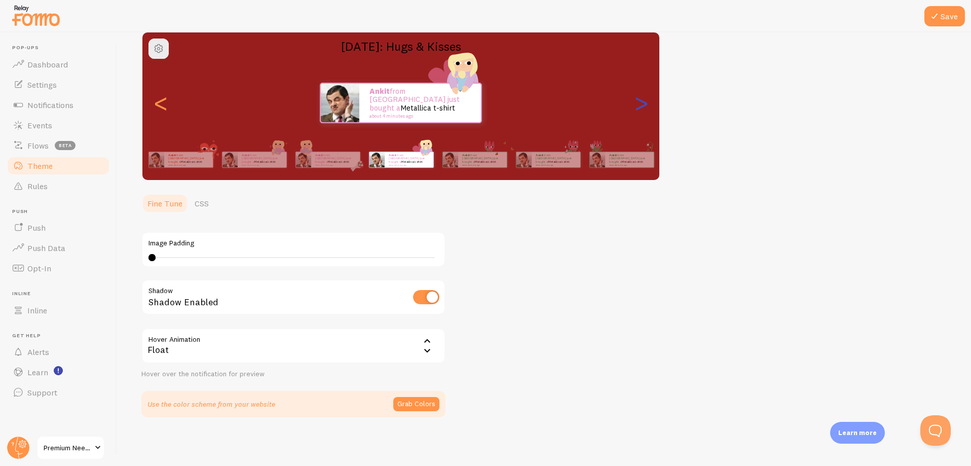
click at [636, 102] on div ">" at bounding box center [641, 102] width 12 height 73
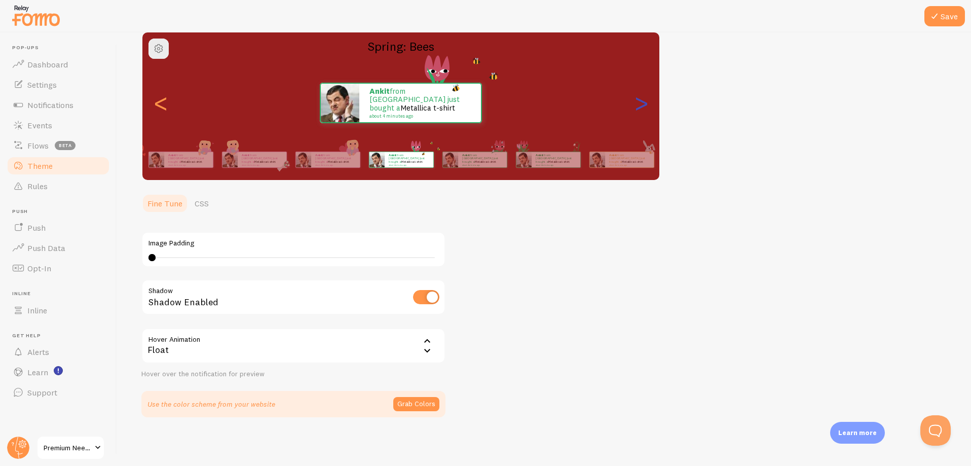
click at [636, 102] on div ">" at bounding box center [641, 102] width 12 height 73
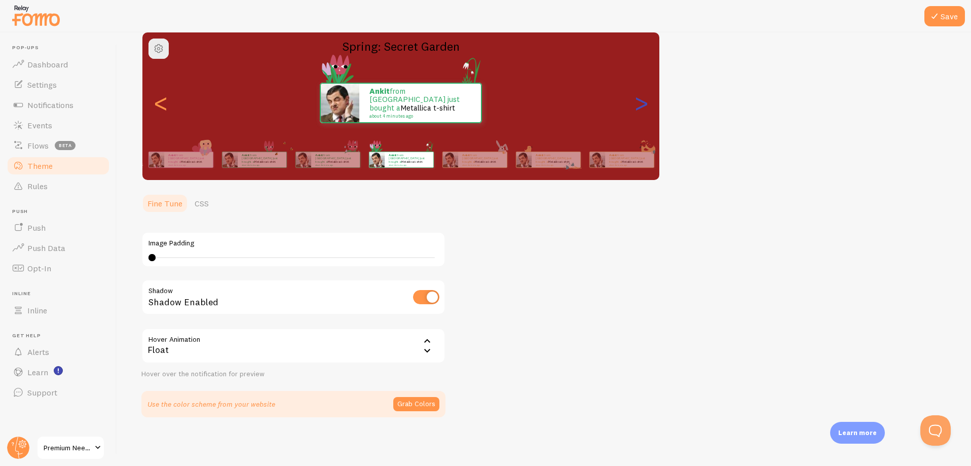
click at [645, 104] on div ">" at bounding box center [641, 102] width 12 height 73
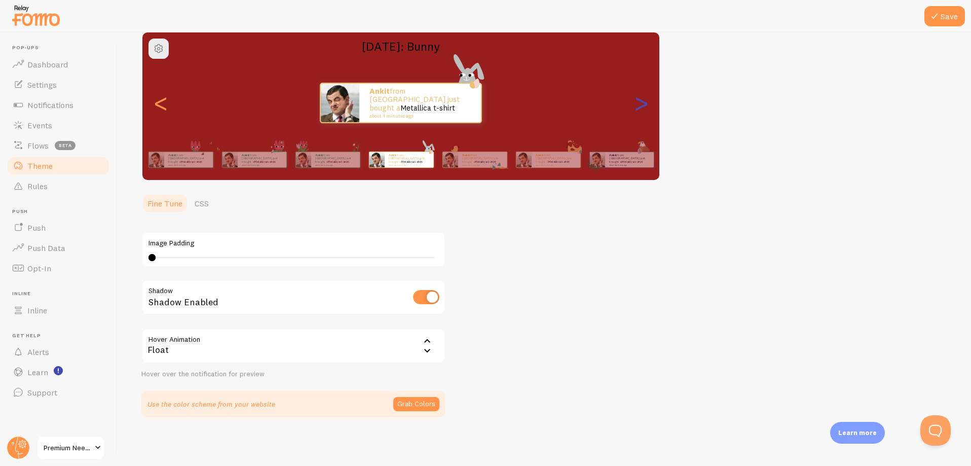
click at [645, 104] on div ">" at bounding box center [641, 102] width 12 height 73
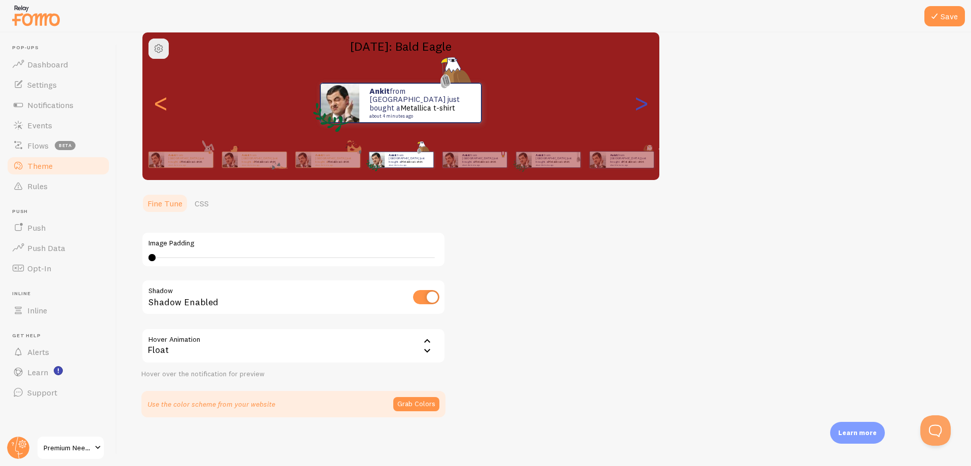
click at [645, 104] on div ">" at bounding box center [641, 102] width 12 height 73
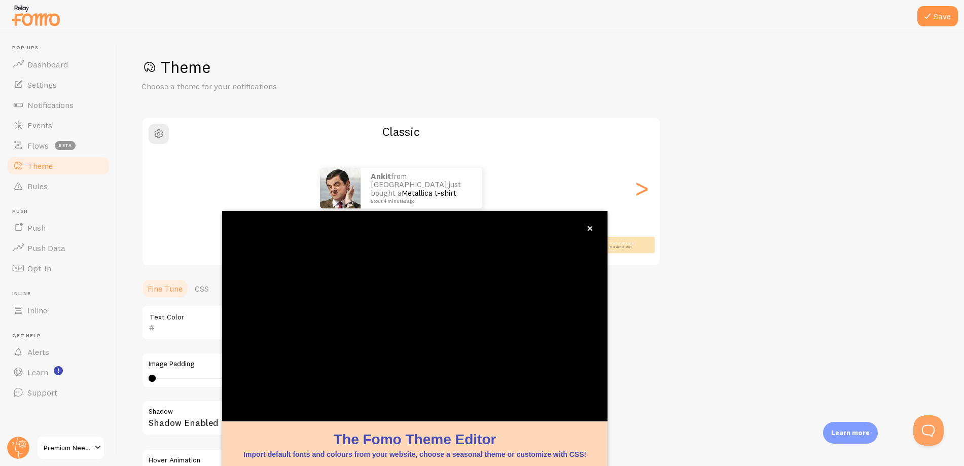
scroll to position [40, 0]
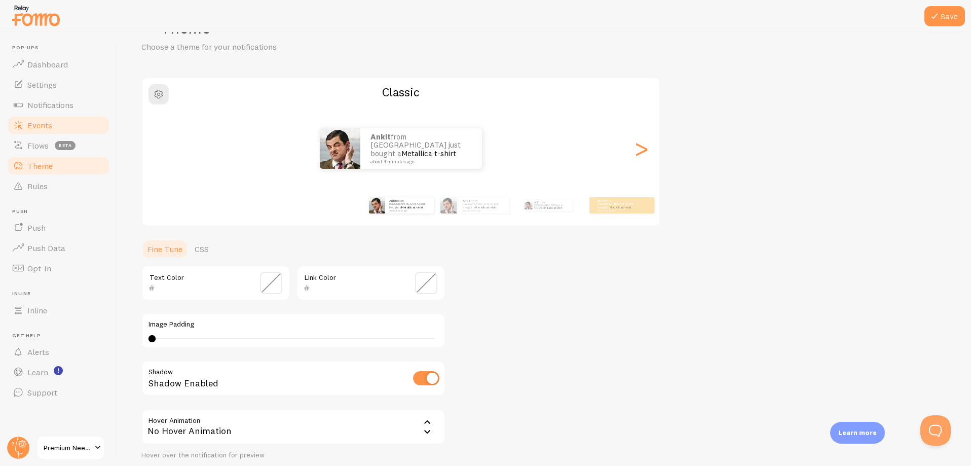
click at [38, 122] on span "Events" at bounding box center [39, 125] width 25 height 10
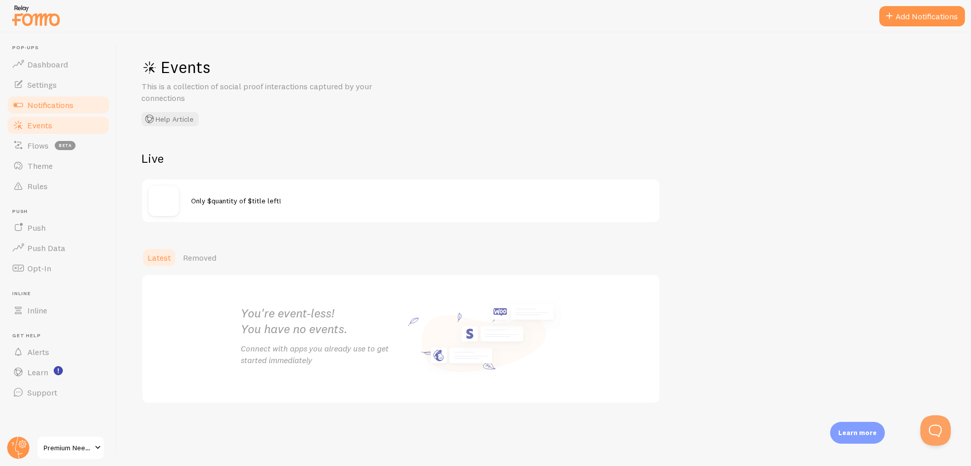
click at [43, 100] on span "Notifications" at bounding box center [50, 105] width 46 height 10
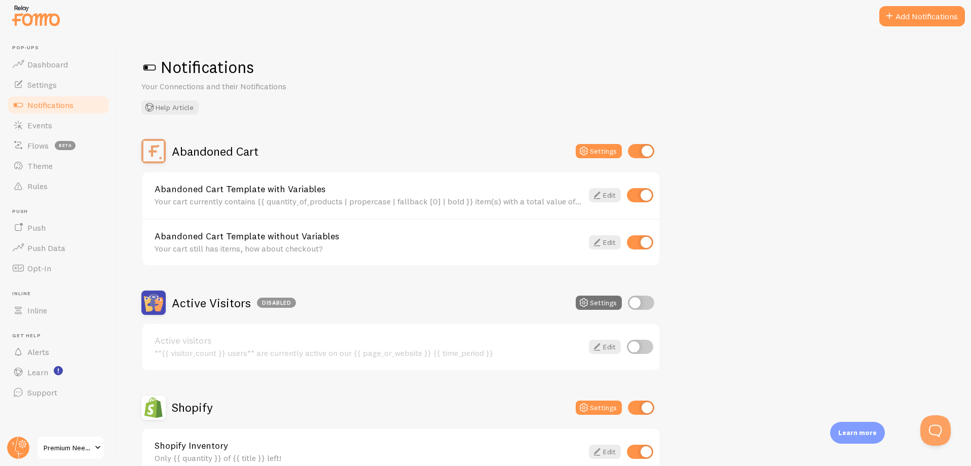
click at [604, 143] on div "Abandoned Cart Settings" at bounding box center [400, 151] width 519 height 24
click at [598, 149] on button "Settings" at bounding box center [599, 151] width 46 height 14
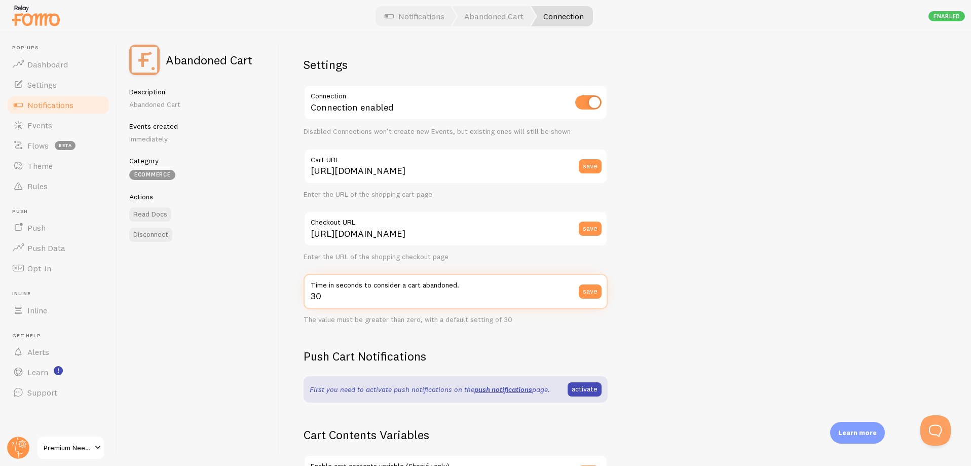
drag, startPoint x: 325, startPoint y: 298, endPoint x: 308, endPoint y: 298, distance: 16.7
click at [308, 298] on input "30" at bounding box center [456, 291] width 304 height 35
type input "10"
click at [593, 295] on button "save" at bounding box center [590, 291] width 23 height 14
click at [591, 165] on button "save" at bounding box center [590, 166] width 23 height 14
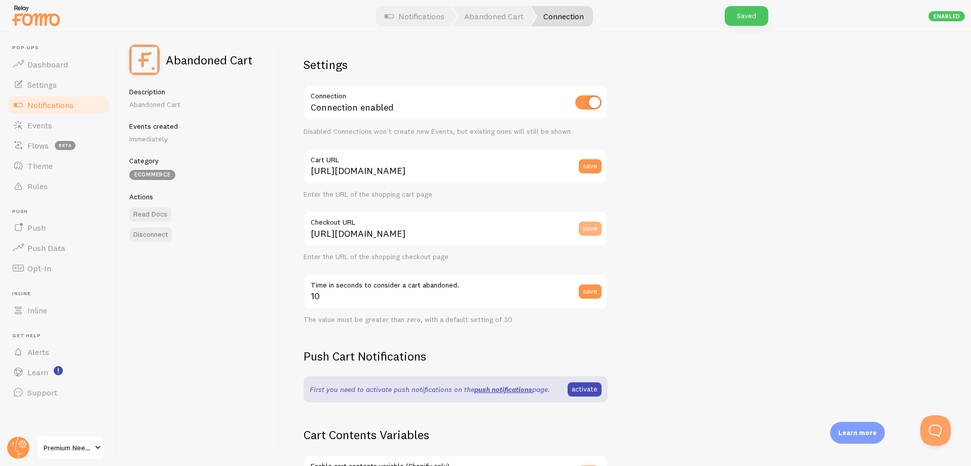
click at [588, 227] on button "save" at bounding box center [590, 229] width 23 height 14
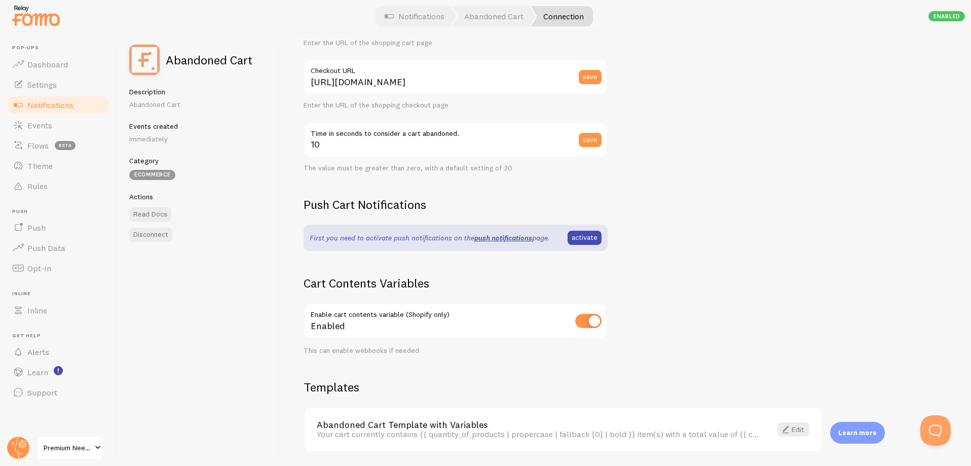
scroll to position [187, 0]
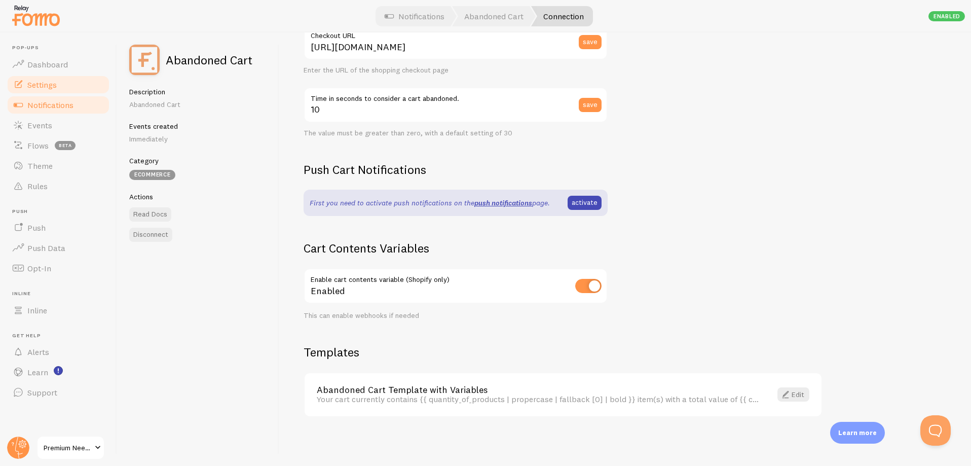
click at [35, 80] on span "Settings" at bounding box center [41, 85] width 29 height 10
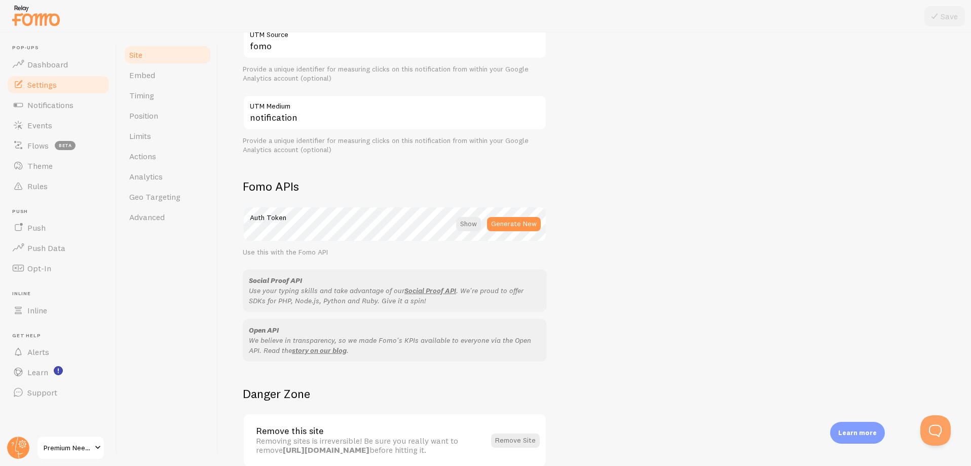
scroll to position [501, 0]
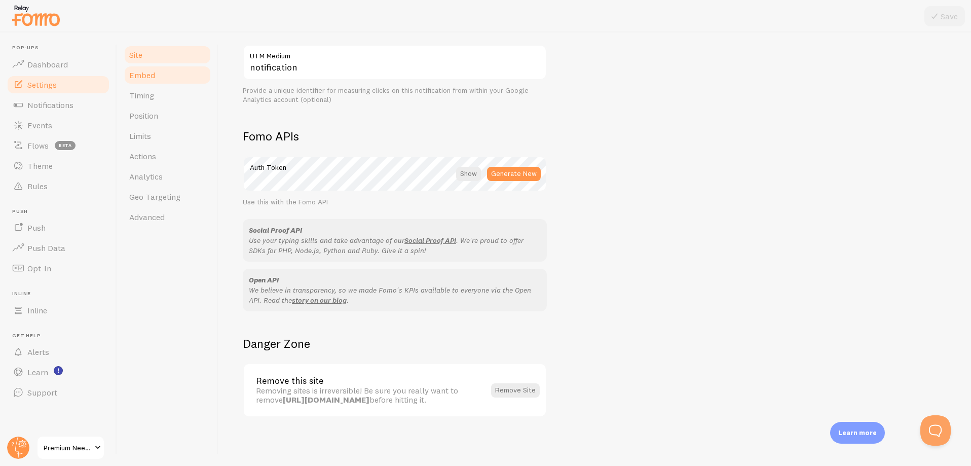
click at [138, 72] on span "Embed" at bounding box center [142, 75] width 26 height 10
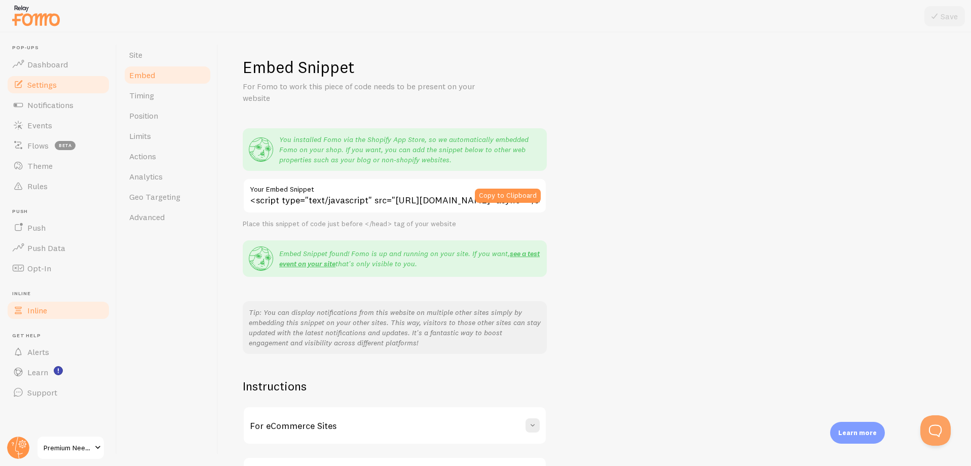
click at [58, 315] on link "Inline" at bounding box center [58, 310] width 104 height 20
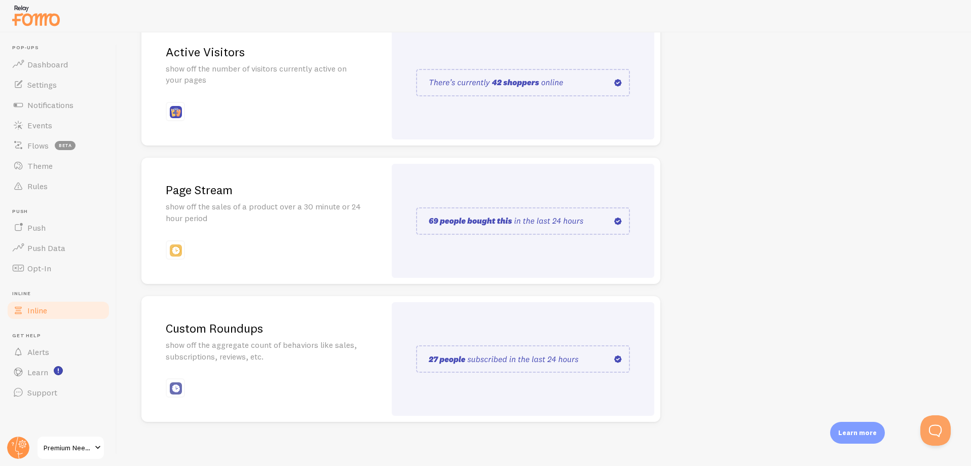
scroll to position [147, 0]
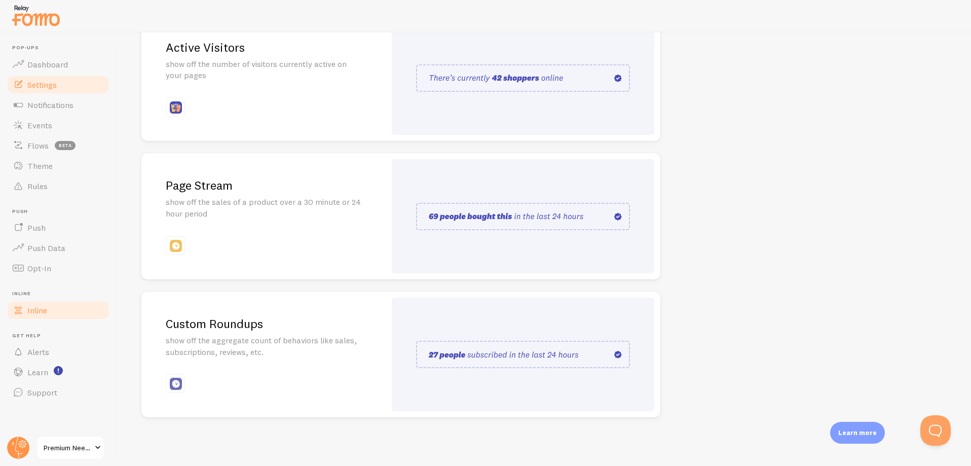
click at [44, 85] on span "Settings" at bounding box center [41, 85] width 29 height 10
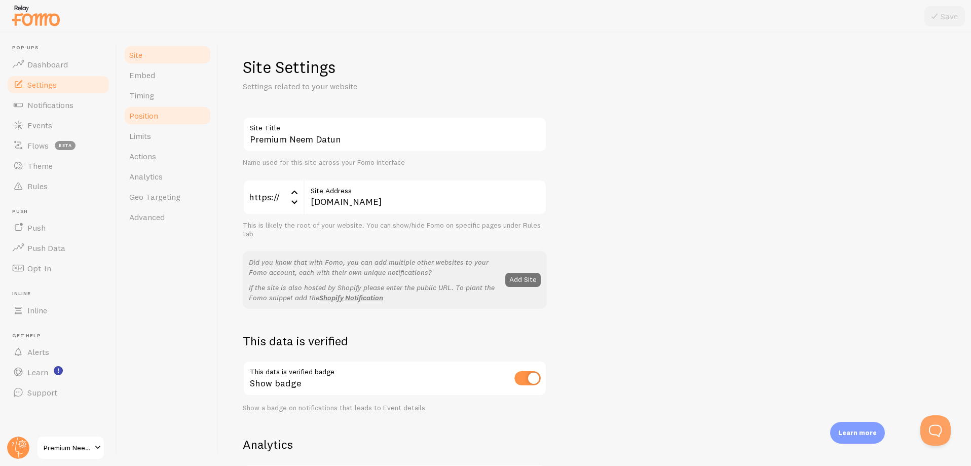
click at [156, 117] on span "Position" at bounding box center [143, 116] width 29 height 10
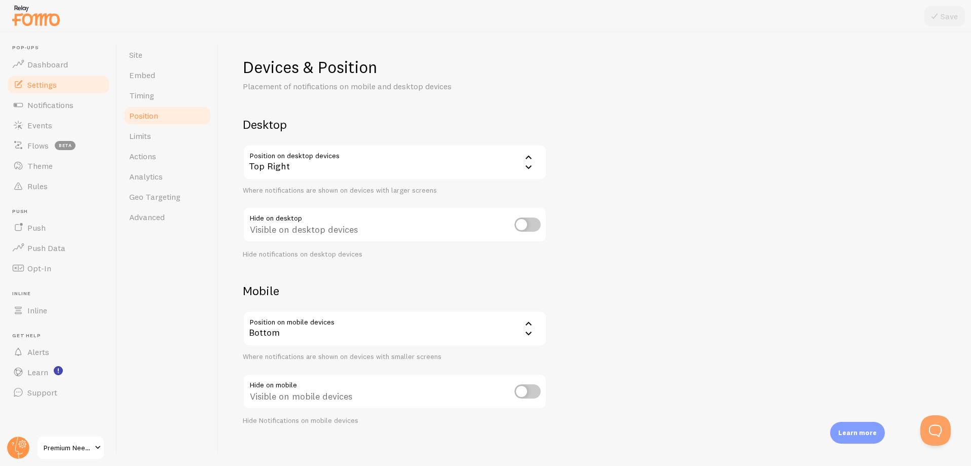
click at [538, 225] on input "checkbox" at bounding box center [528, 225] width 26 height 14
checkbox input "false"
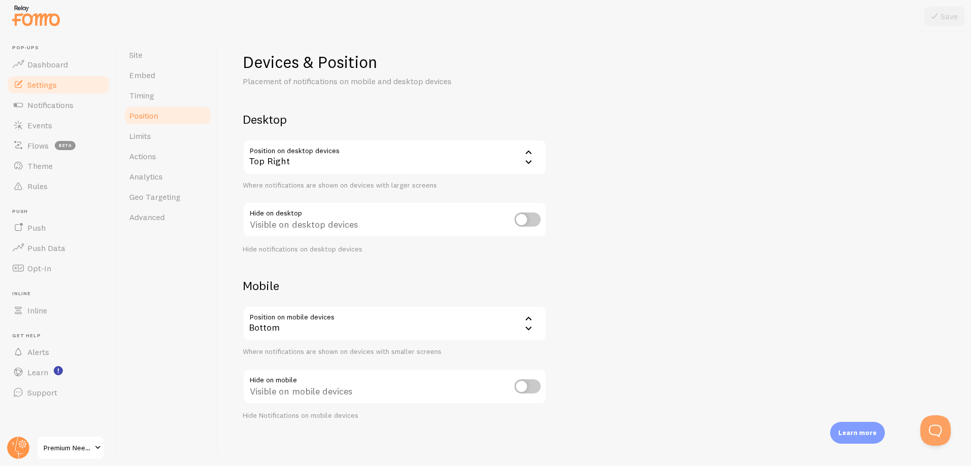
scroll to position [8, 0]
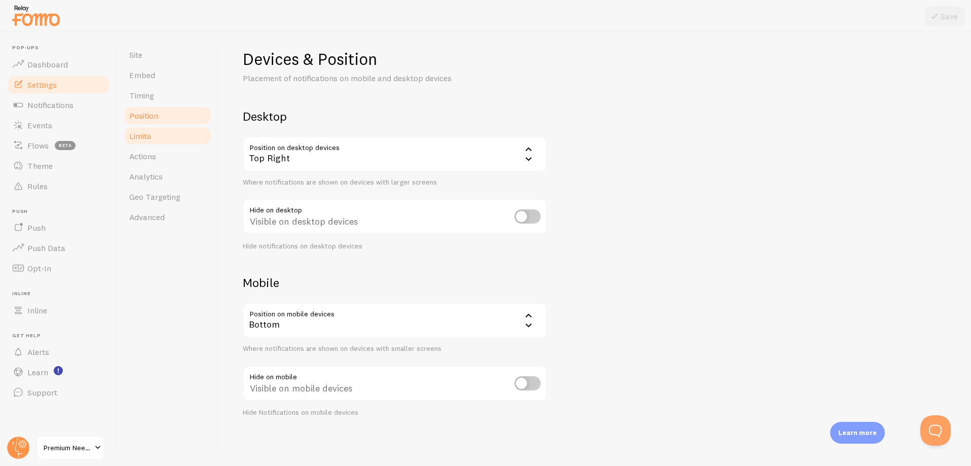
click at [150, 131] on link "Limits" at bounding box center [167, 136] width 89 height 20
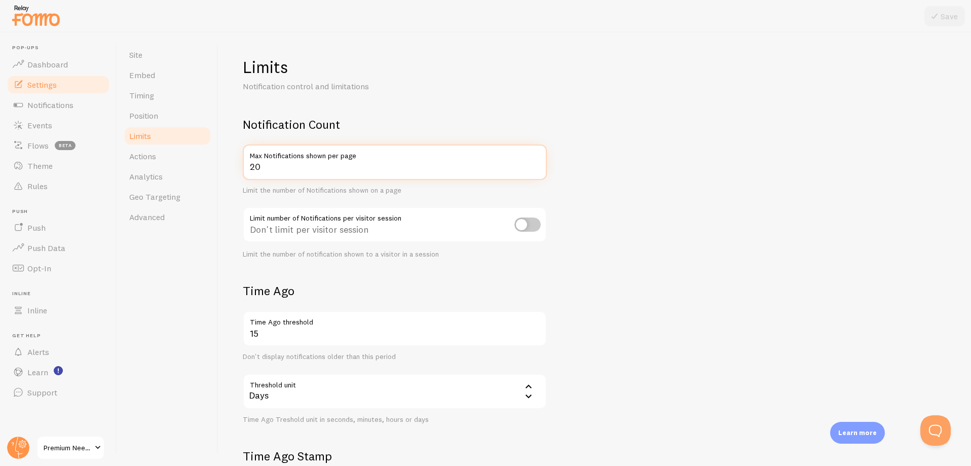
click at [270, 165] on input "20" at bounding box center [395, 161] width 304 height 35
type input "1"
type input "100"
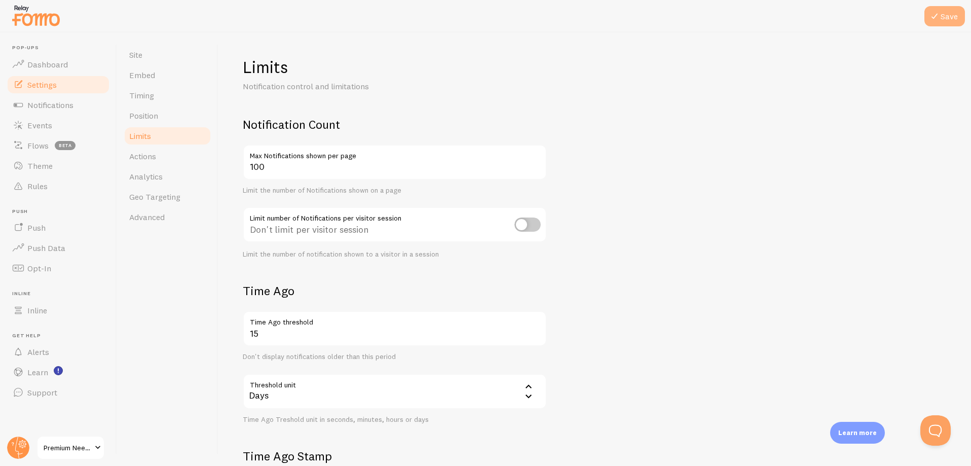
click at [937, 10] on icon at bounding box center [935, 16] width 12 height 12
click at [530, 224] on input "checkbox" at bounding box center [528, 225] width 26 height 14
checkbox input "true"
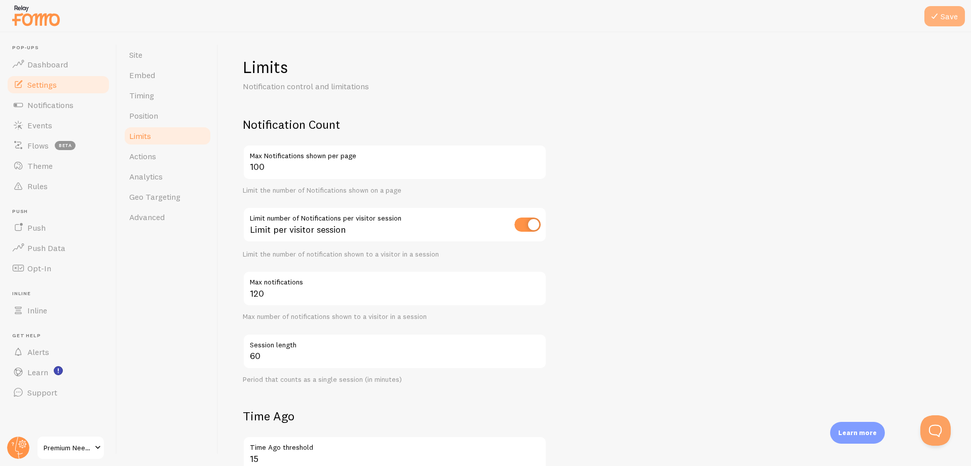
click at [954, 16] on button "Save" at bounding box center [945, 16] width 41 height 20
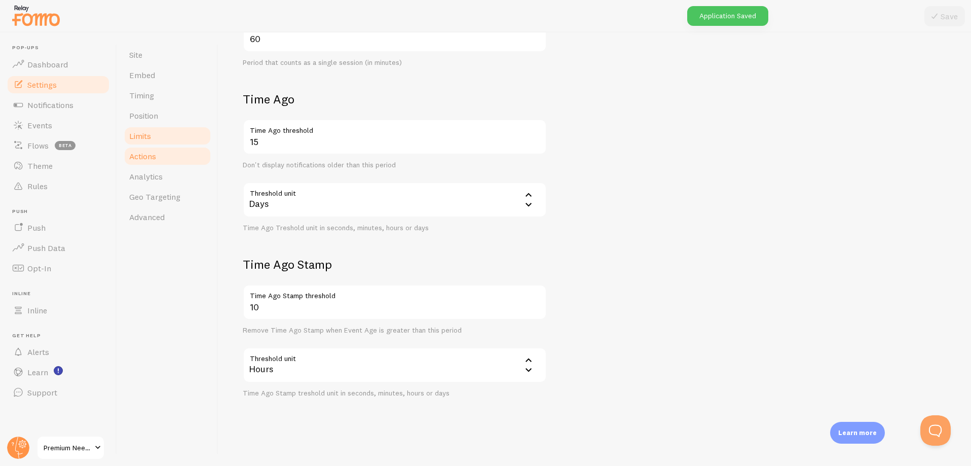
click at [153, 156] on span "Actions" at bounding box center [142, 156] width 27 height 10
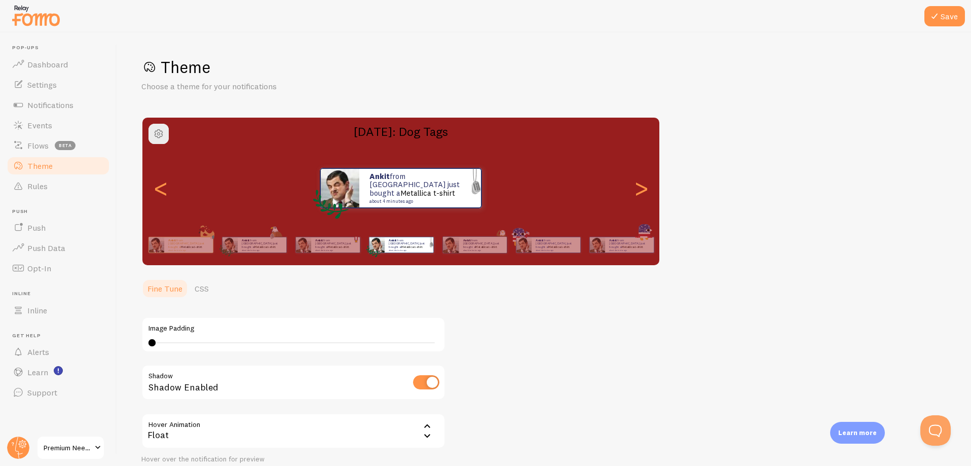
scroll to position [85, 0]
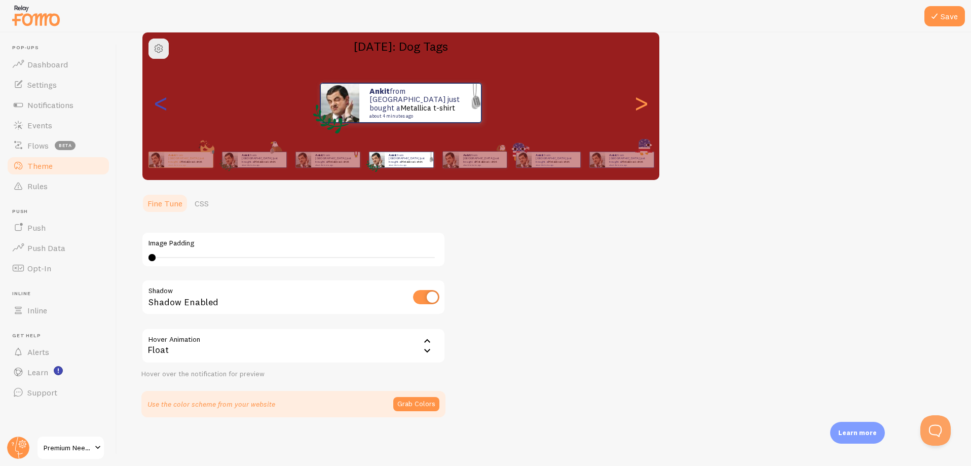
click at [155, 103] on div "<" at bounding box center [161, 102] width 12 height 73
click at [167, 107] on div "<" at bounding box center [161, 102] width 12 height 73
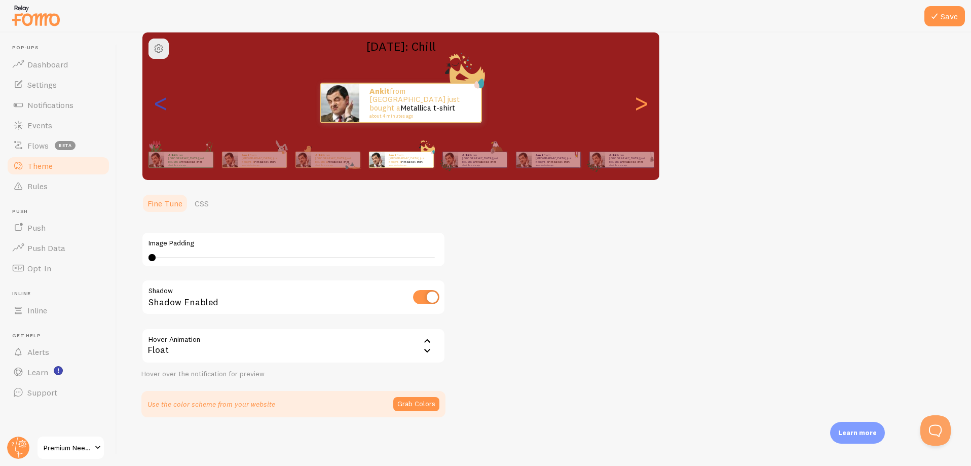
click at [167, 107] on div "<" at bounding box center [161, 102] width 12 height 73
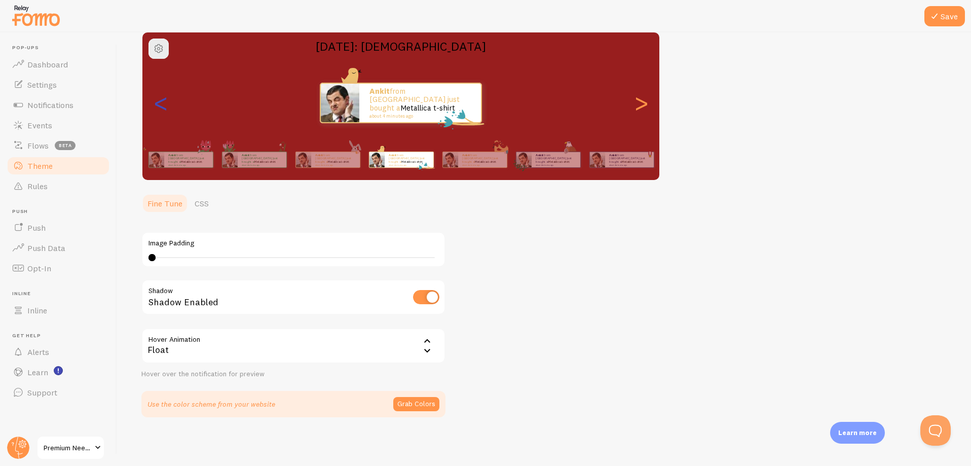
click at [159, 109] on div "<" at bounding box center [161, 102] width 12 height 73
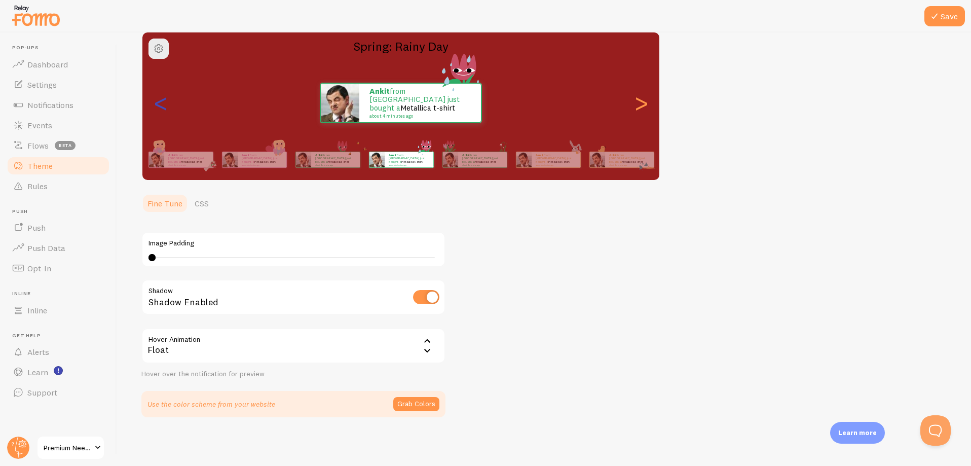
click at [159, 109] on div "<" at bounding box center [161, 102] width 12 height 73
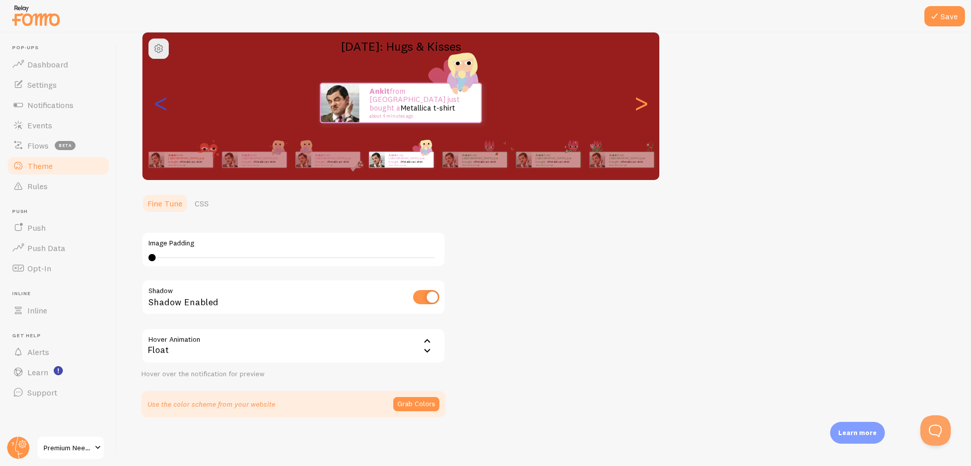
click at [159, 109] on div "<" at bounding box center [161, 102] width 12 height 73
click at [159, 108] on div "<" at bounding box center [161, 102] width 12 height 73
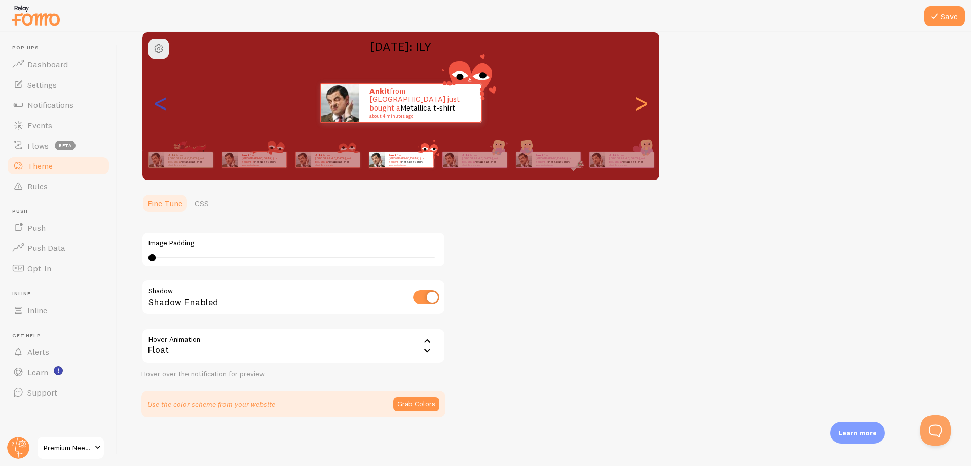
click at [159, 108] on div "<" at bounding box center [161, 102] width 12 height 73
click at [158, 108] on div "<" at bounding box center [161, 102] width 12 height 73
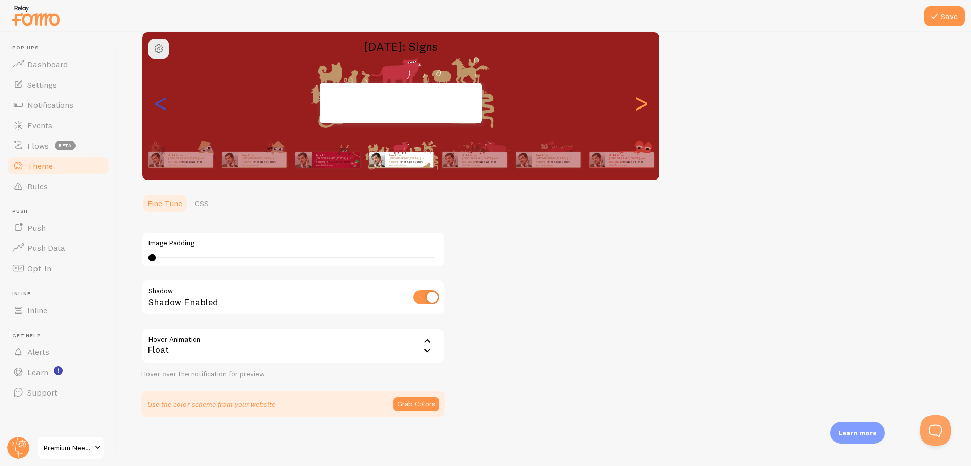
click at [158, 107] on div "<" at bounding box center [161, 102] width 12 height 73
click at [157, 105] on div "<" at bounding box center [161, 102] width 12 height 73
click at [157, 107] on div "<" at bounding box center [161, 102] width 12 height 73
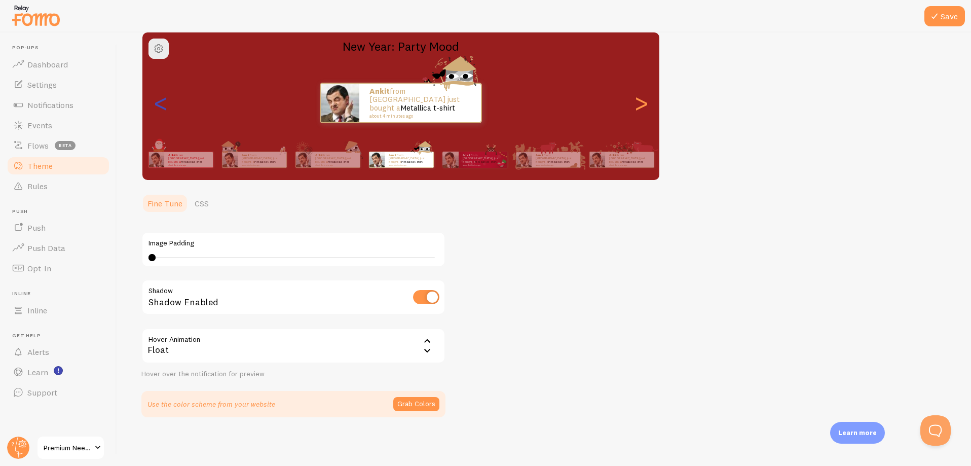
click at [157, 107] on div "<" at bounding box center [161, 102] width 12 height 73
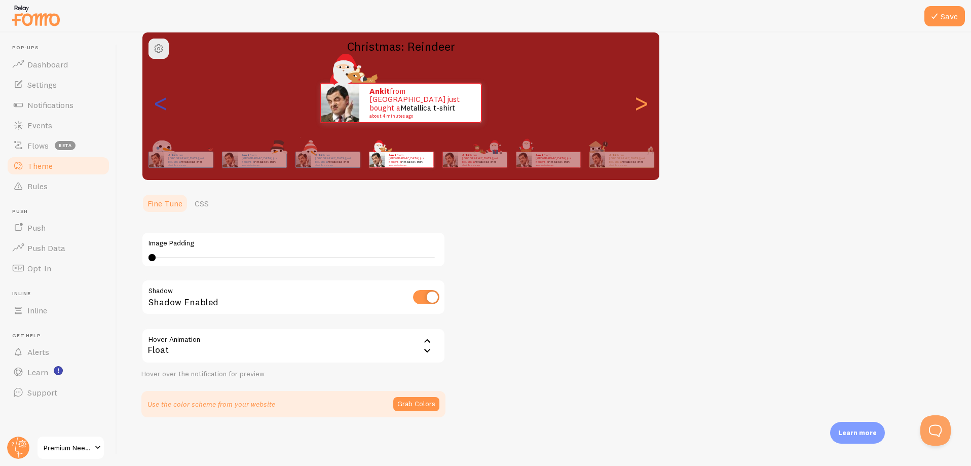
click at [157, 107] on div "<" at bounding box center [161, 102] width 12 height 73
click at [157, 139] on div "Ankit from [GEOGRAPHIC_DATA] just bought a Metallica t-shirt about 4 minutes ag…" at bounding box center [401, 159] width 582 height 41
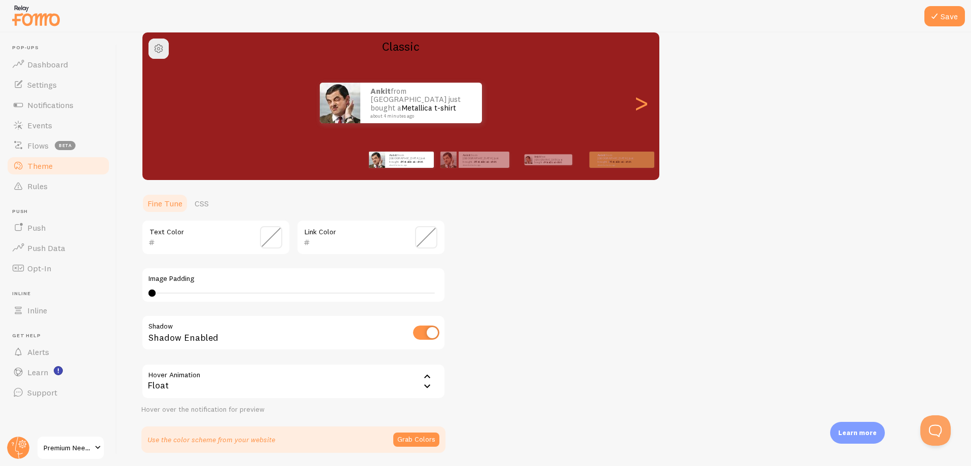
click at [158, 139] on div "Ankit from [GEOGRAPHIC_DATA] just bought a Metallica t-shirt about 4 minutes ag…" at bounding box center [401, 159] width 582 height 41
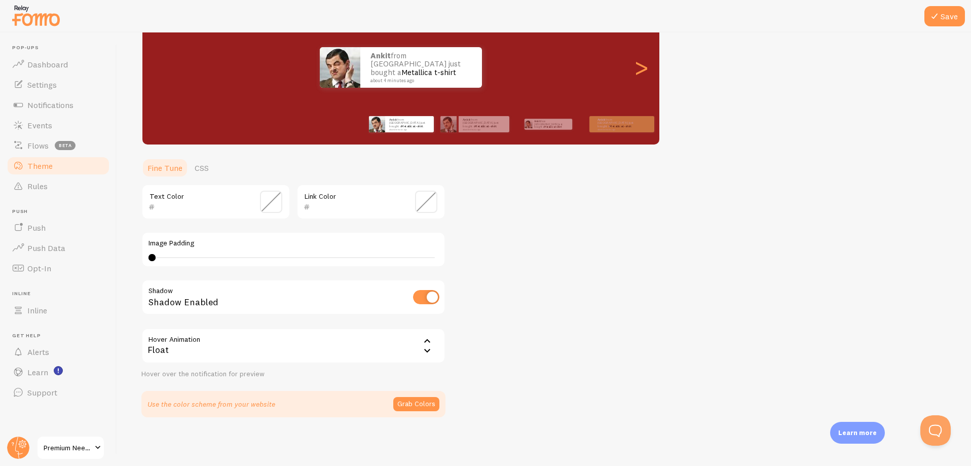
click at [158, 104] on div "Ankit from [GEOGRAPHIC_DATA] just bought a Metallica t-shirt about 4 minutes ag…" at bounding box center [401, 124] width 582 height 41
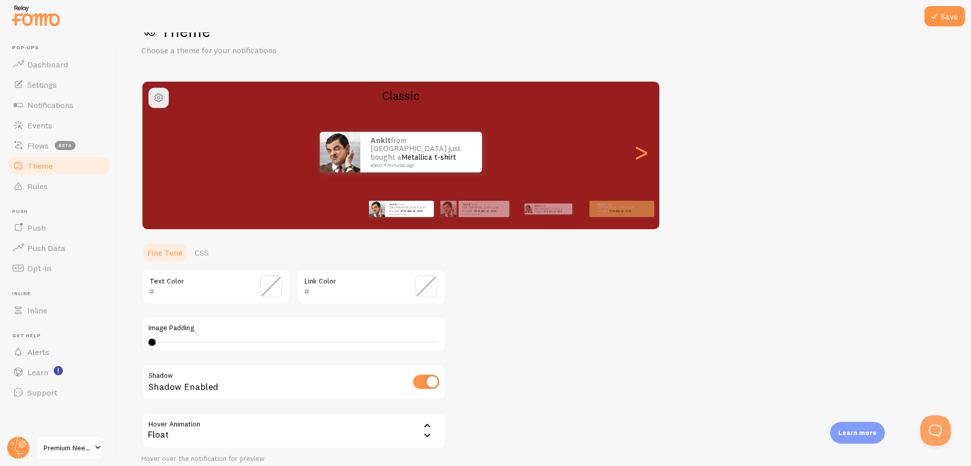
scroll to position [0, 0]
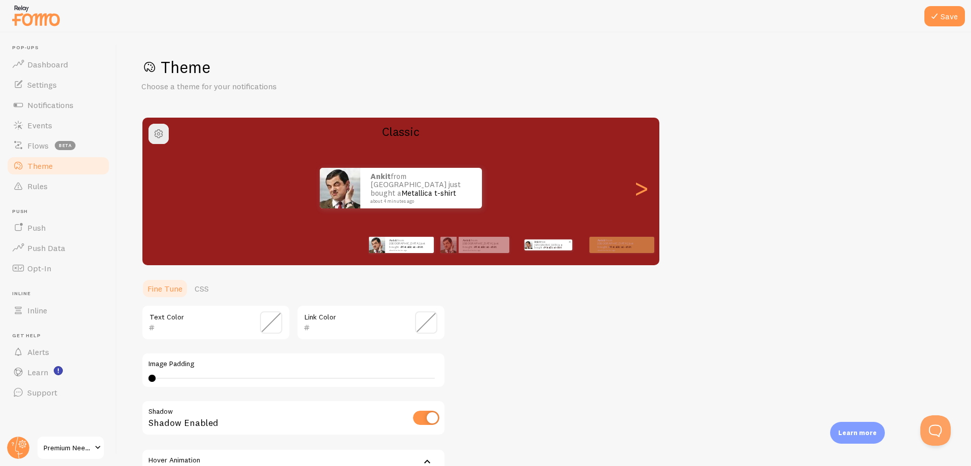
click at [541, 248] on p "Ankit from [GEOGRAPHIC_DATA] just bought a Metallica t-shirt about 4 minutes ago" at bounding box center [551, 244] width 34 height 11
type input "2D1010"
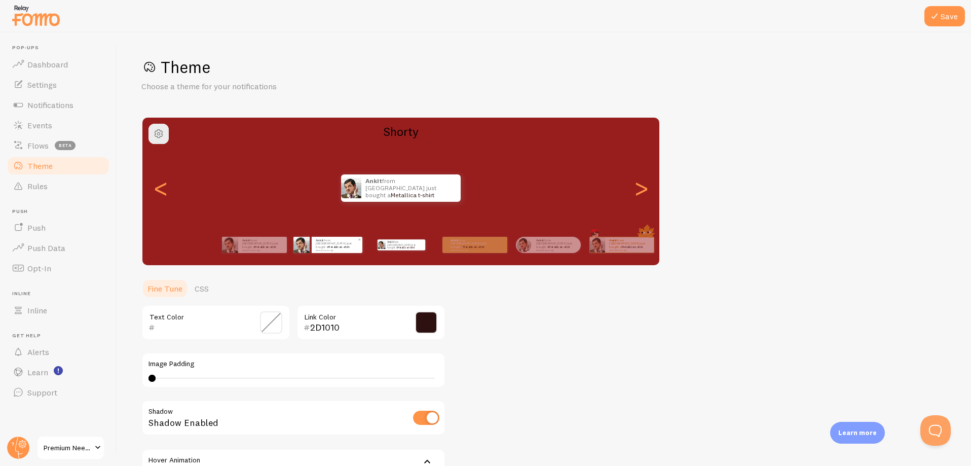
click at [320, 245] on p "Ankit from [GEOGRAPHIC_DATA] just bought a Metallica t-shirt about 4 minutes ago" at bounding box center [337, 244] width 43 height 13
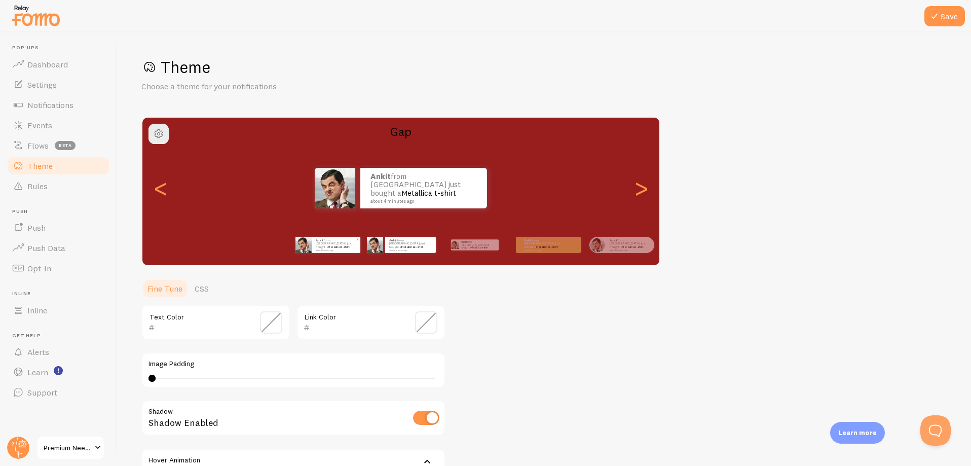
click at [323, 241] on strong "Ankit" at bounding box center [320, 240] width 8 height 4
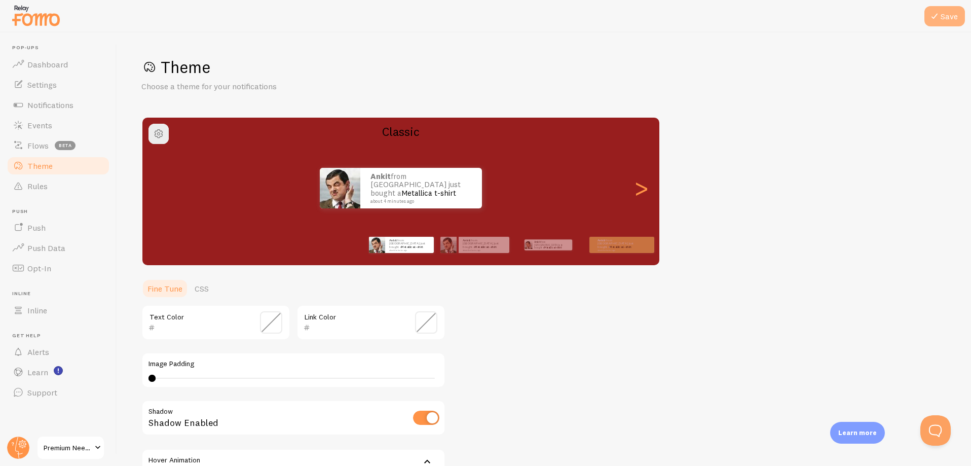
click at [945, 16] on button "Save" at bounding box center [945, 16] width 41 height 20
click at [29, 179] on link "Rules" at bounding box center [58, 186] width 104 height 20
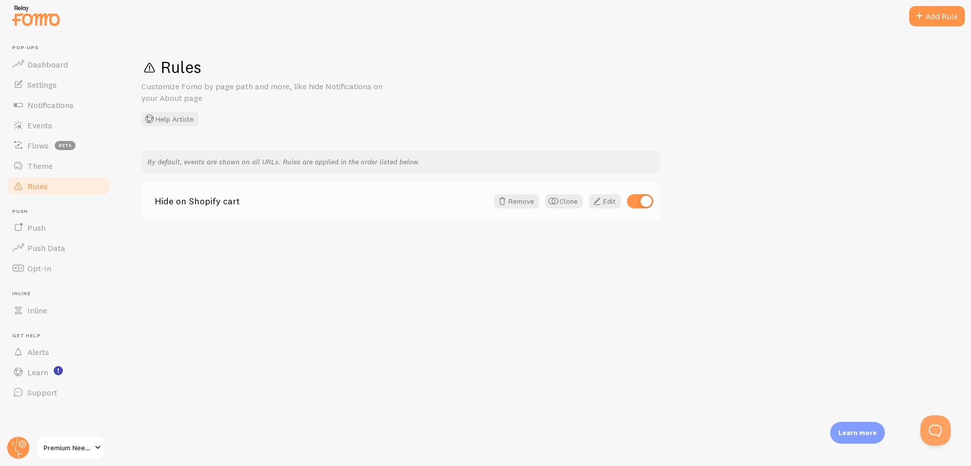
click at [173, 198] on link "Hide on Shopify cart" at bounding box center [322, 201] width 334 height 9
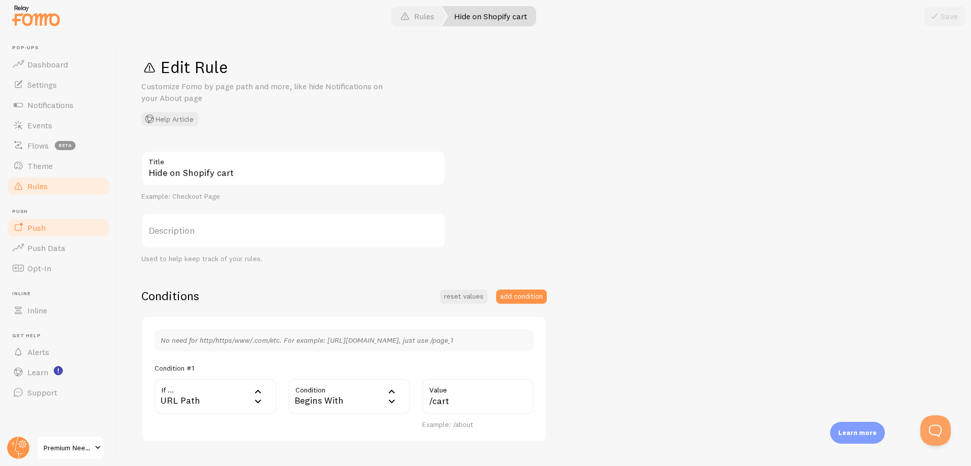
click at [56, 222] on link "Push" at bounding box center [58, 228] width 104 height 20
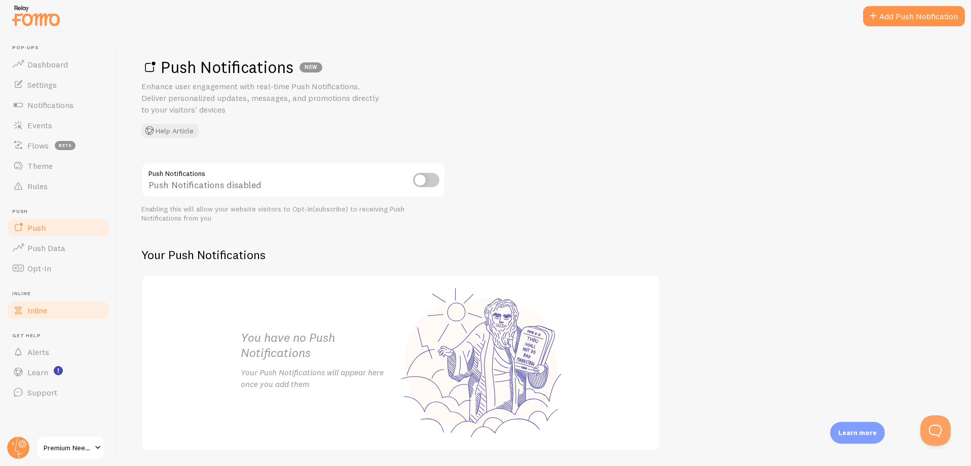
click at [45, 315] on link "Inline" at bounding box center [58, 310] width 104 height 20
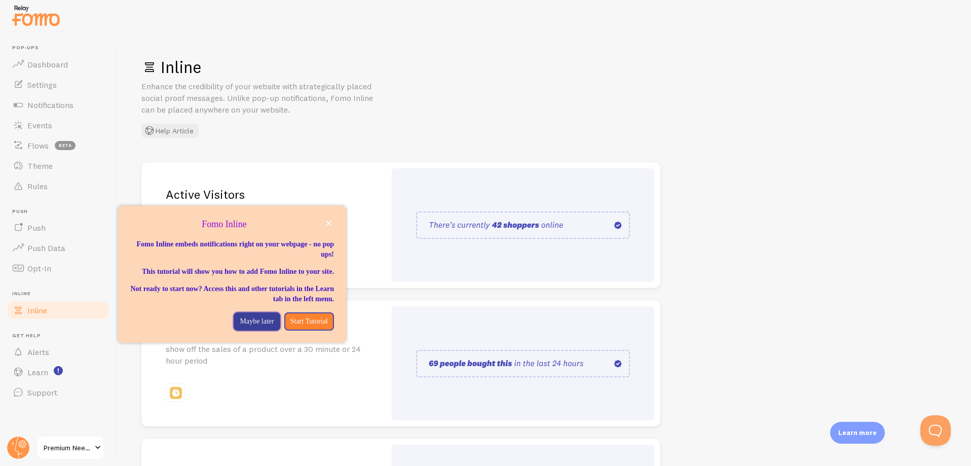
click at [240, 327] on p "Maybe later" at bounding box center [257, 321] width 34 height 10
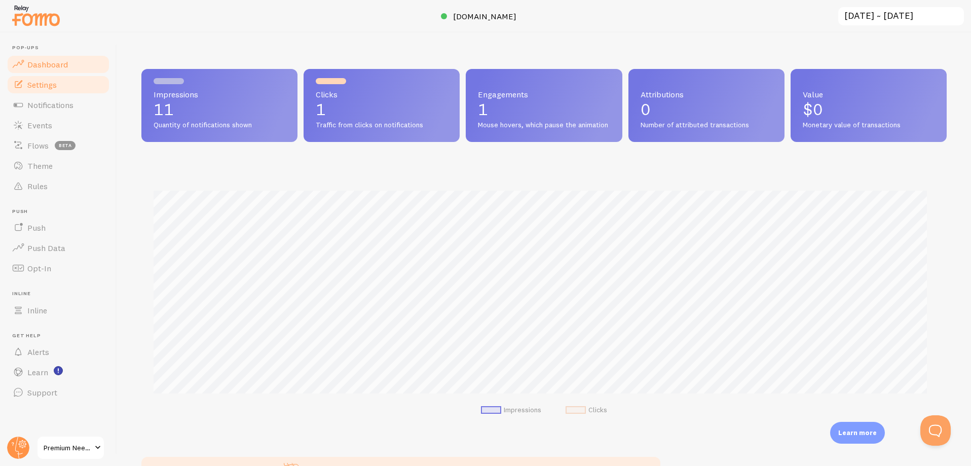
click at [39, 82] on span "Settings" at bounding box center [41, 85] width 29 height 10
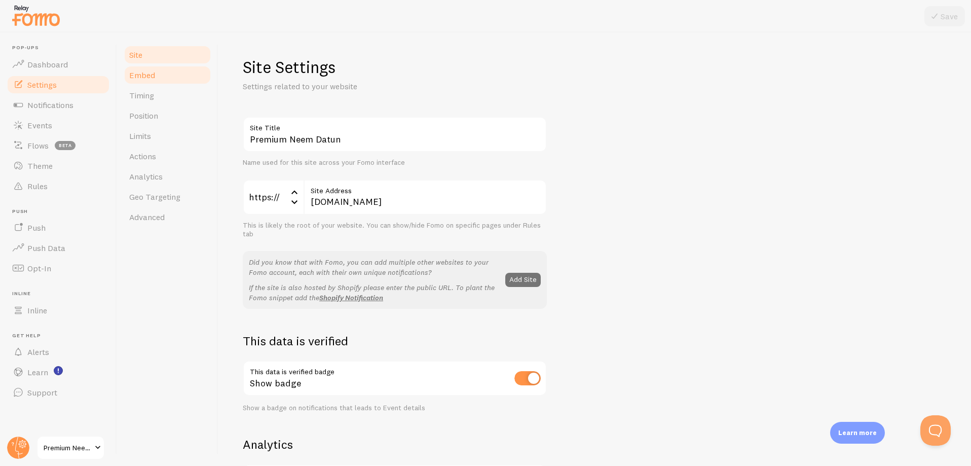
click at [152, 70] on span "Embed" at bounding box center [142, 75] width 26 height 10
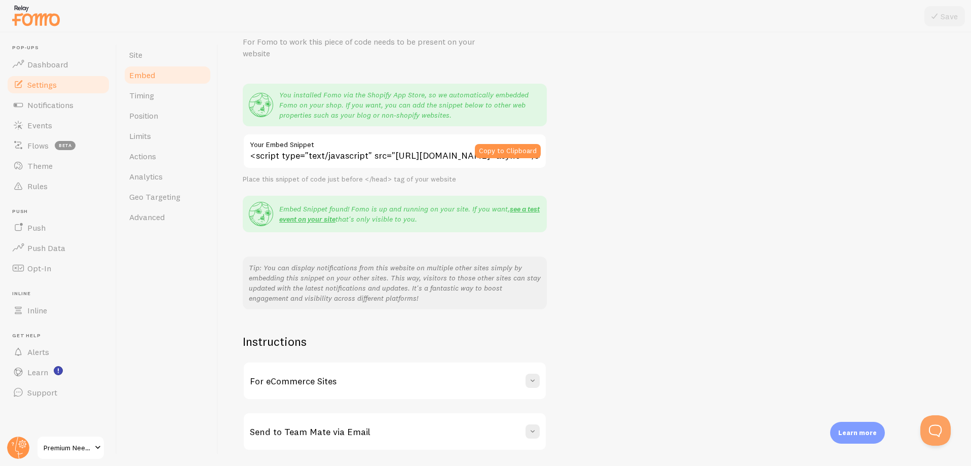
scroll to position [78, 0]
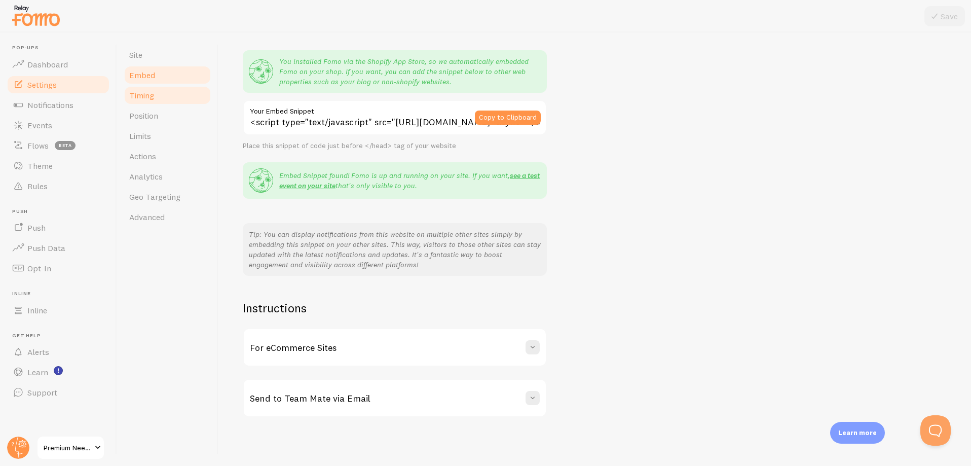
click at [156, 97] on link "Timing" at bounding box center [167, 95] width 89 height 20
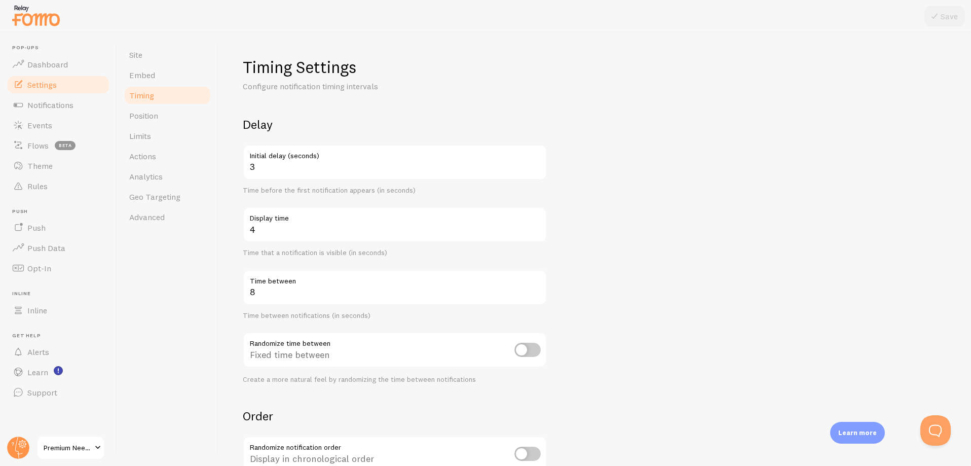
scroll to position [134, 0]
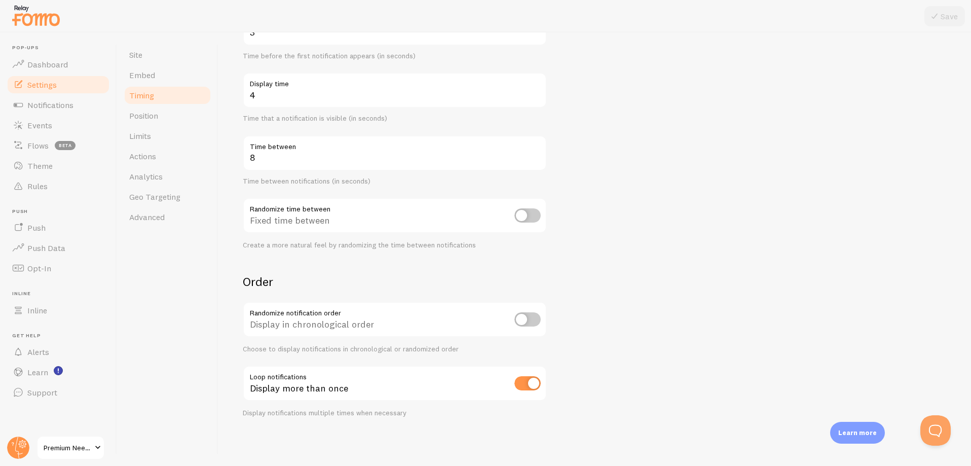
click at [288, 220] on div "Fixed time between" at bounding box center [395, 216] width 304 height 37
click at [139, 114] on span "Position" at bounding box center [143, 116] width 29 height 10
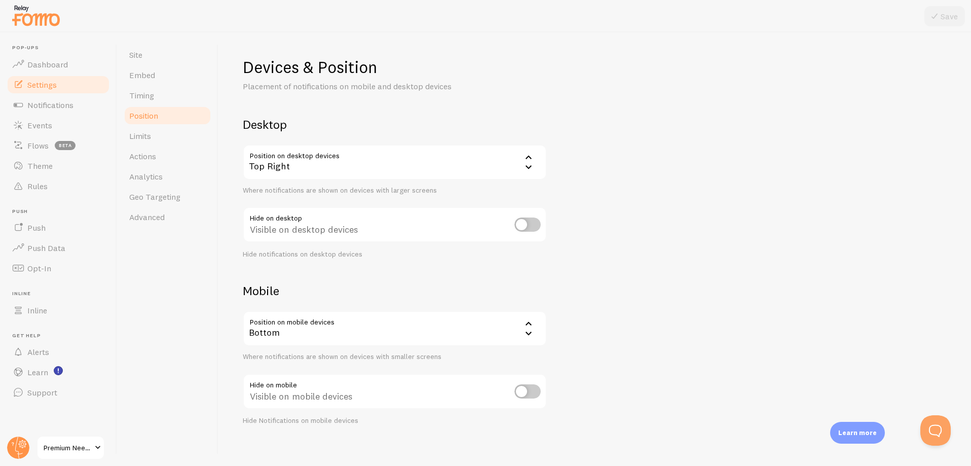
click at [312, 334] on div "Bottom" at bounding box center [395, 328] width 304 height 35
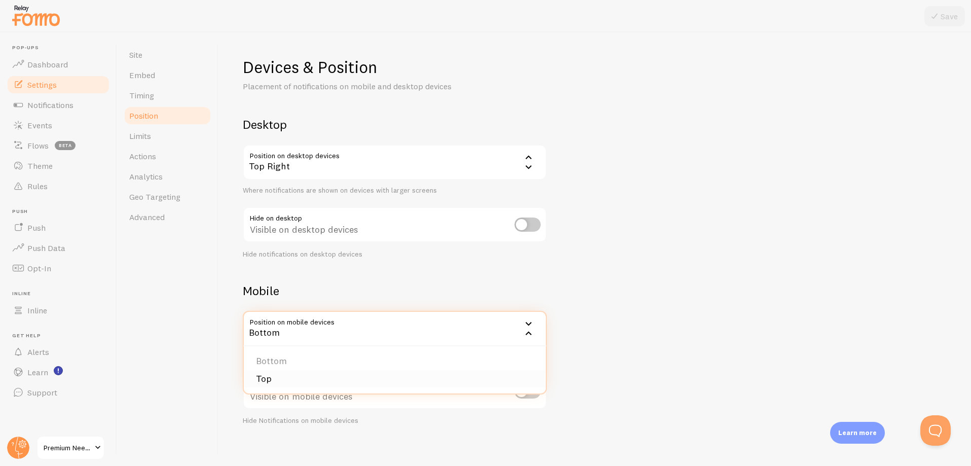
click at [262, 374] on li "Top" at bounding box center [395, 379] width 302 height 18
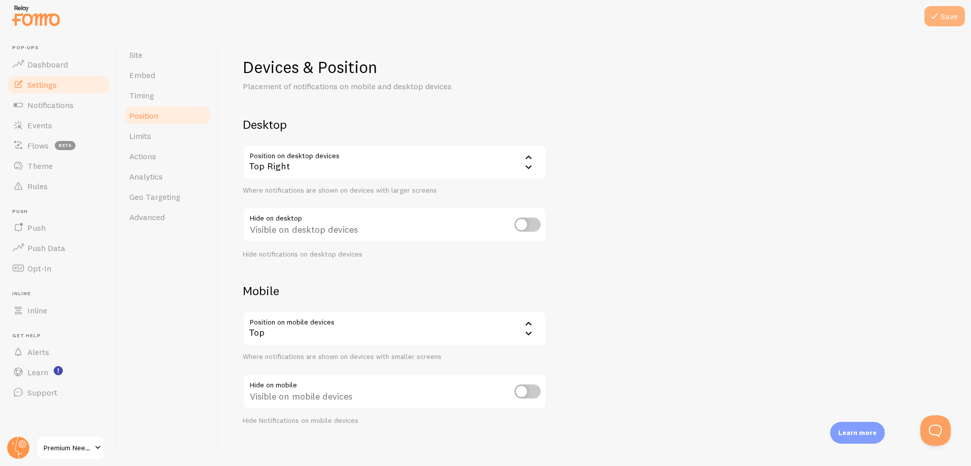
click at [949, 16] on button "Save" at bounding box center [945, 16] width 41 height 20
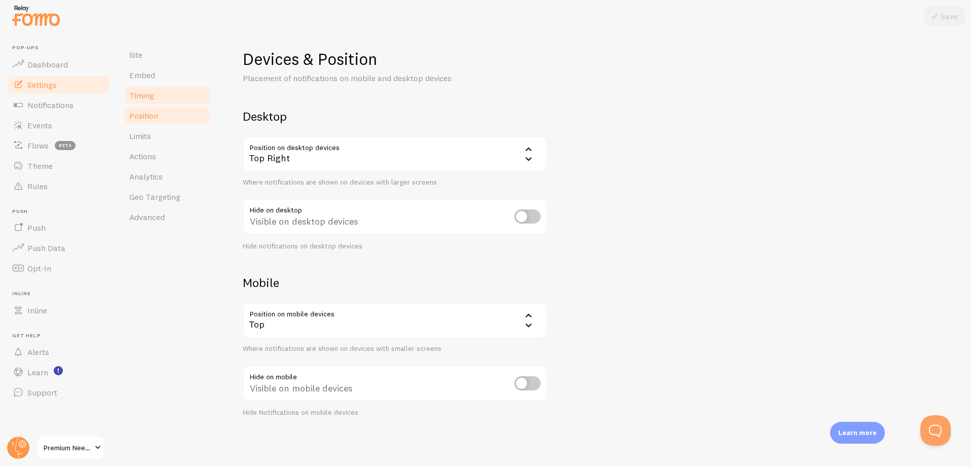
click at [151, 97] on span "Timing" at bounding box center [141, 95] width 25 height 10
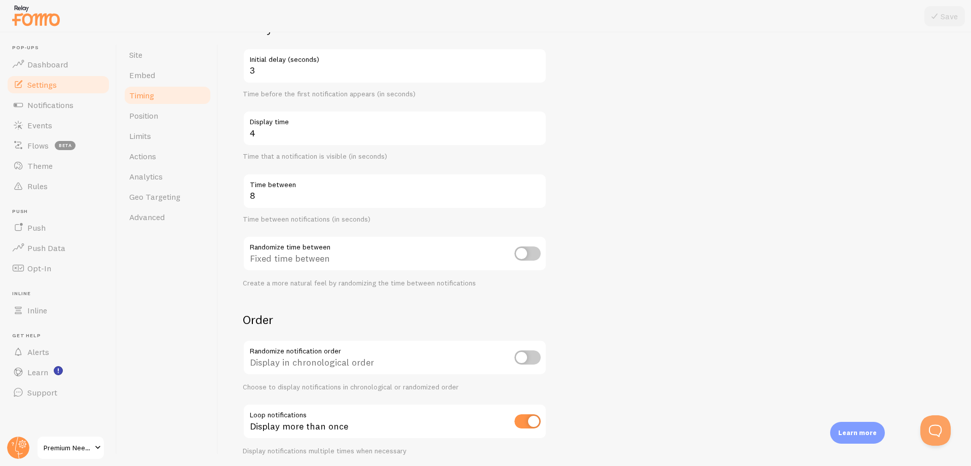
scroll to position [134, 0]
